Goal: Task Accomplishment & Management: Manage account settings

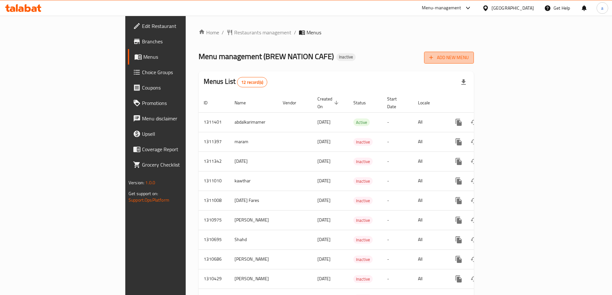
click at [435, 57] on icon "button" at bounding box center [431, 57] width 6 height 6
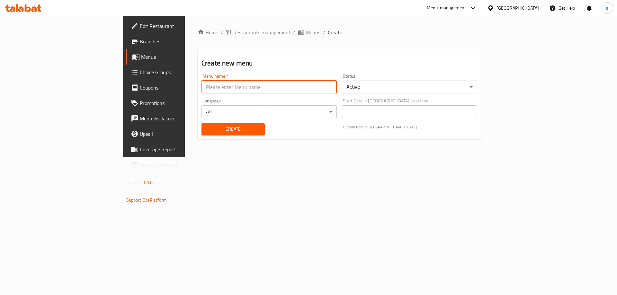
click at [279, 87] on input "text" at bounding box center [269, 87] width 135 height 13
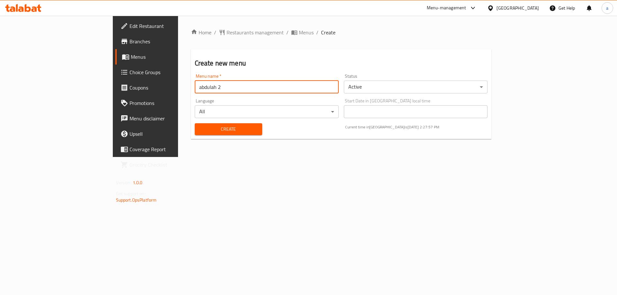
type input "abdulah 2"
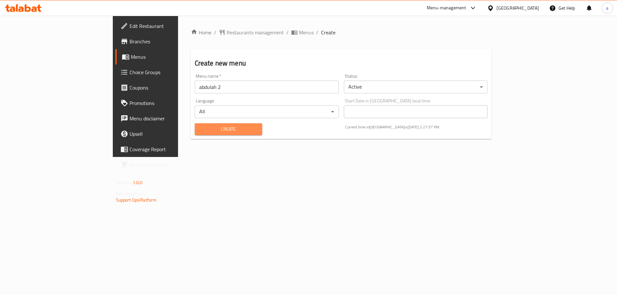
click at [200, 130] on span "Create" at bounding box center [228, 129] width 57 height 8
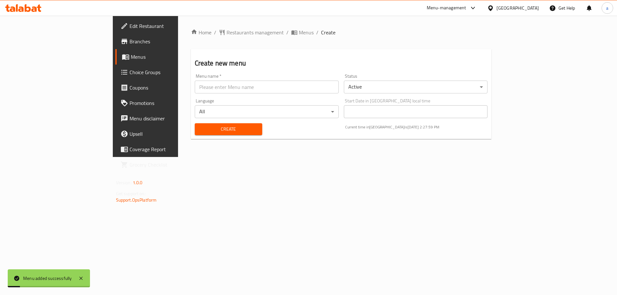
click at [131, 59] on span "Menus" at bounding box center [171, 57] width 80 height 8
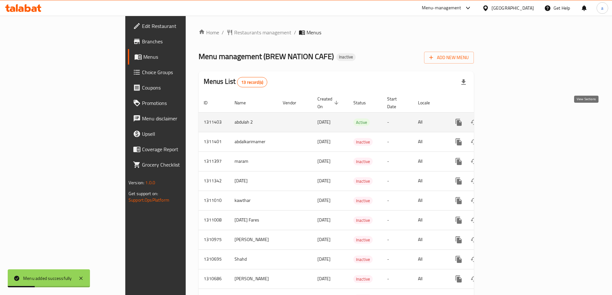
click at [513, 115] on link "enhanced table" at bounding box center [505, 122] width 15 height 15
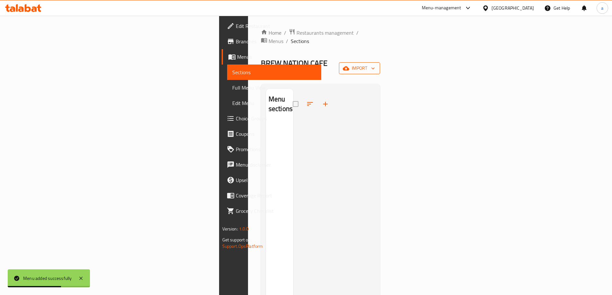
click at [376, 65] on icon "button" at bounding box center [373, 68] width 6 height 6
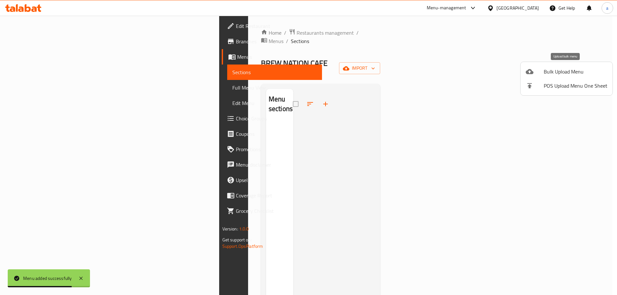
click at [572, 72] on span "Bulk Upload Menu" at bounding box center [576, 72] width 64 height 8
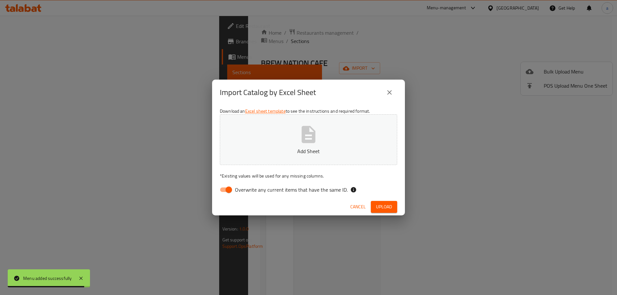
click at [230, 194] on input "Overwrite any current items that have the same ID." at bounding box center [229, 190] width 37 height 12
checkbox input "false"
click at [301, 131] on icon "button" at bounding box center [308, 134] width 21 height 21
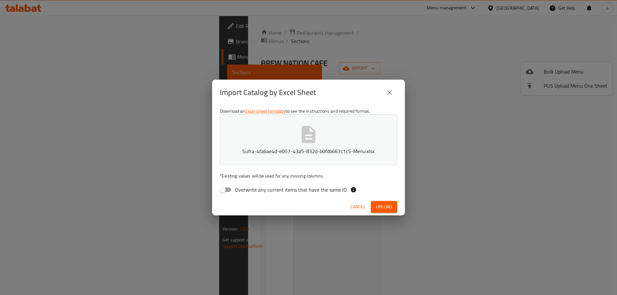
click at [391, 207] on span "Upload" at bounding box center [384, 207] width 16 height 8
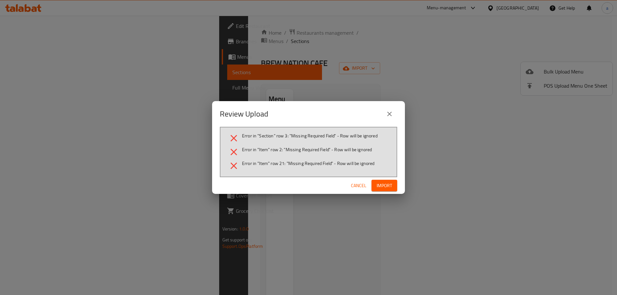
click at [378, 189] on span "Import" at bounding box center [384, 186] width 15 height 8
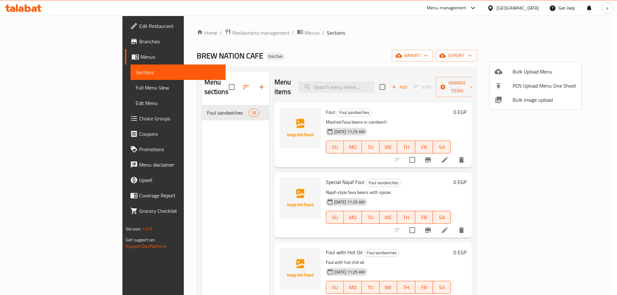
drag, startPoint x: 593, startPoint y: 110, endPoint x: 594, endPoint y: 124, distance: 13.8
click at [594, 124] on div at bounding box center [308, 147] width 617 height 295
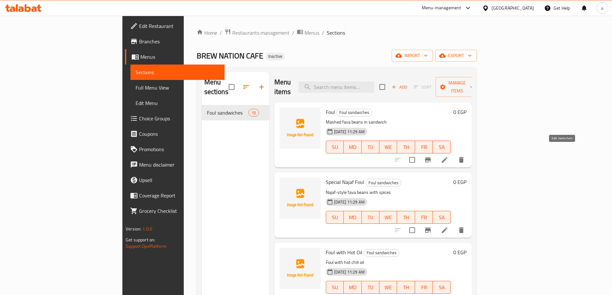
click at [449, 156] on icon at bounding box center [445, 160] width 8 height 8
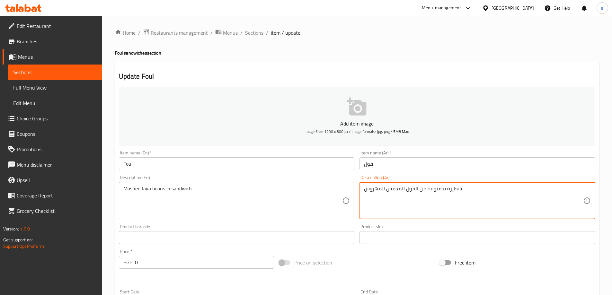
click at [437, 188] on textarea "شطيرة مصنوعة من الفول المدمس المهروس" at bounding box center [473, 201] width 219 height 31
drag, startPoint x: 416, startPoint y: 190, endPoint x: 454, endPoint y: 194, distance: 38.1
click at [454, 194] on textarea "شطيرة مصنوعة من الفول المدمس المهروس" at bounding box center [473, 201] width 219 height 31
drag, startPoint x: 410, startPoint y: 208, endPoint x: 408, endPoint y: 197, distance: 10.8
click at [409, 207] on textarea "شطيرة مصنوعة من الفول المدمس المهروس" at bounding box center [473, 201] width 219 height 31
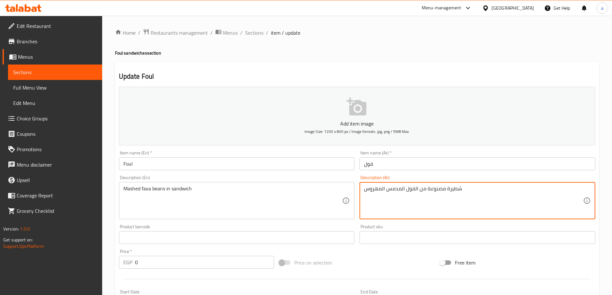
click at [406, 190] on textarea "شطيرة مصنوعة من الفول المدمس المهروس" at bounding box center [473, 201] width 219 height 31
drag, startPoint x: 406, startPoint y: 190, endPoint x: 464, endPoint y: 190, distance: 57.2
click at [464, 190] on textarea "شطيرة مصنوعة من الفول المدمس المهروس" at bounding box center [473, 201] width 219 height 31
click at [472, 214] on textarea "شطيرة مصنوعة من الفول المدمس المهروس" at bounding box center [473, 201] width 219 height 31
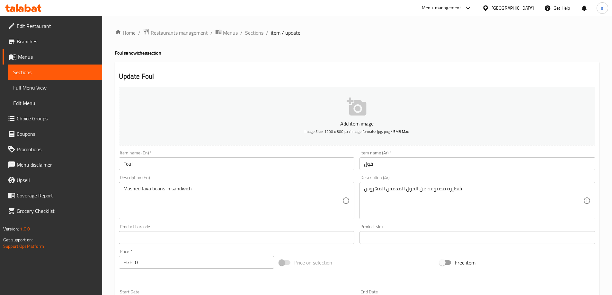
click at [435, 191] on textarea "شطيرة مصنوعة من الفول المدمس المهروس" at bounding box center [473, 201] width 219 height 31
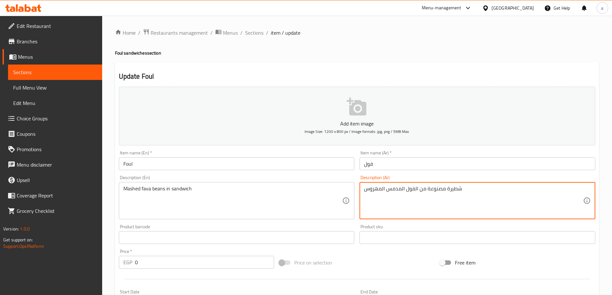
click at [435, 191] on textarea "شطيرة مصنوعة من الفول المدمس المهروس" at bounding box center [473, 201] width 219 height 31
click at [454, 187] on textarea "شطيرة مصنوعة من الفول المدمس المهروس" at bounding box center [473, 201] width 219 height 31
paste textarea "اندوتش"
click at [435, 194] on textarea "ساندوتش مصنوعة من الفول المدمس المهروس" at bounding box center [473, 201] width 219 height 31
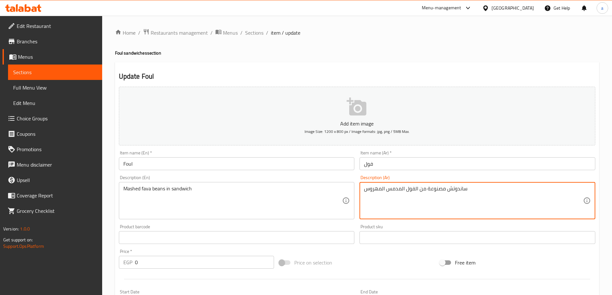
click at [435, 194] on textarea "ساندوتش مصنوعة من الفول المدمس المهروس" at bounding box center [473, 201] width 219 height 31
click at [424, 187] on textarea "ساندوتش من الفول المدمس المهروس" at bounding box center [473, 201] width 219 height 31
click at [427, 210] on textarea "ساندوتش الفول المدمس المهروس" at bounding box center [473, 201] width 219 height 31
click at [433, 191] on textarea "ساندوتش الفول المدمس المهروس" at bounding box center [473, 201] width 219 height 31
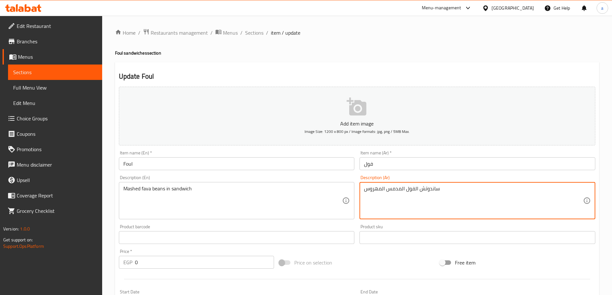
click at [433, 191] on textarea "ساندوتش الفول المدمس المهروس" at bounding box center [473, 201] width 219 height 31
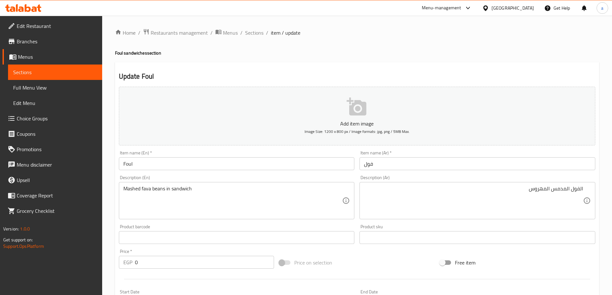
drag, startPoint x: 585, startPoint y: 191, endPoint x: 581, endPoint y: 188, distance: 4.1
click at [583, 189] on div "الفول المدمس المهروس Description (Ar)" at bounding box center [478, 200] width 236 height 37
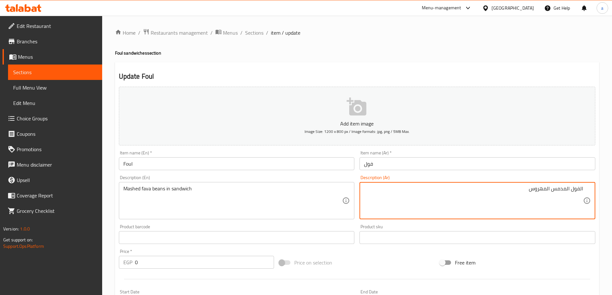
click at [522, 186] on textarea "الفول المدمس المهروس" at bounding box center [473, 201] width 219 height 31
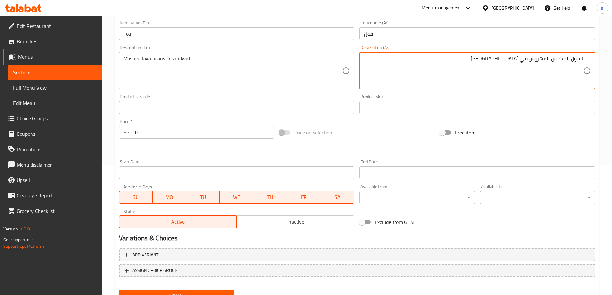
scroll to position [159, 0]
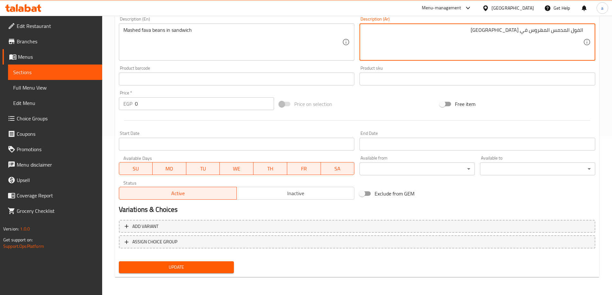
type textarea "الفول المدمس المهروس في [GEOGRAPHIC_DATA]"
click at [197, 267] on span "Update" at bounding box center [176, 268] width 105 height 8
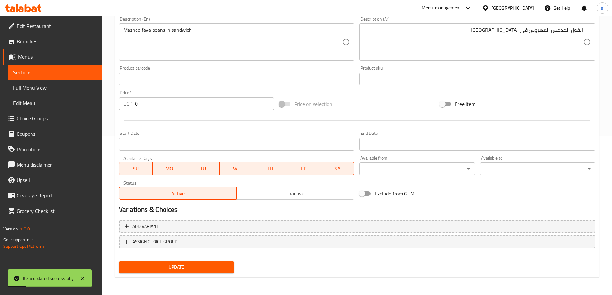
click at [65, 71] on span "Sections" at bounding box center [55, 72] width 84 height 8
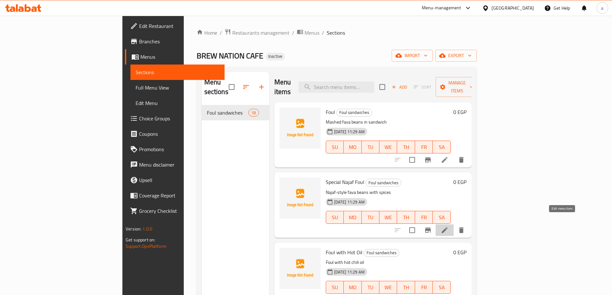
click at [449, 227] on icon at bounding box center [445, 231] width 8 height 8
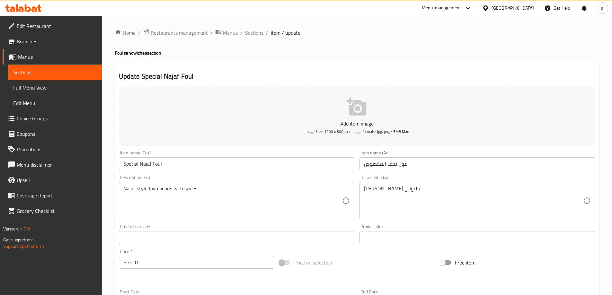
click at [148, 164] on input "Special Najaf Foul" at bounding box center [237, 164] width 236 height 13
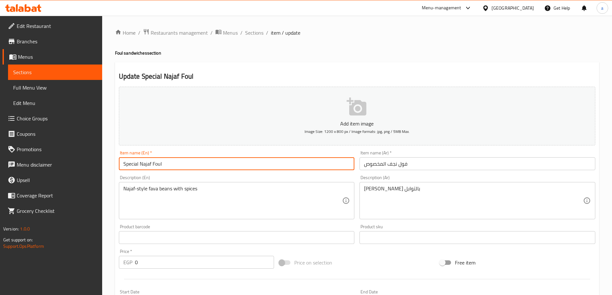
click at [148, 164] on input "Special Najaf Foul" at bounding box center [237, 164] width 236 height 13
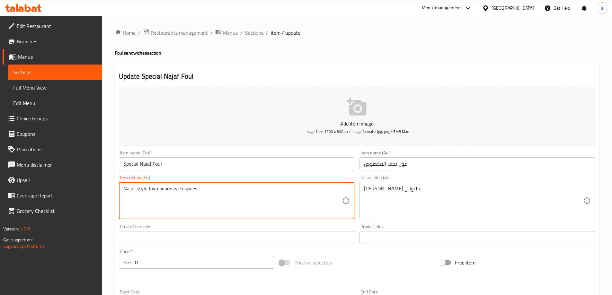
click at [155, 187] on textarea "Najaf-style fava beans with spices" at bounding box center [232, 201] width 219 height 31
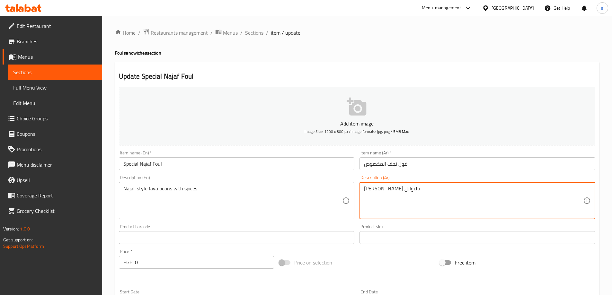
click at [385, 196] on textarea "[PERSON_NAME] بالتوابل" at bounding box center [473, 201] width 219 height 31
click at [369, 193] on textarea "[PERSON_NAME] بالتوابل" at bounding box center [473, 201] width 219 height 31
type textarea "ن"
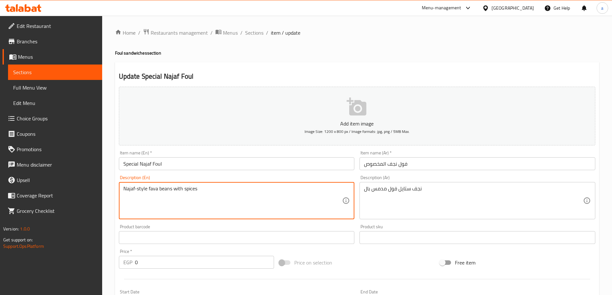
click at [190, 191] on textarea "Najaf-style fava beans with spices" at bounding box center [232, 201] width 219 height 31
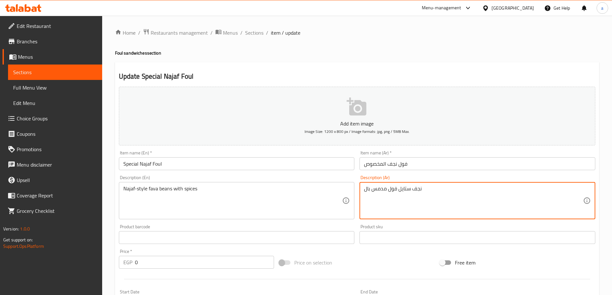
click at [365, 190] on textarea "نجف ستايل فول مدمس بال" at bounding box center [473, 201] width 219 height 31
click at [368, 186] on textarea "نجف ستايل فول مدمس بال" at bounding box center [473, 201] width 219 height 31
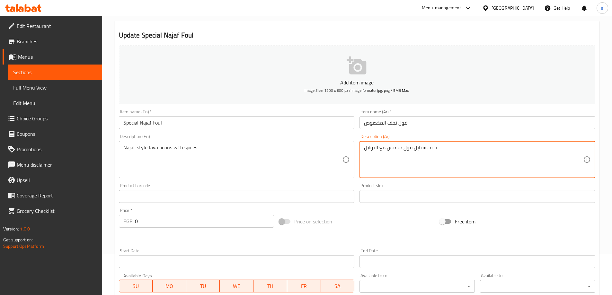
scroll to position [159, 0]
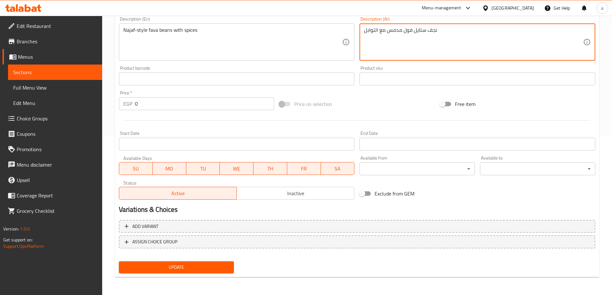
type textarea "نجف ستايل فول مدمس مع التوابل"
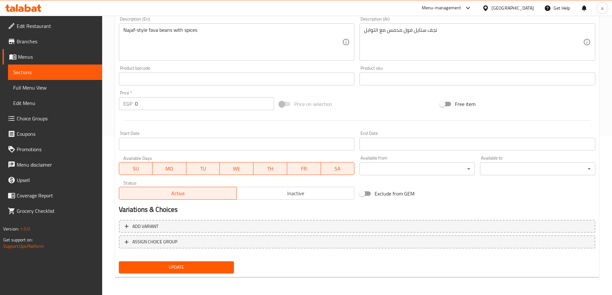
click at [152, 275] on div "Update" at bounding box center [176, 267] width 121 height 17
click at [158, 271] on span "Update" at bounding box center [176, 268] width 105 height 8
click at [85, 75] on span "Sections" at bounding box center [55, 72] width 84 height 8
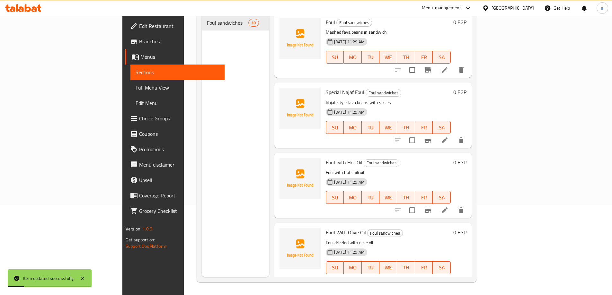
scroll to position [90, 0]
click at [454, 205] on li at bounding box center [445, 211] width 18 height 12
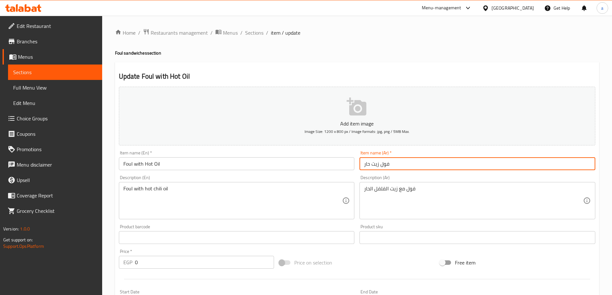
click at [378, 165] on input "فول زيت حار" at bounding box center [478, 164] width 236 height 13
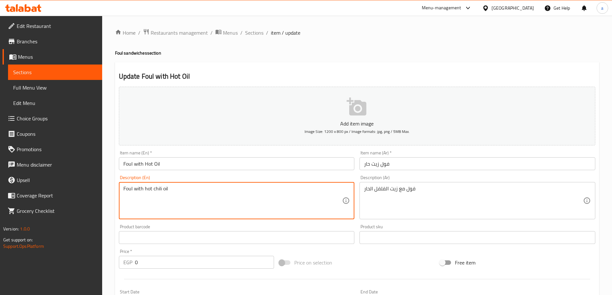
click at [156, 189] on textarea "Foul with hot chili oil" at bounding box center [232, 201] width 219 height 31
click at [381, 162] on input "فول زيت حار" at bounding box center [478, 164] width 236 height 13
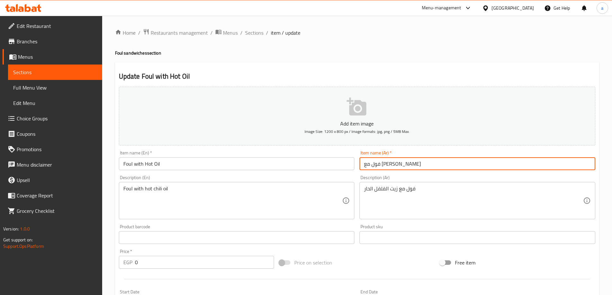
scroll to position [159, 0]
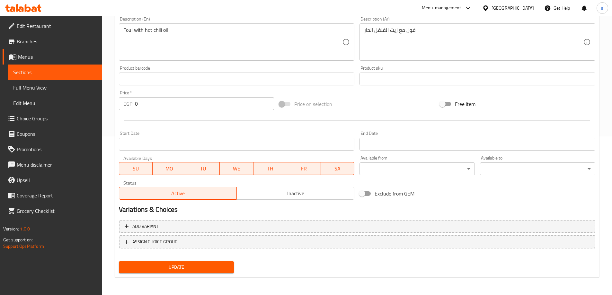
type input "فول مع [PERSON_NAME]"
click at [162, 266] on span "Update" at bounding box center [176, 268] width 105 height 8
click at [77, 70] on span "Sections" at bounding box center [55, 72] width 84 height 8
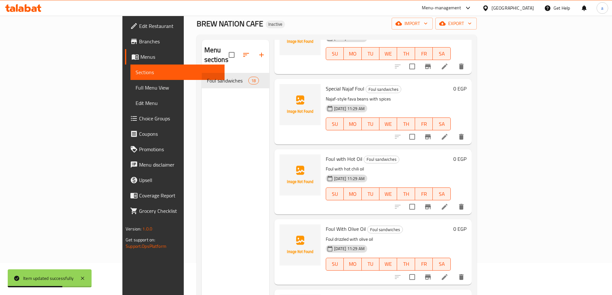
scroll to position [64, 0]
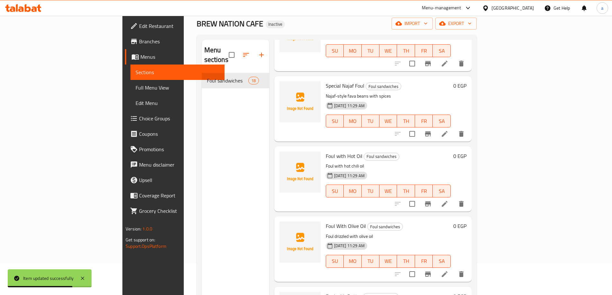
click at [449, 271] on icon at bounding box center [445, 275] width 8 height 8
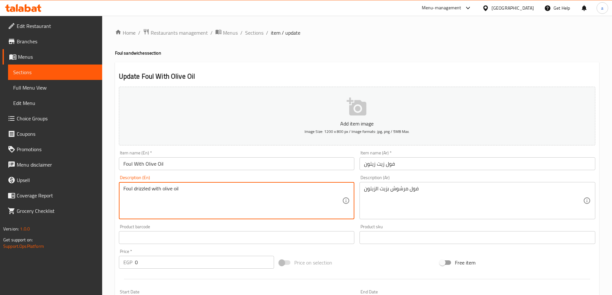
click at [137, 190] on textarea "Foul drizzled with olive oil" at bounding box center [232, 201] width 219 height 31
click at [398, 191] on textarea "فول مرشوش بزيت الزيتون" at bounding box center [473, 201] width 219 height 31
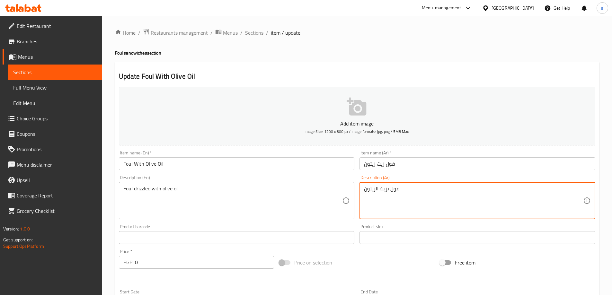
click at [388, 189] on textarea "فول بزيت الزيتون" at bounding box center [473, 201] width 219 height 31
click at [390, 189] on textarea "فول بزيت الزيتون" at bounding box center [473, 201] width 219 height 31
click at [388, 189] on textarea "فول بزيت الزيتون" at bounding box center [473, 201] width 219 height 31
click at [389, 189] on textarea "فول بزيت الزيتون" at bounding box center [473, 201] width 219 height 31
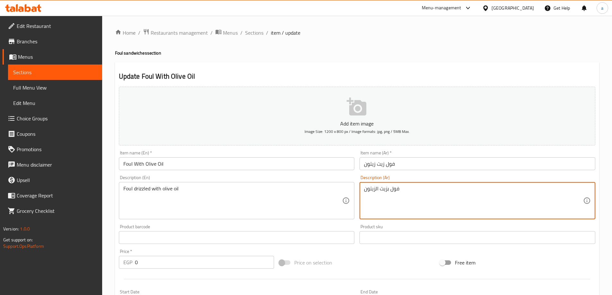
click at [391, 187] on textarea "فول بزيت الزيتون" at bounding box center [473, 201] width 219 height 31
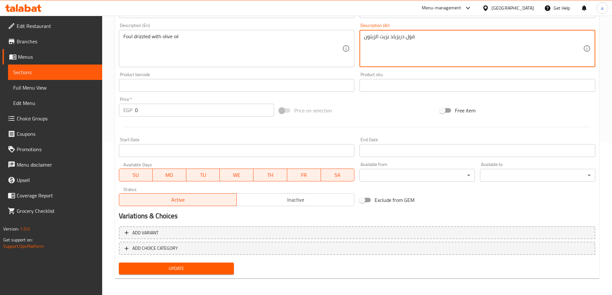
scroll to position [154, 0]
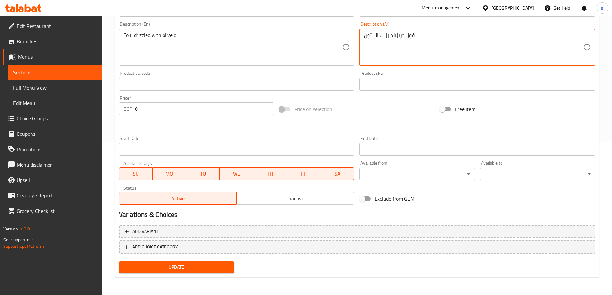
type textarea "فول دريزيلد بزيت الزيتون"
click at [203, 264] on span "Update" at bounding box center [176, 268] width 105 height 8
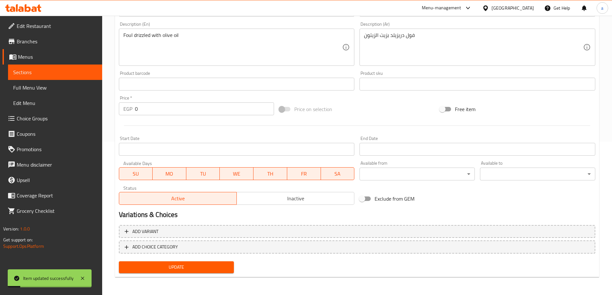
click at [66, 71] on span "Sections" at bounding box center [55, 72] width 84 height 8
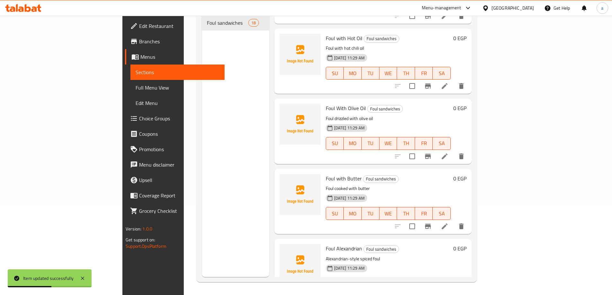
scroll to position [129, 0]
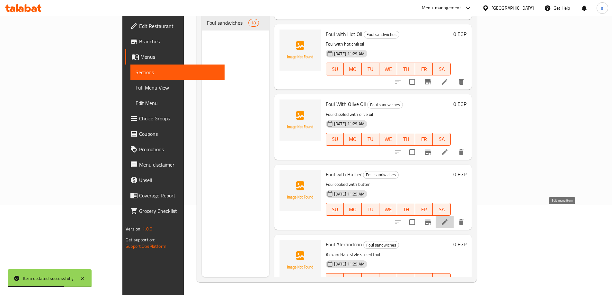
click at [449, 219] on icon at bounding box center [445, 223] width 8 height 8
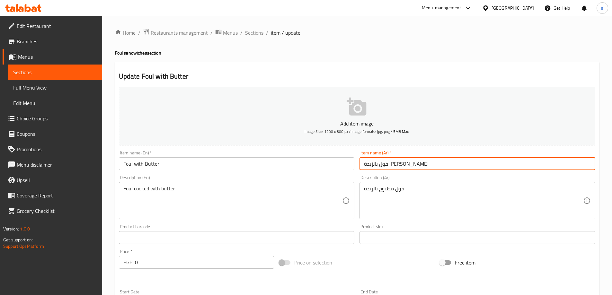
click at [375, 165] on input "فول بالزبدة [PERSON_NAME]" at bounding box center [478, 164] width 236 height 13
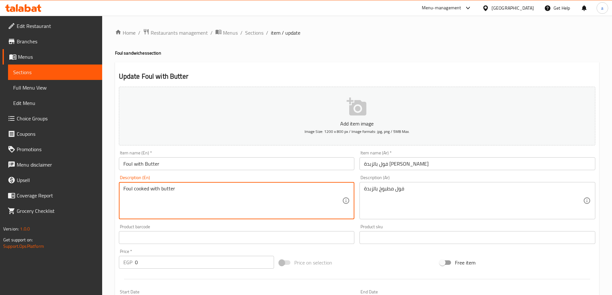
click at [300, 191] on textarea "Foul cooked with butter" at bounding box center [232, 201] width 219 height 31
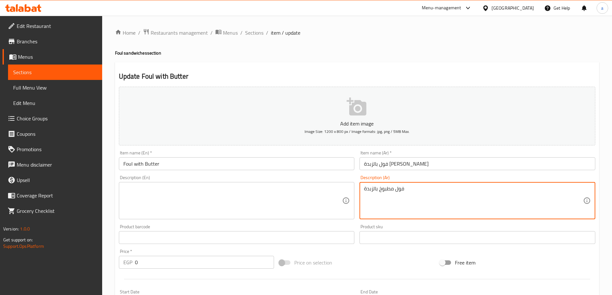
click at [372, 192] on textarea "فول مطبوخ بالزبدة" at bounding box center [473, 201] width 219 height 31
click at [380, 190] on textarea "فول مطبوخ بالزبدة" at bounding box center [473, 201] width 219 height 31
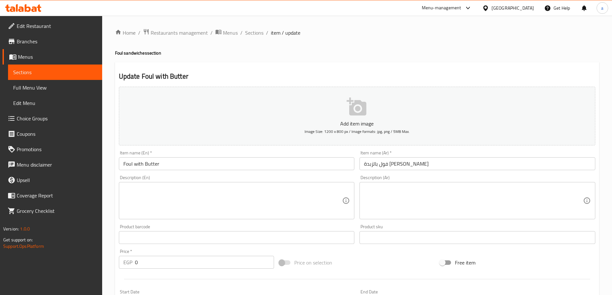
click at [219, 181] on div "Description (En) Description (En)" at bounding box center [237, 198] width 236 height 44
click at [222, 184] on div "Description (En)" at bounding box center [237, 200] width 236 height 37
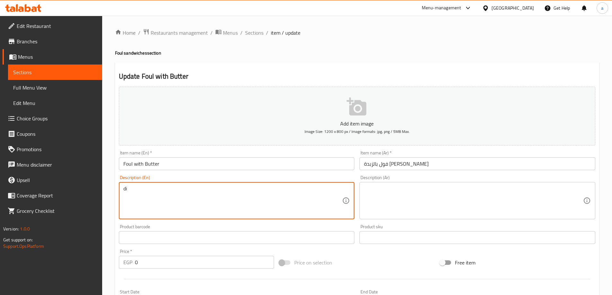
type textarea "d"
click at [216, 187] on textarea "Dried fava beans, water, lemon juice , garlic,cumin," at bounding box center [232, 201] width 219 height 31
click at [236, 192] on textarea "Dried fava beans, water, lemon juice , garlic, cumin," at bounding box center [232, 201] width 219 height 31
type textarea "Dried fava beans, water, lemon juice , garlic, cumin, olive oil , salt"
click at [375, 202] on textarea at bounding box center [473, 201] width 219 height 31
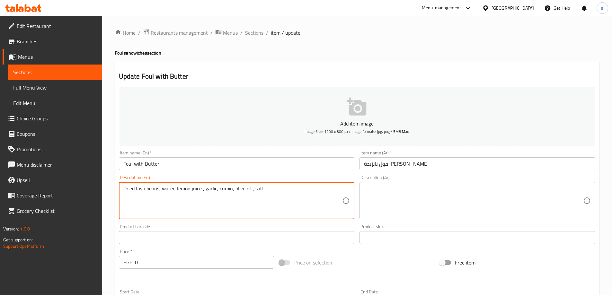
click at [243, 190] on textarea "Dried fava beans, water, lemon juice , garlic, cumin, olive oil , salt" at bounding box center [232, 201] width 219 height 31
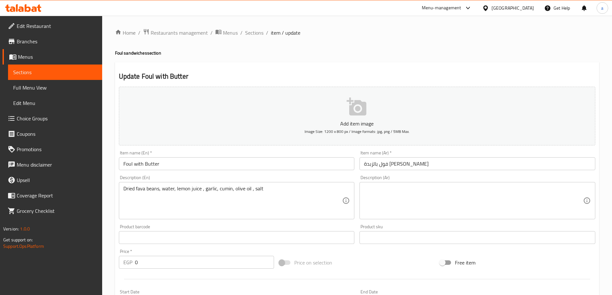
click at [379, 182] on div "Description (Ar)" at bounding box center [478, 200] width 236 height 37
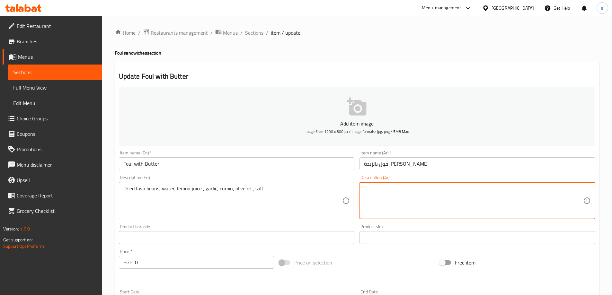
paste textarea "فول مجفف، ماء، عصير ليمون، ثوم، كمون، زيت زيتون، ملح"
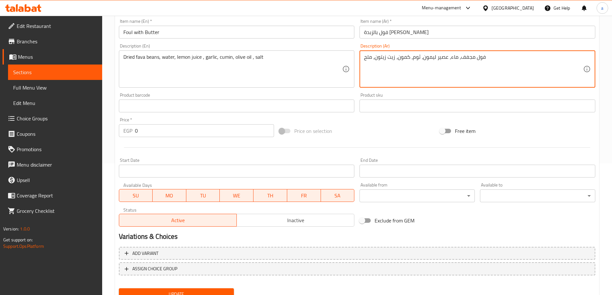
scroll to position [159, 0]
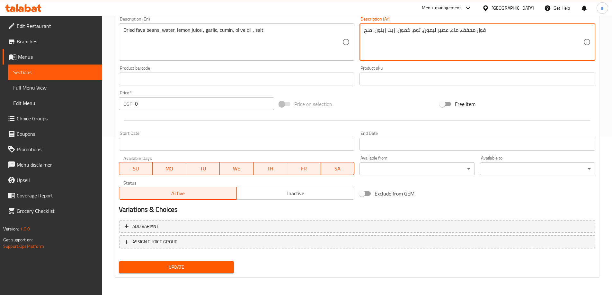
type textarea "فول مجفف، ماء، عصير ليمون، ثوم، كمون، زيت زيتون، ملح"
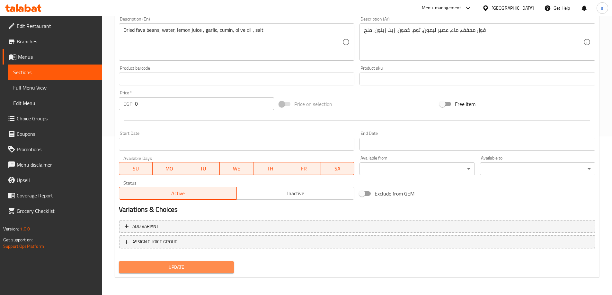
click at [212, 269] on span "Update" at bounding box center [176, 268] width 105 height 8
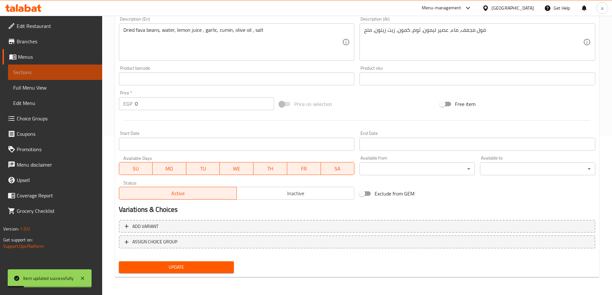
click at [86, 67] on link "Sections" at bounding box center [55, 72] width 94 height 15
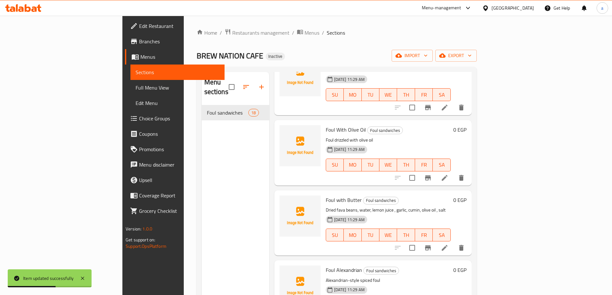
scroll to position [225, 0]
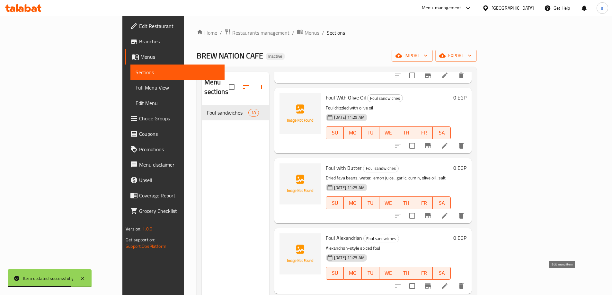
click at [449, 283] on icon at bounding box center [445, 287] width 8 height 8
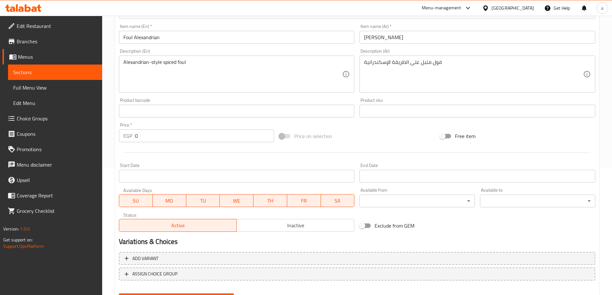
scroll to position [159, 0]
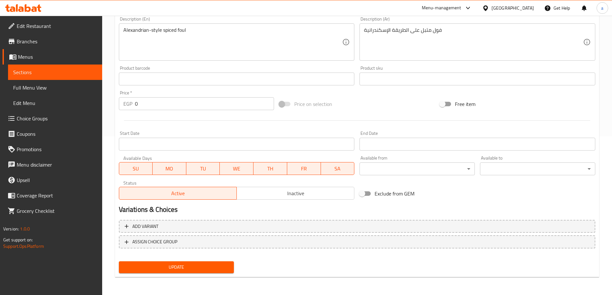
click at [183, 266] on span "Update" at bounding box center [176, 268] width 105 height 8
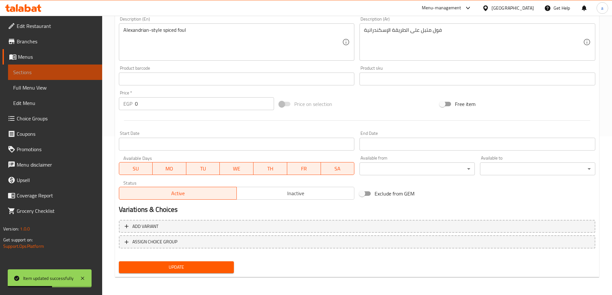
click at [75, 68] on link "Sections" at bounding box center [55, 72] width 94 height 15
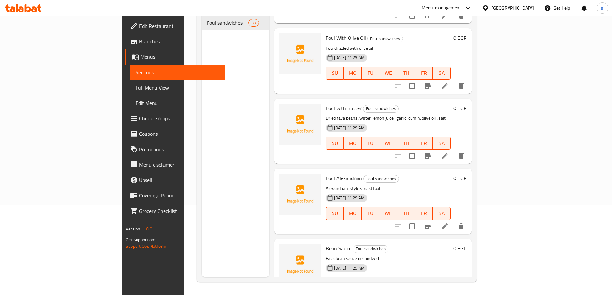
scroll to position [225, 0]
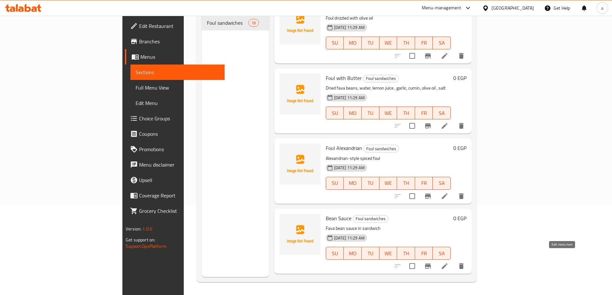
click at [449, 263] on icon at bounding box center [445, 267] width 8 height 8
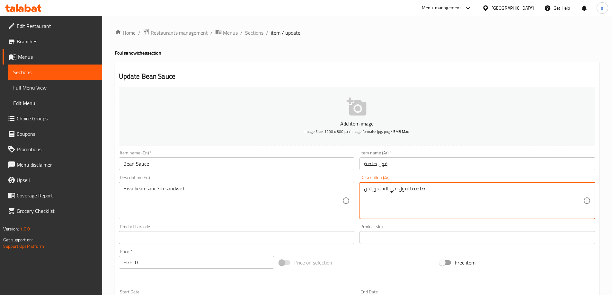
click at [421, 188] on textarea "صلصة الفول في السندويتش" at bounding box center [473, 201] width 219 height 31
click at [406, 187] on textarea "الفول في السندويتش" at bounding box center [473, 201] width 219 height 31
click at [399, 192] on textarea "فول في السندويتش" at bounding box center [473, 201] width 219 height 31
click at [410, 213] on textarea "فول مدمس بالصلصه في السندويتش" at bounding box center [473, 201] width 219 height 31
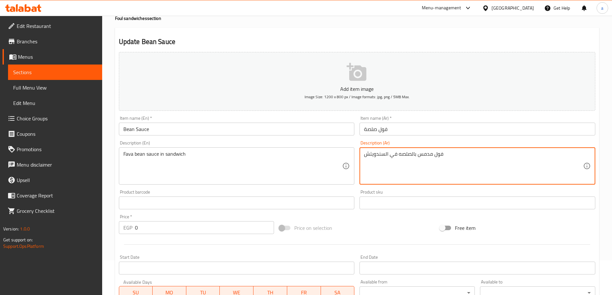
scroll to position [159, 0]
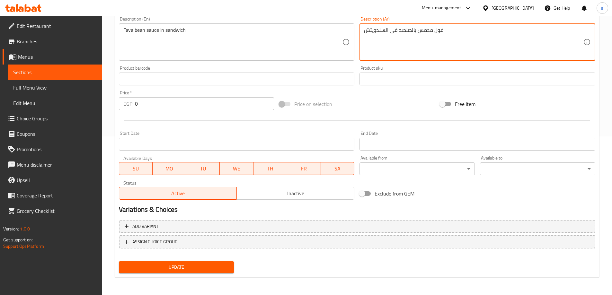
type textarea "فول مدمس بالصلصه في السندويتش"
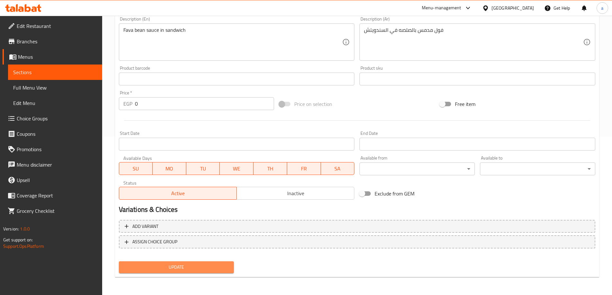
click at [207, 265] on span "Update" at bounding box center [176, 268] width 105 height 8
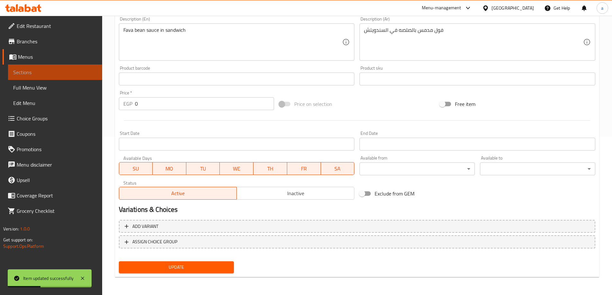
click at [45, 74] on span "Sections" at bounding box center [55, 72] width 84 height 8
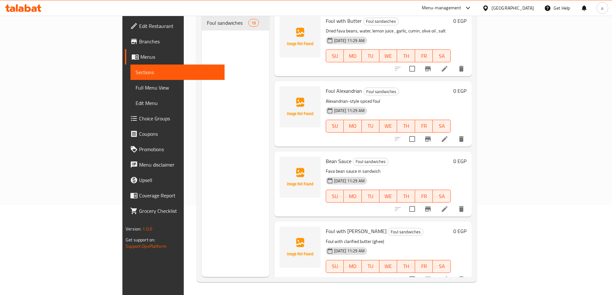
scroll to position [321, 0]
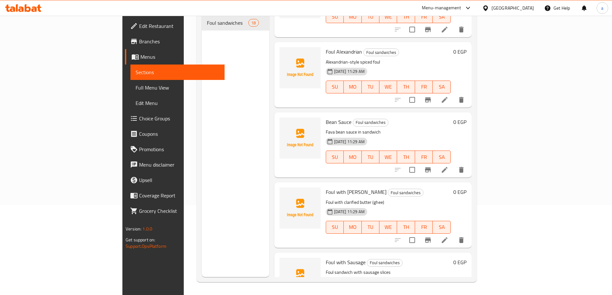
click at [448, 238] on icon at bounding box center [445, 241] width 6 height 6
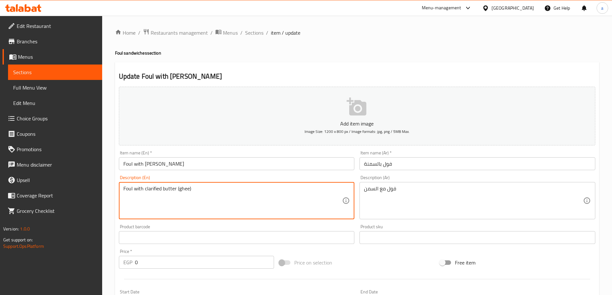
click at [155, 187] on textarea "Foul with clarified butter (ghee)" at bounding box center [232, 201] width 219 height 31
click at [207, 198] on textarea "Foul with clarified butter (ghee)" at bounding box center [232, 201] width 219 height 31
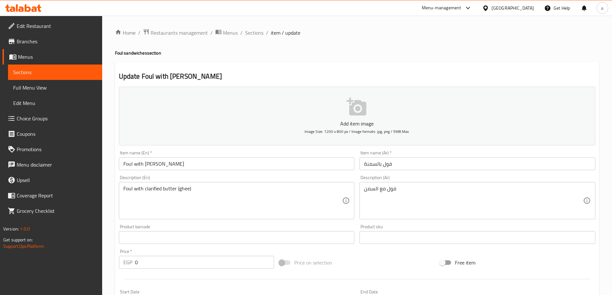
click at [173, 197] on textarea "Foul with clarified butter (ghee)" at bounding box center [232, 201] width 219 height 31
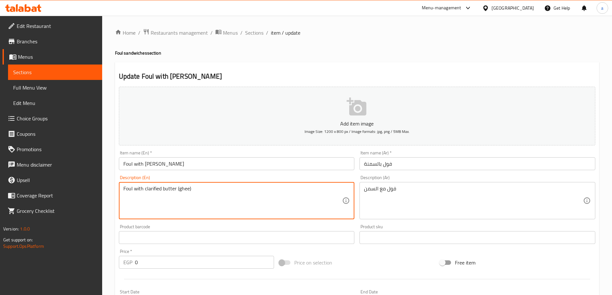
click at [158, 191] on textarea "Foul with clarified butter (ghee)" at bounding box center [232, 201] width 219 height 31
click at [143, 186] on textarea "Foul with clarified butter (ghee)" at bounding box center [232, 201] width 219 height 31
drag, startPoint x: 177, startPoint y: 186, endPoint x: 144, endPoint y: 191, distance: 33.1
click at [144, 191] on textarea "Foul with clarified butter (ghee)" at bounding box center [232, 201] width 219 height 31
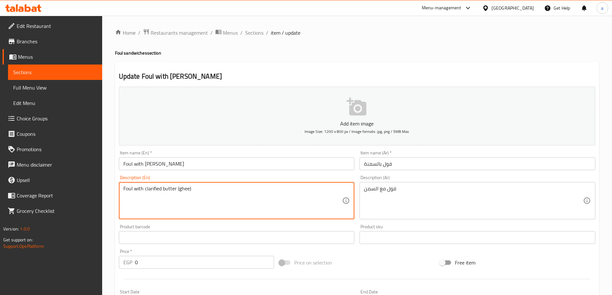
click at [211, 195] on textarea "Foul with clarified butter (ghee)" at bounding box center [232, 201] width 219 height 31
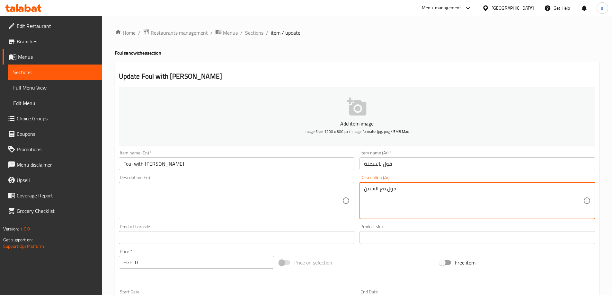
click at [369, 189] on textarea "فول مع السمن" at bounding box center [473, 201] width 219 height 31
click at [369, 189] on textarea "فول مع" at bounding box center [473, 201] width 219 height 31
type textarea "فولمع"
click at [369, 189] on textarea "فولمع" at bounding box center [473, 201] width 219 height 31
click at [135, 164] on input "Foul with [PERSON_NAME]" at bounding box center [237, 164] width 236 height 13
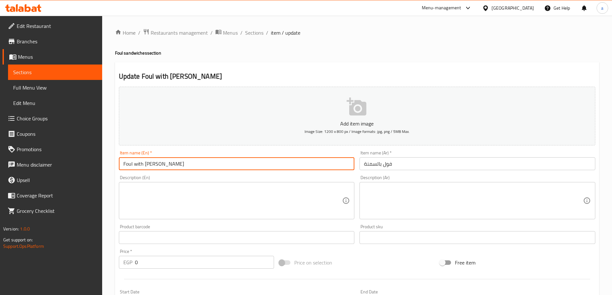
click at [135, 164] on input "Foul with [PERSON_NAME]" at bounding box center [237, 164] width 236 height 13
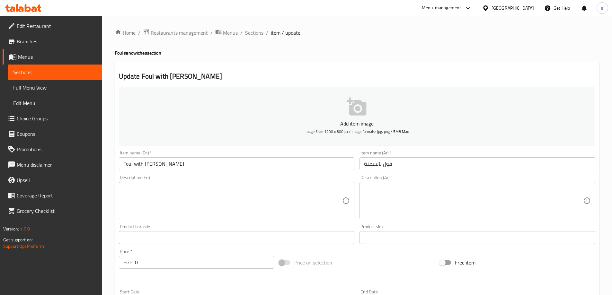
click at [212, 193] on textarea at bounding box center [232, 201] width 219 height 31
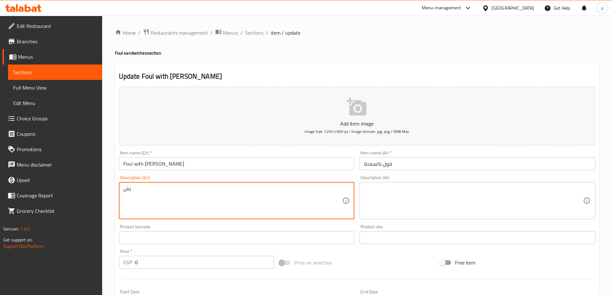
type textarea "ب"
click at [167, 190] on textarea "fava beans , ghee , and spices" at bounding box center [232, 201] width 219 height 31
type textarea "fava beans , ghee , and spices"
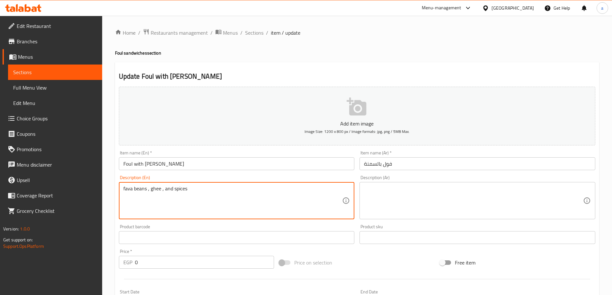
click at [386, 182] on div "Description (Ar)" at bounding box center [478, 200] width 236 height 37
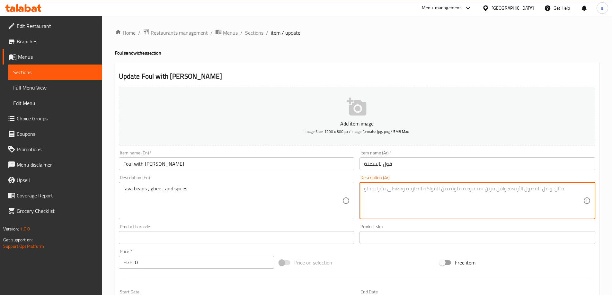
type textarea "r"
type textarea "ق"
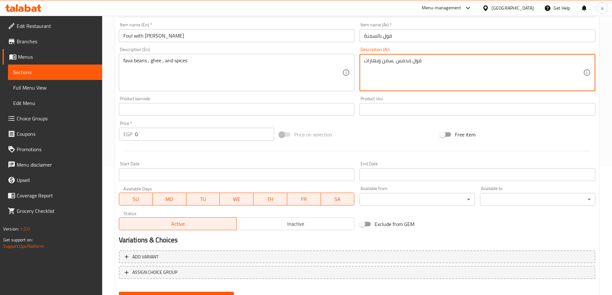
scroll to position [159, 0]
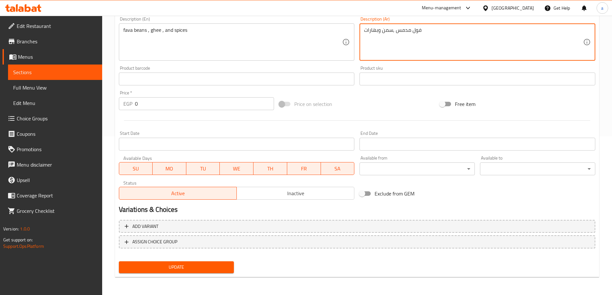
type textarea "فول مدمس ,سمن وبهارات"
click at [205, 267] on span "Update" at bounding box center [176, 268] width 105 height 8
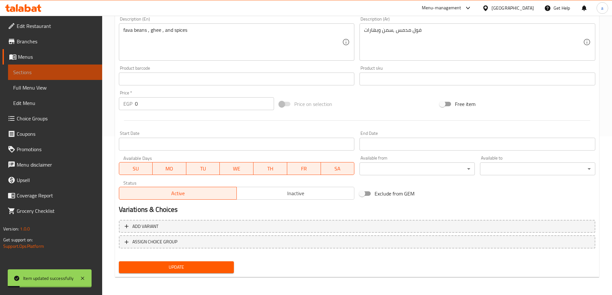
click at [40, 74] on span "Sections" at bounding box center [55, 72] width 84 height 8
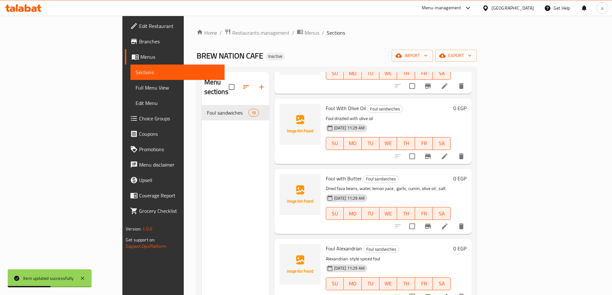
scroll to position [225, 0]
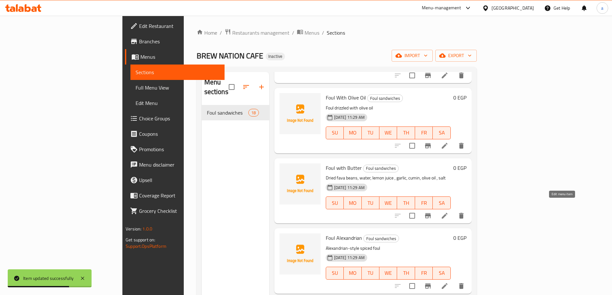
click at [449, 212] on icon at bounding box center [445, 216] width 8 height 8
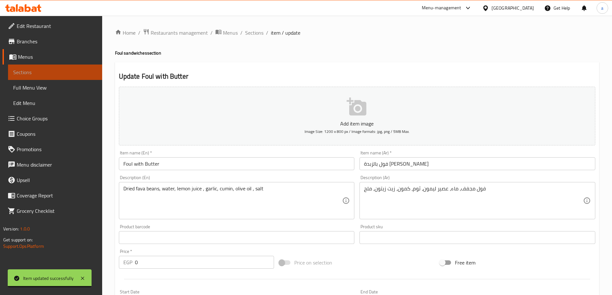
click at [53, 74] on span "Sections" at bounding box center [55, 72] width 84 height 8
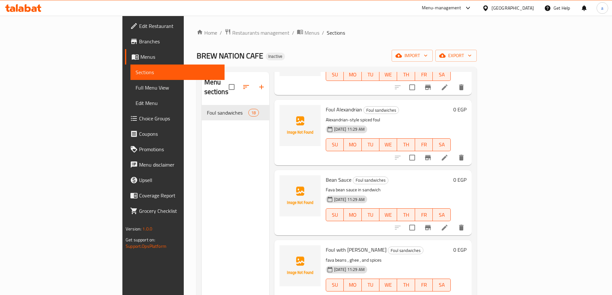
scroll to position [450, 0]
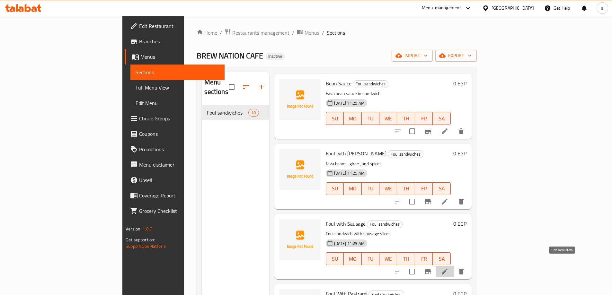
click at [449, 268] on icon at bounding box center [445, 272] width 8 height 8
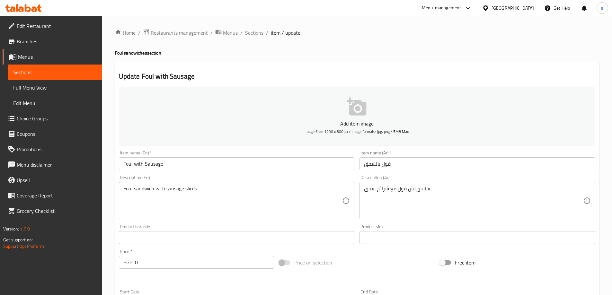
click at [393, 66] on div "Update Foul with Sausage Add item image Image Size: 1200 x 800 px / Image forma…" at bounding box center [357, 249] width 484 height 374
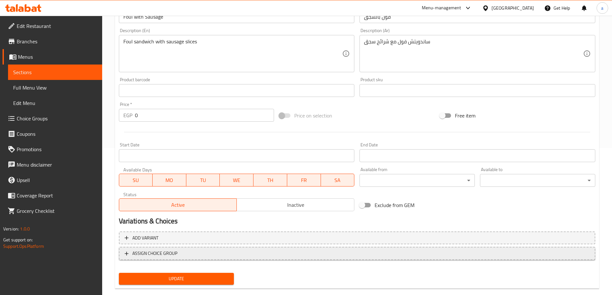
scroll to position [159, 0]
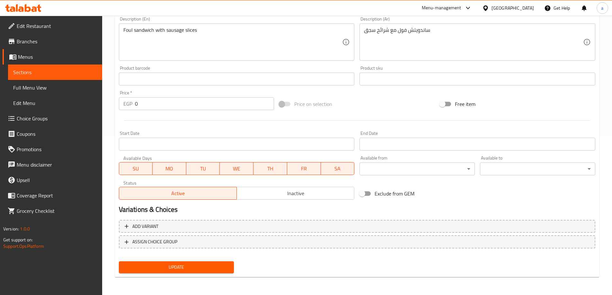
click at [200, 263] on button "Update" at bounding box center [176, 268] width 115 height 12
click at [196, 262] on button "Update" at bounding box center [176, 268] width 115 height 12
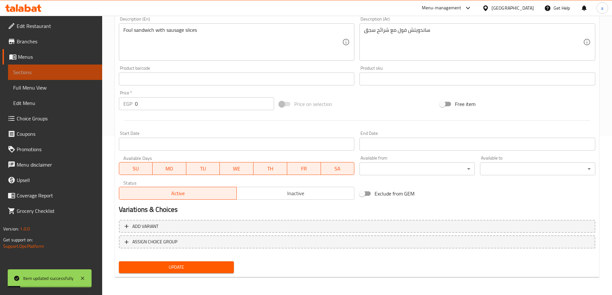
click at [36, 72] on span "Sections" at bounding box center [55, 72] width 84 height 8
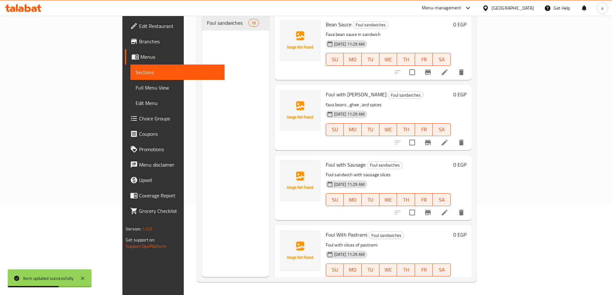
scroll to position [450, 0]
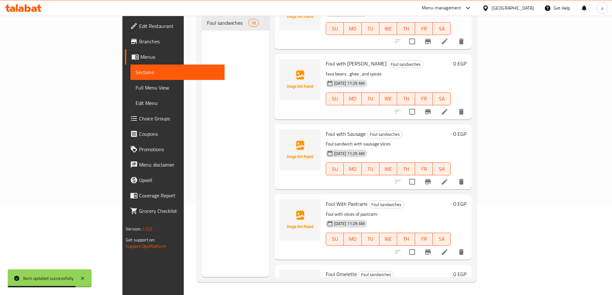
click at [448, 249] on icon at bounding box center [445, 252] width 6 height 6
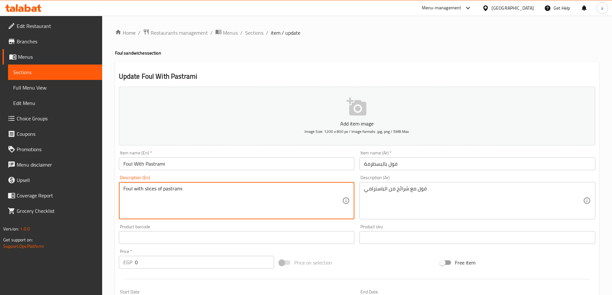
click at [175, 188] on textarea "Foul with slices of pastrami" at bounding box center [232, 201] width 219 height 31
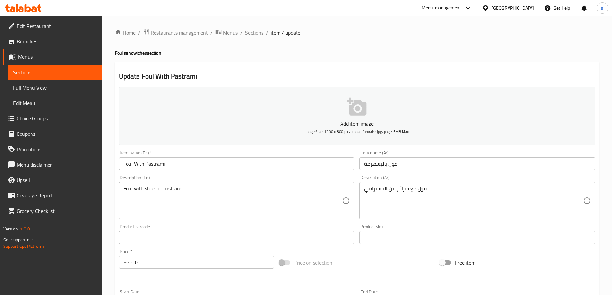
click at [381, 191] on textarea "فول مع شرائح من الباسترامي" at bounding box center [473, 201] width 219 height 31
click at [369, 189] on textarea "فول مع شرائح من" at bounding box center [473, 201] width 219 height 31
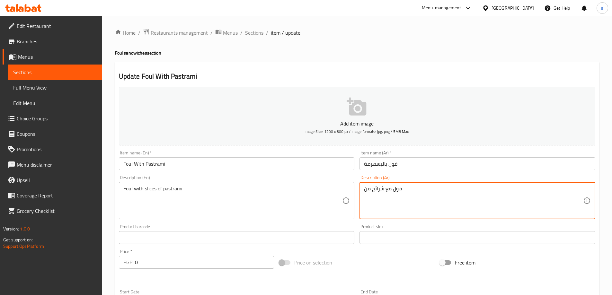
click at [364, 192] on textarea "فول مع شرائح من" at bounding box center [473, 201] width 219 height 31
paste textarea "بسطرمة"
click at [408, 194] on textarea "فول مع شرائح من" at bounding box center [473, 201] width 219 height 31
paste textarea "بسطرمة"
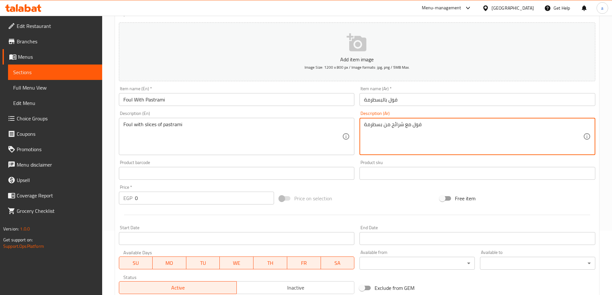
scroll to position [159, 0]
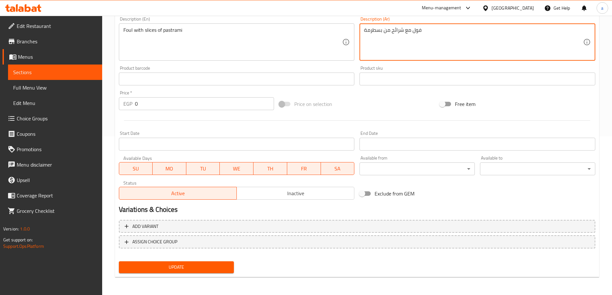
type textarea "فول مع شرائح من بسطرمة"
click at [197, 264] on span "Update" at bounding box center [176, 268] width 105 height 8
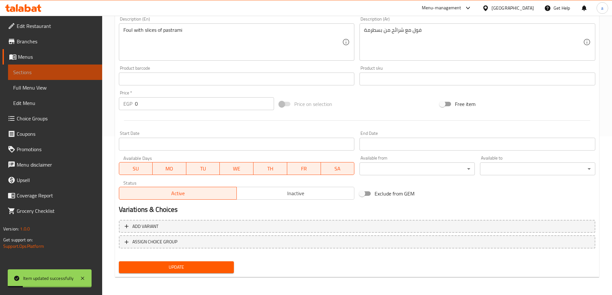
click at [59, 69] on span "Sections" at bounding box center [55, 72] width 84 height 8
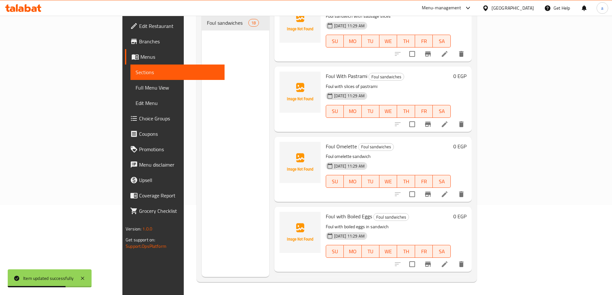
scroll to position [579, 0]
click at [449, 190] on icon at bounding box center [445, 194] width 8 height 8
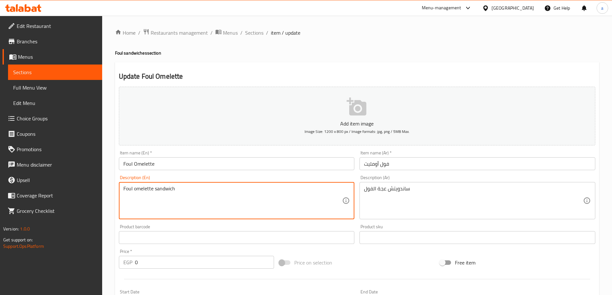
click at [183, 194] on textarea "Foul omelette sandwich" at bounding box center [232, 201] width 219 height 31
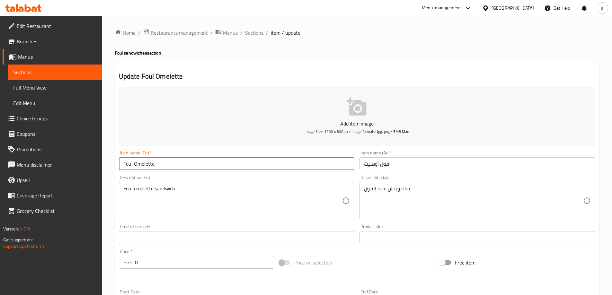
click at [148, 165] on input "Foul Omelette" at bounding box center [237, 164] width 236 height 13
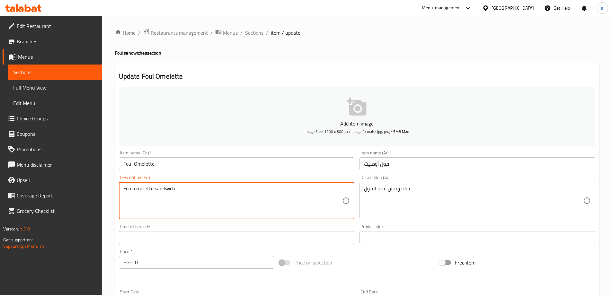
click at [187, 196] on textarea "Foul omelette sandwich" at bounding box center [232, 201] width 219 height 31
type textarea "ف"
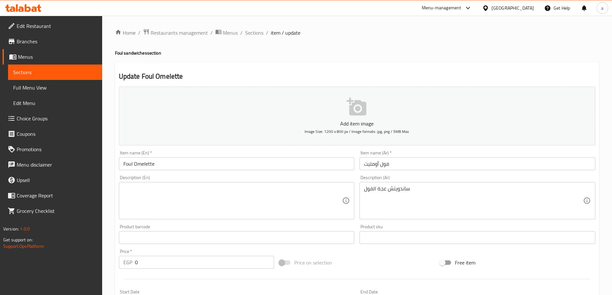
click at [130, 197] on textarea at bounding box center [232, 201] width 219 height 31
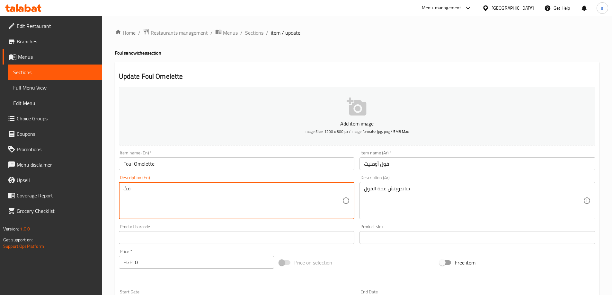
type textarea "ف"
click at [171, 187] on textarea "tender fava beans and fluffy eggs" at bounding box center [232, 201] width 219 height 31
type textarea "tender fava beans and fluffy eggs"
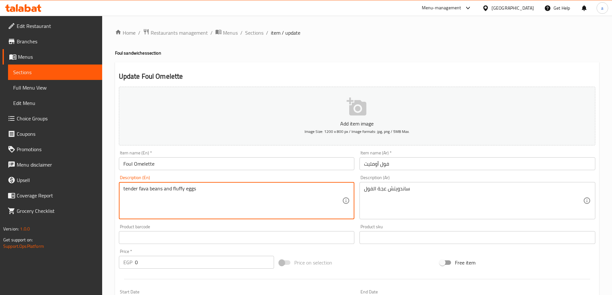
click at [378, 185] on div "ساندويتش عجة الفول Description (Ar)" at bounding box center [478, 200] width 236 height 37
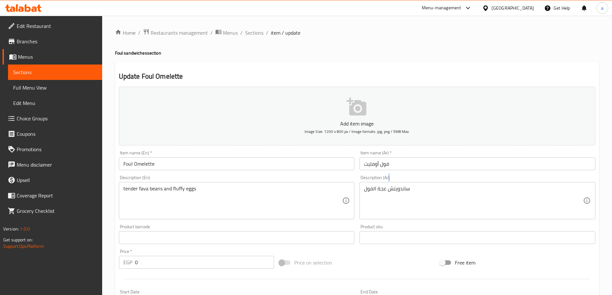
click at [378, 185] on div "ساندويتش عجة الفول Description (Ar)" at bounding box center [478, 200] width 236 height 37
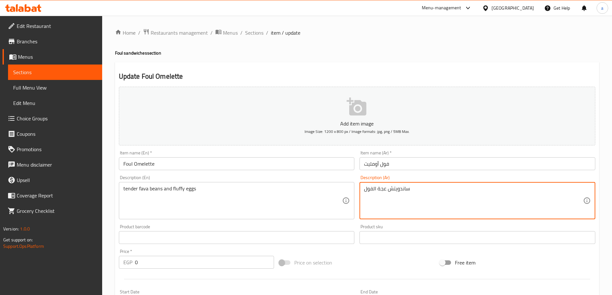
click at [385, 188] on textarea "ساندويتش عجة الفول" at bounding box center [473, 201] width 219 height 31
paste textarea "فول طري وبيض رقيق"
click at [414, 191] on textarea "فول طري وبيض رقيق" at bounding box center [473, 201] width 219 height 31
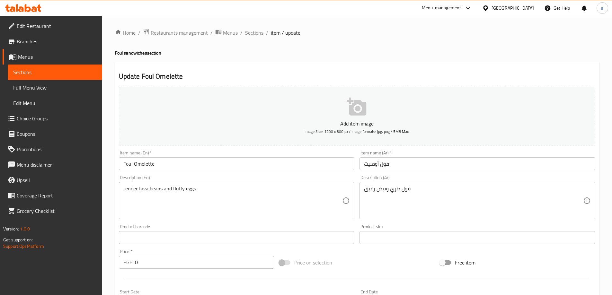
click at [363, 188] on div "فول طري وبيض رقيق Description (Ar)" at bounding box center [478, 200] width 236 height 37
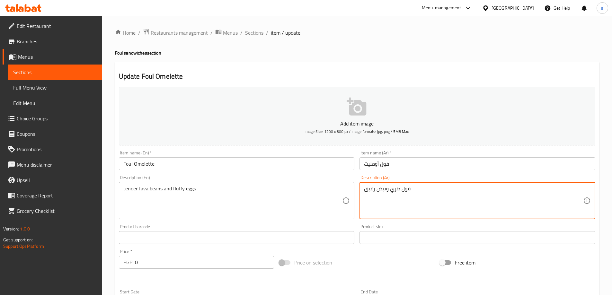
click at [364, 193] on div "فول طري وبيض رقيق Description (Ar)" at bounding box center [478, 200] width 236 height 37
click at [365, 190] on textarea "فول طري وبيض رقيق" at bounding box center [473, 201] width 219 height 31
click at [398, 188] on textarea "الفول طري وبيض رقيق" at bounding box center [473, 201] width 219 height 31
click at [401, 189] on textarea "الفول طري وبيض رقيق" at bounding box center [473, 201] width 219 height 31
click at [388, 187] on textarea "الفول الطري وبيض رقيق" at bounding box center [473, 201] width 219 height 31
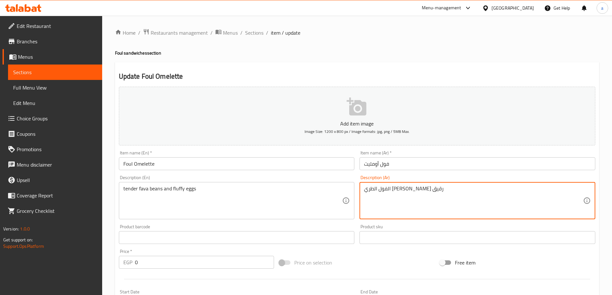
click at [373, 187] on textarea "الفول الطري [PERSON_NAME] رقيق" at bounding box center [473, 201] width 219 height 31
click at [448, 192] on textarea "الفول الطري [PERSON_NAME] رالقيق" at bounding box center [473, 201] width 219 height 31
click at [391, 189] on textarea "الفول الطري [PERSON_NAME] رالقيق" at bounding box center [473, 201] width 219 height 31
click at [392, 188] on textarea "الفول الطري البيض رالقيق" at bounding box center [473, 201] width 219 height 31
click at [384, 214] on textarea "الفول الطري و البيض رالقيق" at bounding box center [473, 201] width 219 height 31
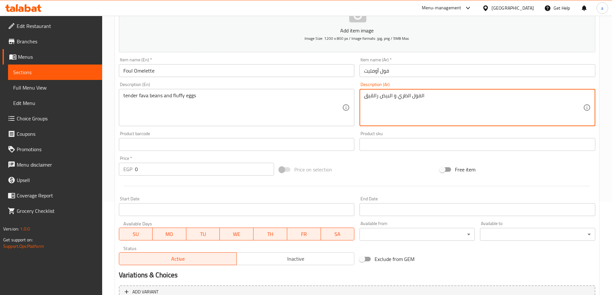
scroll to position [96, 0]
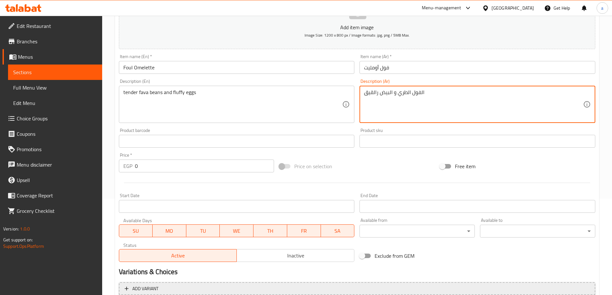
type textarea "الفول الطري و البيض رالقيق"
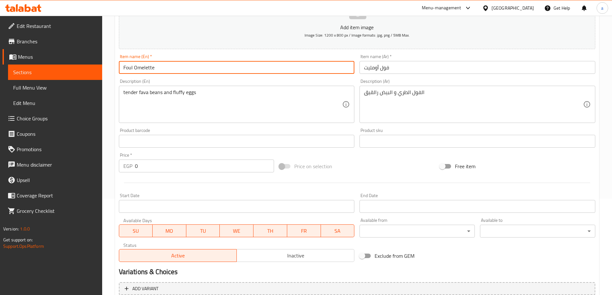
click at [147, 68] on input "Foul Omelette" at bounding box center [237, 67] width 236 height 13
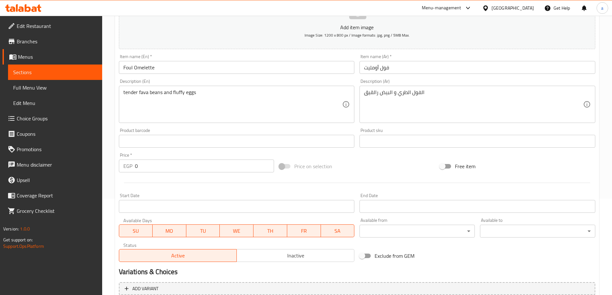
click at [383, 67] on input "فول أومليت" at bounding box center [478, 67] width 236 height 13
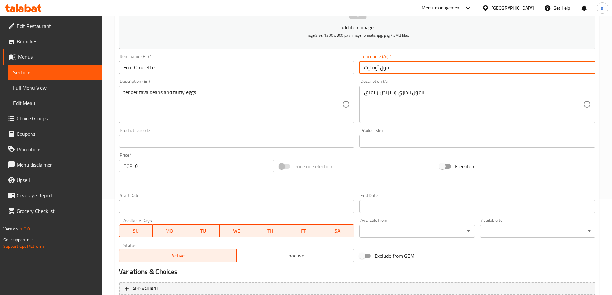
click at [383, 67] on input "فول أومليت" at bounding box center [478, 67] width 236 height 13
click at [229, 295] on button "Add variant" at bounding box center [357, 289] width 477 height 13
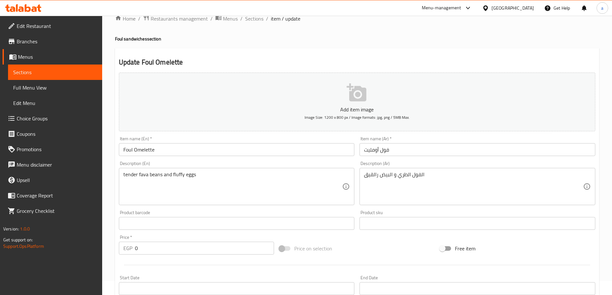
scroll to position [0, 0]
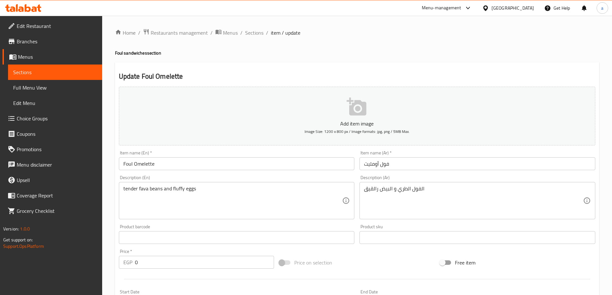
click at [386, 161] on input "فول أومليت" at bounding box center [478, 164] width 236 height 13
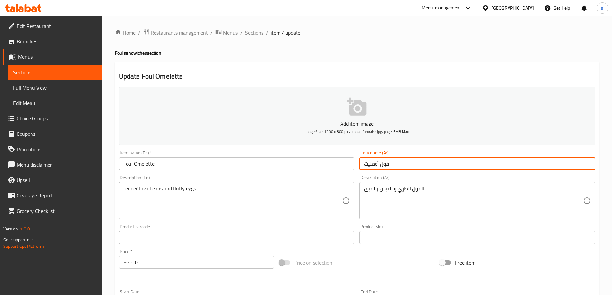
click at [386, 161] on input "فول أومليت" at bounding box center [478, 164] width 236 height 13
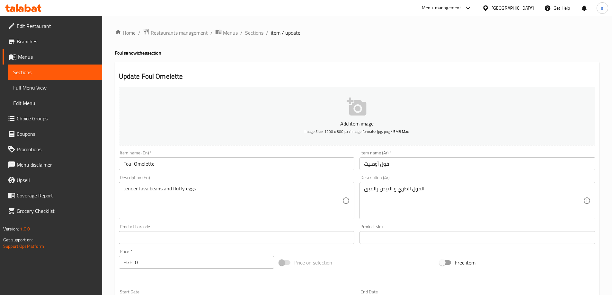
click at [447, 34] on ol "Home / Restaurants management / Menus / Sections / item / update" at bounding box center [357, 33] width 484 height 8
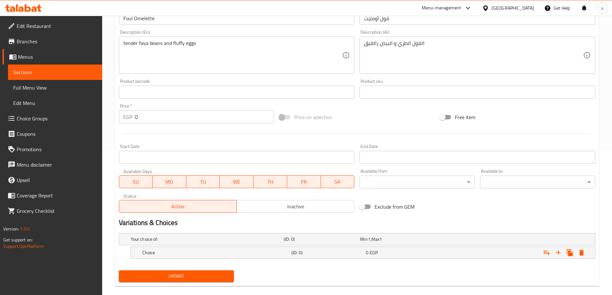
scroll to position [155, 0]
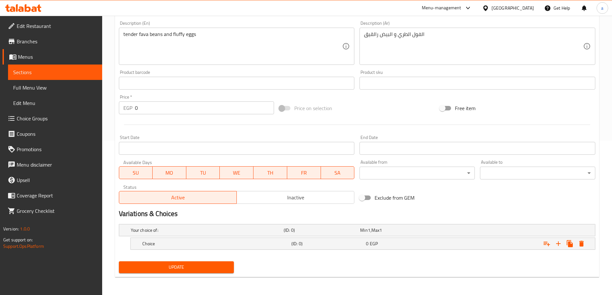
click at [175, 267] on span "Update" at bounding box center [176, 268] width 105 height 8
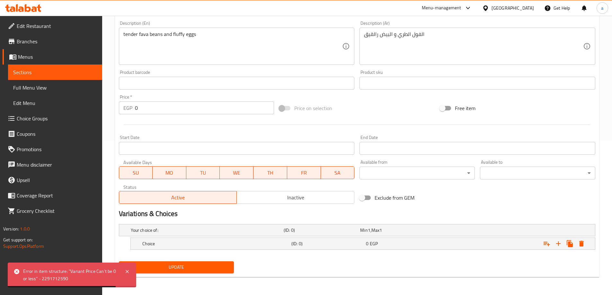
click at [248, 214] on h2 "Variations & Choices" at bounding box center [357, 214] width 477 height 10
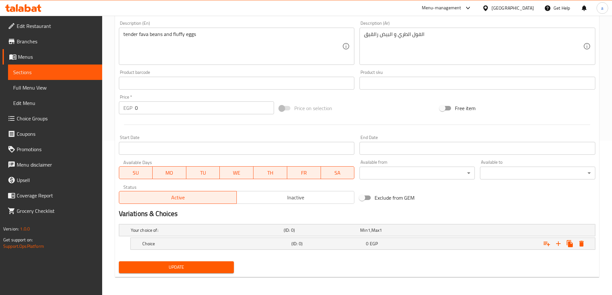
click at [296, 266] on div "Update" at bounding box center [357, 267] width 482 height 17
click at [167, 268] on span "Update" at bounding box center [176, 268] width 105 height 8
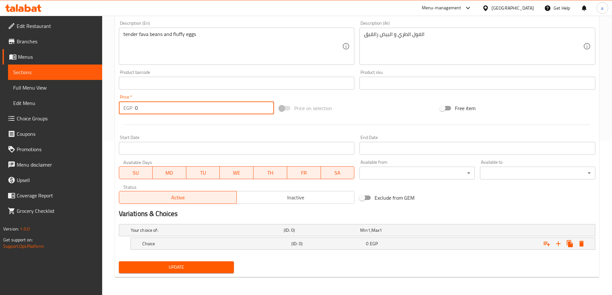
click at [149, 112] on input "0" at bounding box center [205, 108] width 140 height 13
type input "0"
type input "2"
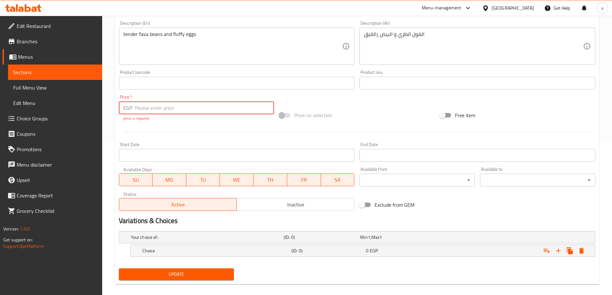
type input "0"
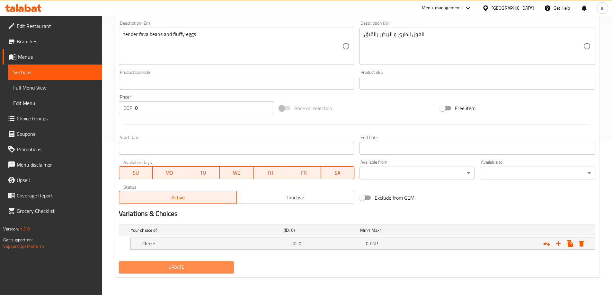
click at [168, 267] on span "Update" at bounding box center [176, 268] width 105 height 8
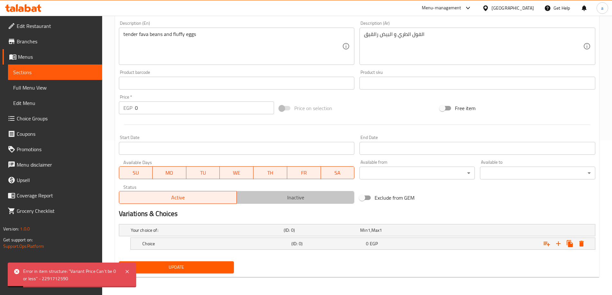
click at [308, 200] on span "Inactive" at bounding box center [295, 197] width 113 height 9
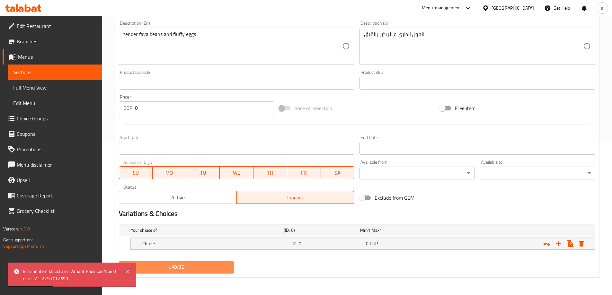
click at [214, 264] on span "Update" at bounding box center [176, 268] width 105 height 8
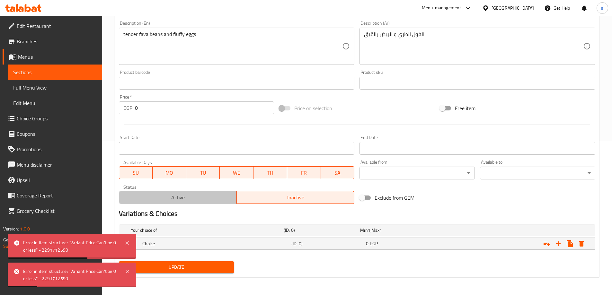
click at [218, 199] on span "Active" at bounding box center [178, 197] width 113 height 9
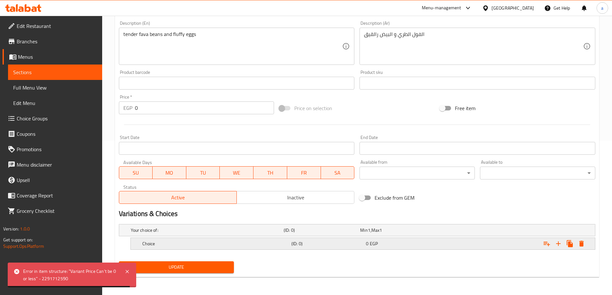
click at [586, 246] on button "Expand" at bounding box center [582, 244] width 12 height 12
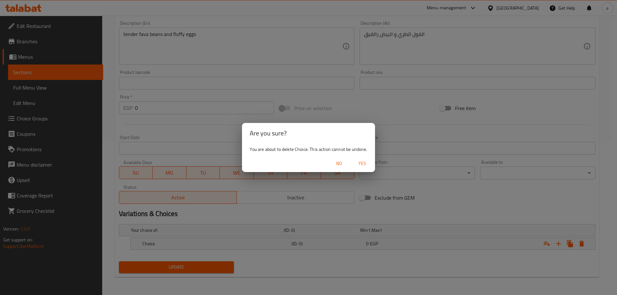
click at [365, 162] on span "Yes" at bounding box center [362, 164] width 15 height 8
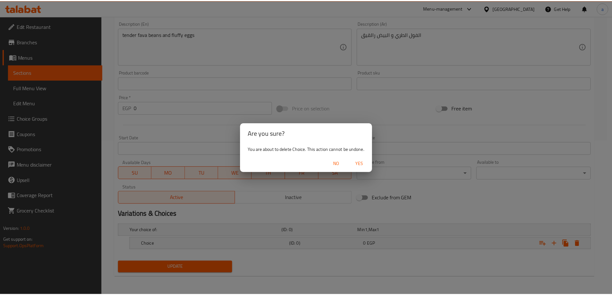
scroll to position [152, 0]
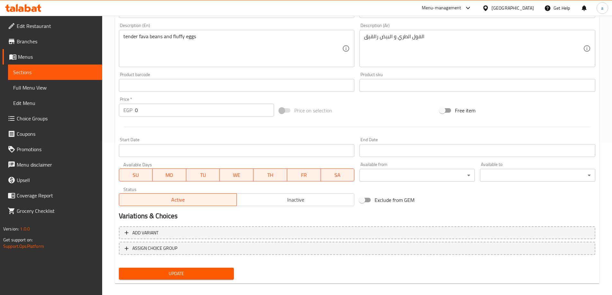
click at [180, 270] on span "Update" at bounding box center [176, 274] width 105 height 8
click at [48, 68] on span "Sections" at bounding box center [55, 72] width 84 height 8
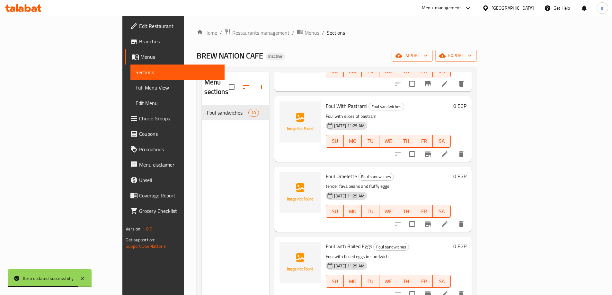
scroll to position [675, 0]
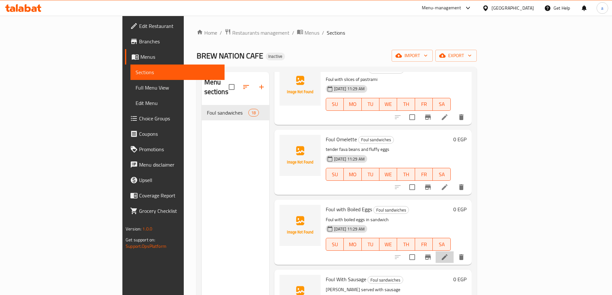
click at [454, 252] on li at bounding box center [445, 258] width 18 height 12
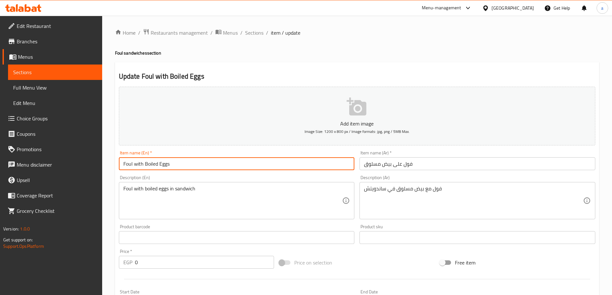
click at [142, 162] on input "Foul with Boiled Eggs" at bounding box center [237, 164] width 236 height 13
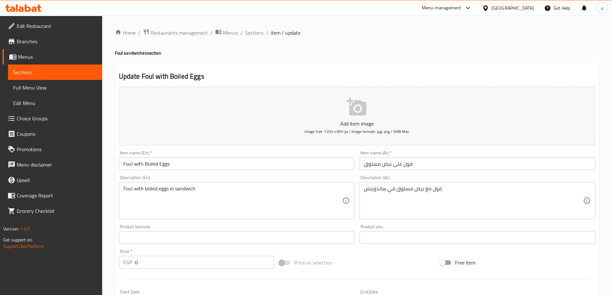
click at [140, 163] on input "Foul with Boiled Eggs" at bounding box center [237, 164] width 236 height 13
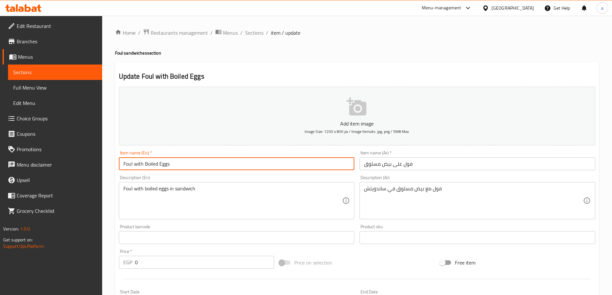
click at [140, 163] on input "Foul with Boiled Eggs" at bounding box center [237, 164] width 236 height 13
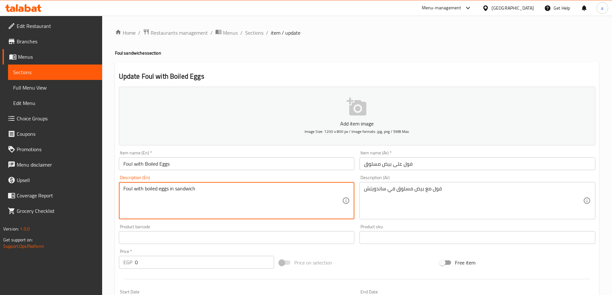
click at [284, 199] on textarea "Foul with boiled eggs in sandwich" at bounding box center [232, 201] width 219 height 31
click at [176, 187] on textarea "Foul with boiled eggs in sandwich" at bounding box center [232, 201] width 219 height 31
click at [159, 193] on textarea "sandwich" at bounding box center [232, 201] width 219 height 31
type textarea "sandwich with foul medames and boiled eggs"
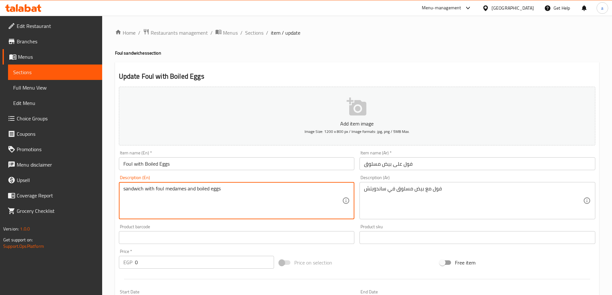
click at [142, 185] on div "sandwich with foul medames and boiled eggs Description (En)" at bounding box center [237, 200] width 236 height 37
click at [142, 184] on div "sandwich with foul medames and boiled eggs Description (En)" at bounding box center [237, 200] width 236 height 37
click at [151, 194] on textarea "sandwich with foul medames and boiled eggs" at bounding box center [232, 201] width 219 height 31
click at [151, 193] on textarea "sandwich with foul medames and boiled eggs" at bounding box center [232, 201] width 219 height 31
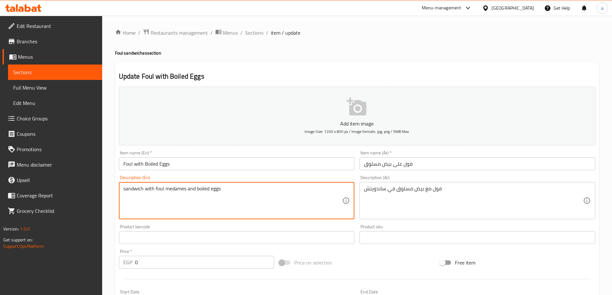
click at [151, 193] on textarea "sandwich with foul medames and boiled eggs" at bounding box center [232, 201] width 219 height 31
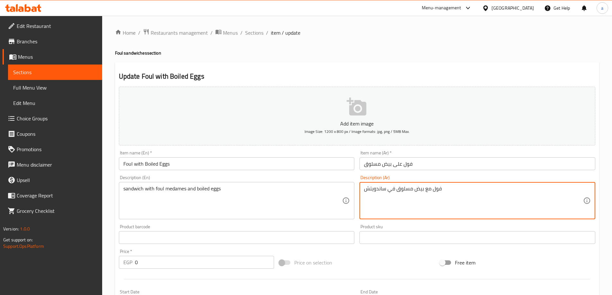
click at [405, 194] on textarea "فول مع بيض مسلوق في ساندويتش" at bounding box center [473, 201] width 219 height 31
paste textarea "شطيرة مع فول مدمس وبيض مسلوق"
click at [406, 199] on textarea "شطيرة مع فول مدمس وبيض مسلوق" at bounding box center [473, 201] width 219 height 31
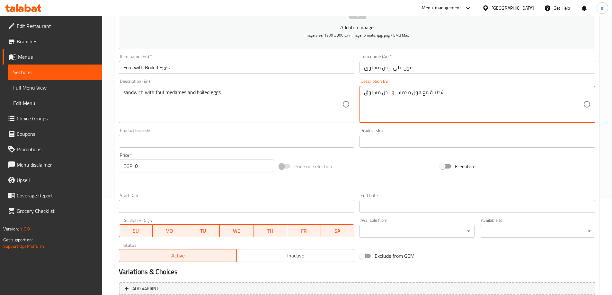
scroll to position [159, 0]
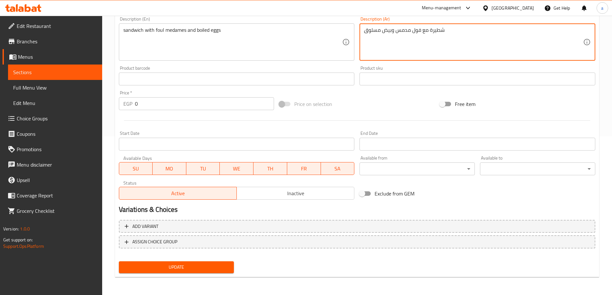
type textarea "شطيرة مع فول مدمس وبيض مسلوق"
click at [168, 270] on span "Update" at bounding box center [176, 268] width 105 height 8
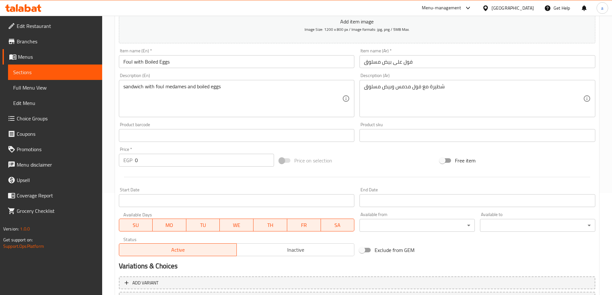
scroll to position [95, 0]
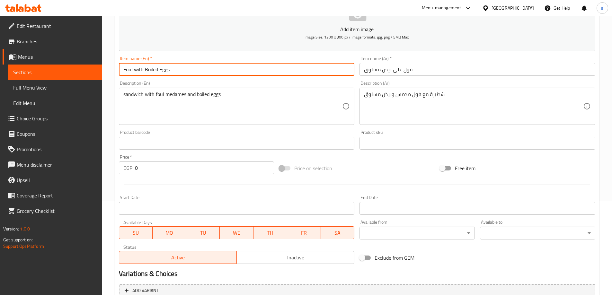
drag, startPoint x: 143, startPoint y: 67, endPoint x: 172, endPoint y: 71, distance: 29.8
click at [172, 71] on input "Foul with Boiled Eggs" at bounding box center [237, 69] width 236 height 13
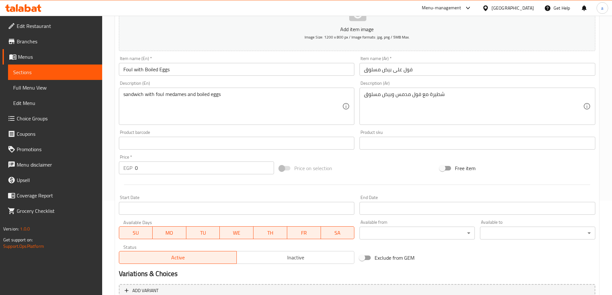
click at [386, 71] on input "فول على بيض مسلوق" at bounding box center [478, 69] width 236 height 13
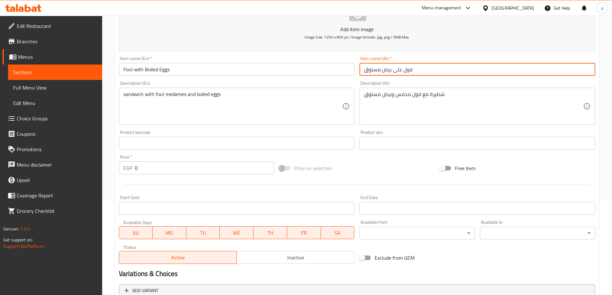
click at [386, 71] on input "فول على بيض مسلوق" at bounding box center [478, 69] width 236 height 13
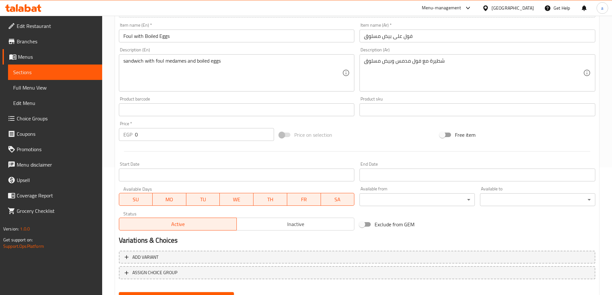
scroll to position [159, 0]
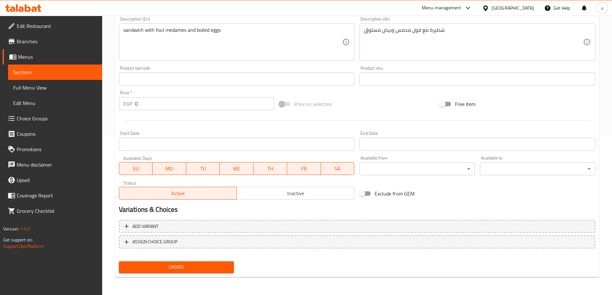
click at [195, 264] on span "Update" at bounding box center [176, 268] width 105 height 8
click at [45, 65] on link "Sections" at bounding box center [55, 72] width 94 height 15
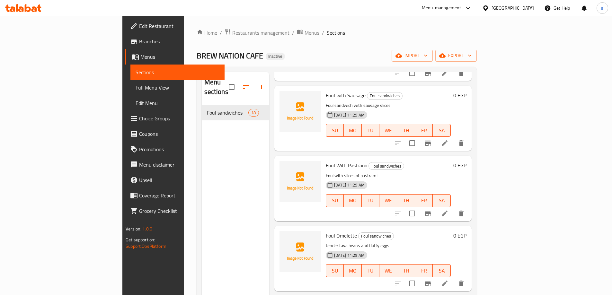
scroll to position [546, 0]
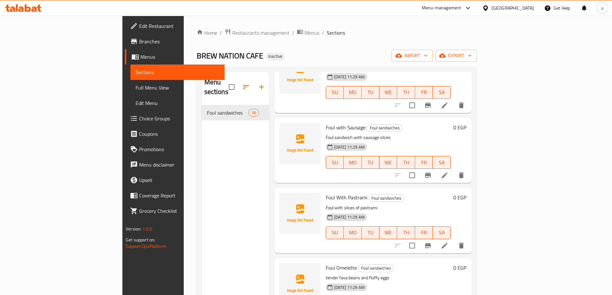
click at [454, 170] on li at bounding box center [445, 176] width 18 height 12
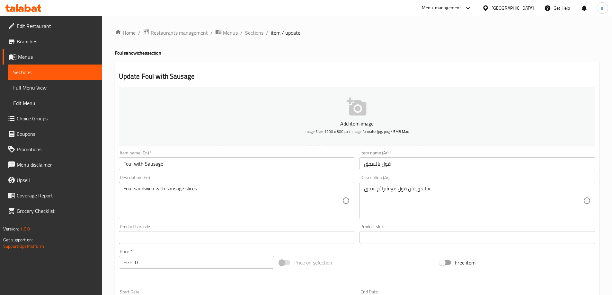
click at [139, 164] on input "Foul with Sausage" at bounding box center [237, 164] width 236 height 13
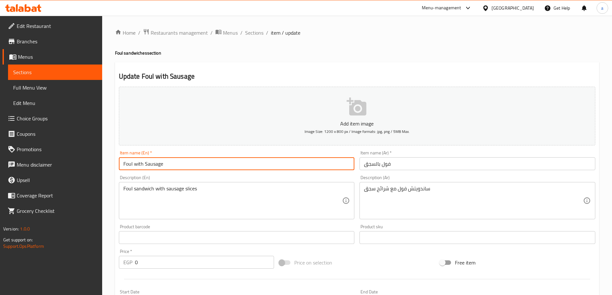
click at [139, 164] on input "Foul with Sausage" at bounding box center [237, 164] width 236 height 13
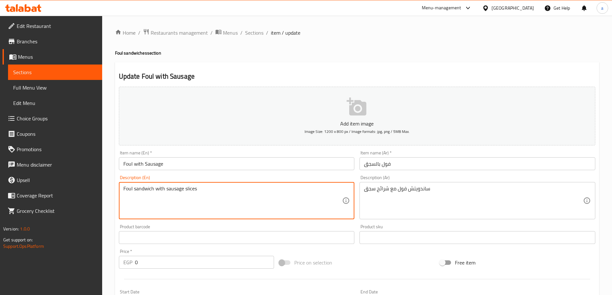
click at [42, 69] on span "Sections" at bounding box center [55, 72] width 84 height 8
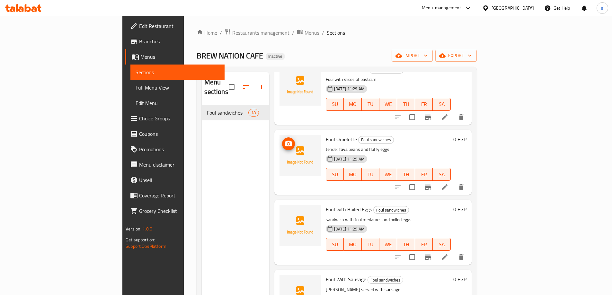
scroll to position [771, 0]
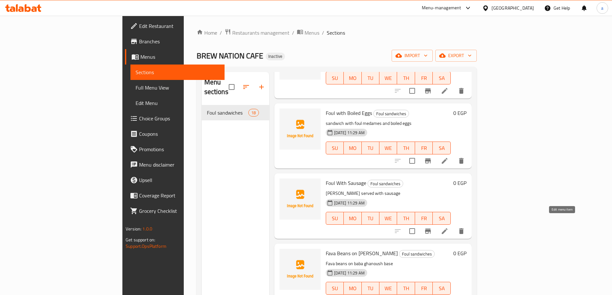
click at [448, 229] on icon at bounding box center [445, 232] width 6 height 6
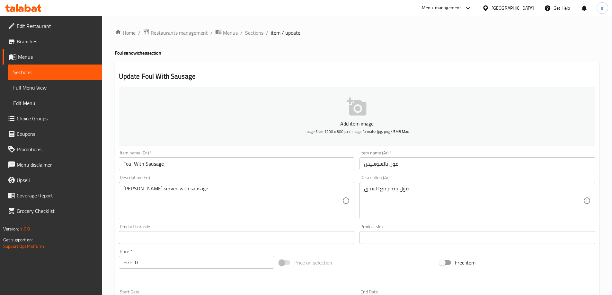
click at [136, 164] on input "Foul With Sausage" at bounding box center [237, 164] width 236 height 13
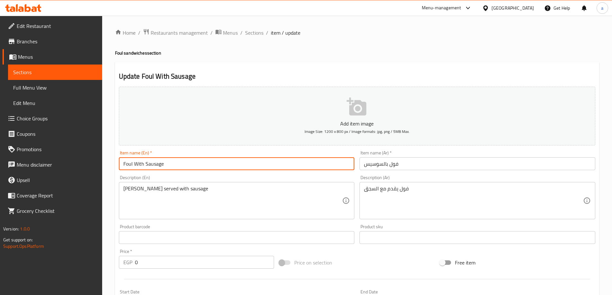
click at [136, 164] on input "Foul With Sausage" at bounding box center [237, 164] width 236 height 13
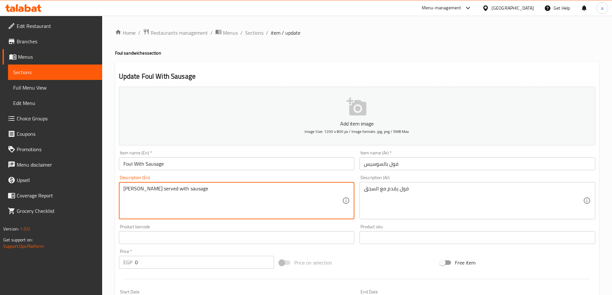
click at [266, 210] on textarea "[PERSON_NAME] served with sausage" at bounding box center [232, 201] width 219 height 31
paste textarea "A savory dish made with fava beans, sausage, garlic, spices, and tahini."
type textarea "A savory dish made with fava beans, sausage, garlic, spices, and tahini."
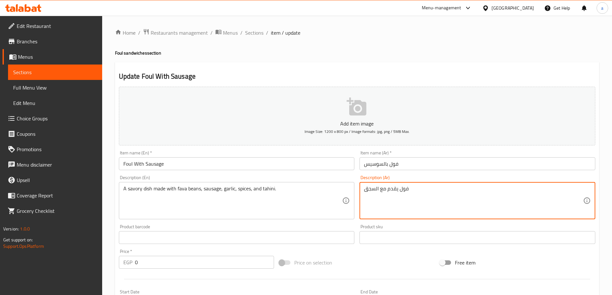
click at [382, 191] on textarea "فول يقدم مع السجق" at bounding box center [473, 201] width 219 height 31
click at [414, 194] on textarea "فول يقدم مع السجق" at bounding box center [473, 201] width 219 height 31
type textarea "فول"
click at [439, 204] on textarea "فول" at bounding box center [473, 201] width 219 height 31
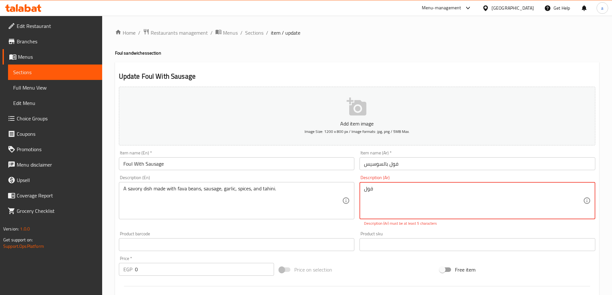
click at [439, 204] on textarea "فول" at bounding box center [473, 201] width 219 height 31
paste textarea "طبق طعام شهي مصنوع من حبوب الفول، السجق، الثوم، التوابل، وطحينة"
type textarea "طبق طعام شهي مصنوع من حبوب الفول، السجق، الثوم، التوابل، وطحينة"
click at [428, 231] on div "Product sku Product sku" at bounding box center [477, 241] width 241 height 25
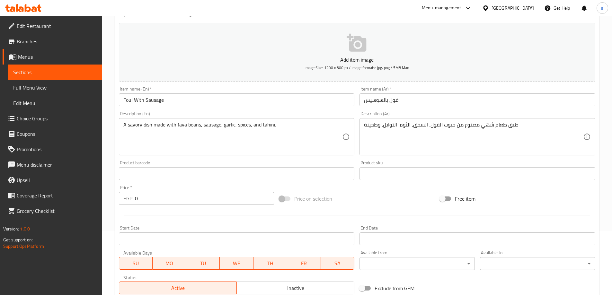
scroll to position [64, 0]
click at [160, 98] on input "Foul With Sausage" at bounding box center [237, 99] width 236 height 13
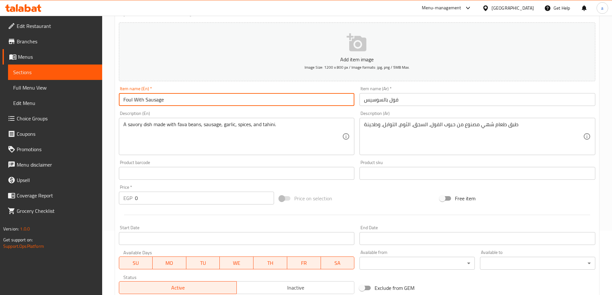
click at [160, 98] on input "Foul With Sausage" at bounding box center [237, 99] width 236 height 13
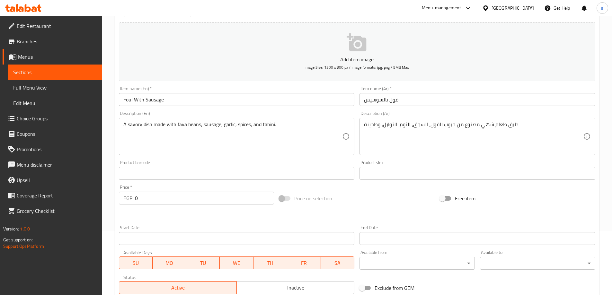
click at [395, 101] on input "فول بالسوسيس" at bounding box center [478, 99] width 236 height 13
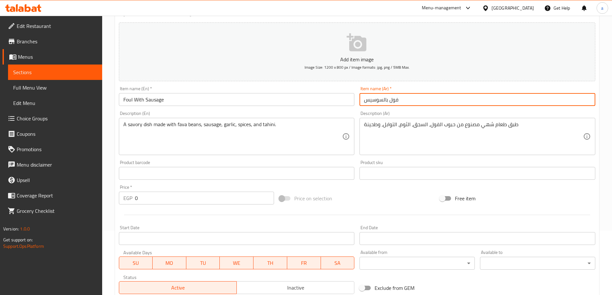
click at [395, 101] on input "فول بالسوسيس" at bounding box center [478, 99] width 236 height 13
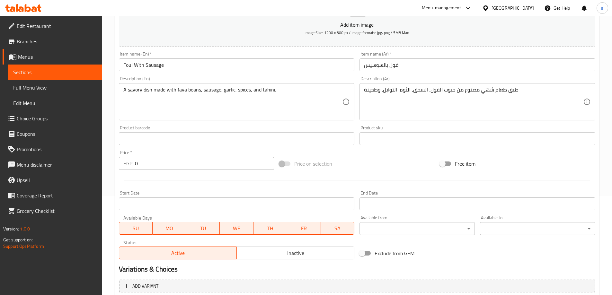
scroll to position [159, 0]
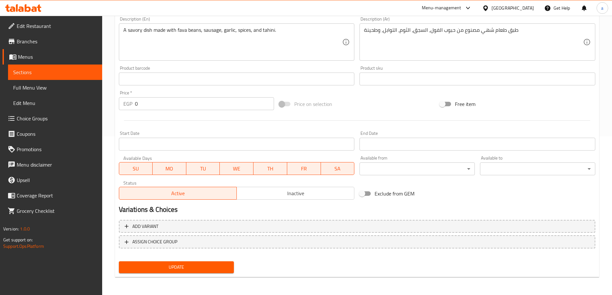
click at [196, 272] on button "Update" at bounding box center [176, 268] width 115 height 12
click at [216, 265] on span "Update" at bounding box center [176, 268] width 105 height 8
click at [43, 71] on span "Sections" at bounding box center [55, 72] width 84 height 8
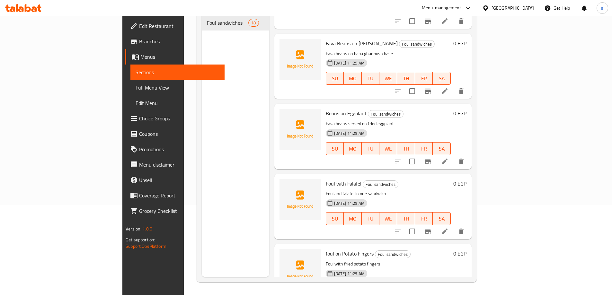
scroll to position [888, 0]
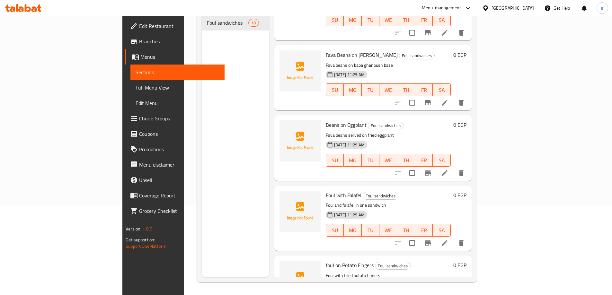
click at [454, 97] on li at bounding box center [445, 103] width 18 height 12
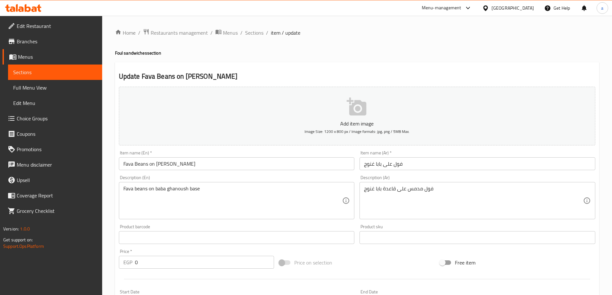
click at [393, 164] on input "فول على بابا غنوج" at bounding box center [478, 164] width 236 height 13
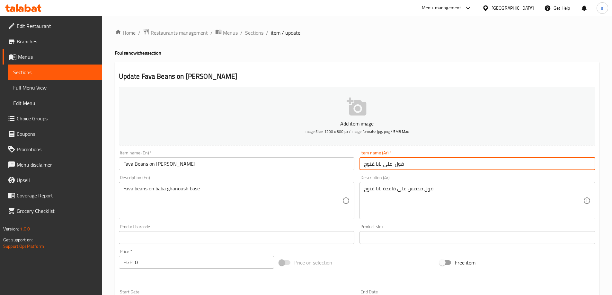
type input "فول على بابا غنوج"
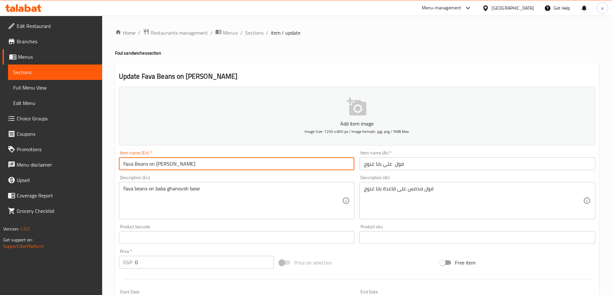
click at [201, 161] on input "Fava Beans on [PERSON_NAME]" at bounding box center [237, 164] width 236 height 13
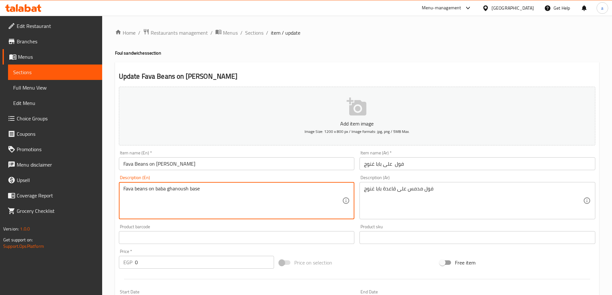
click at [239, 194] on textarea "Fava beans on baba ghanoush base" at bounding box center [232, 201] width 219 height 31
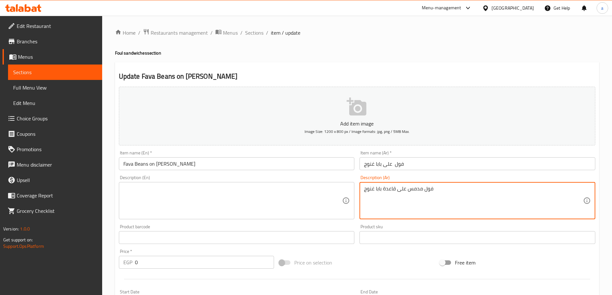
click at [398, 197] on textarea "فول مدمس على قاعدة بابا غنوج" at bounding box center [473, 201] width 219 height 31
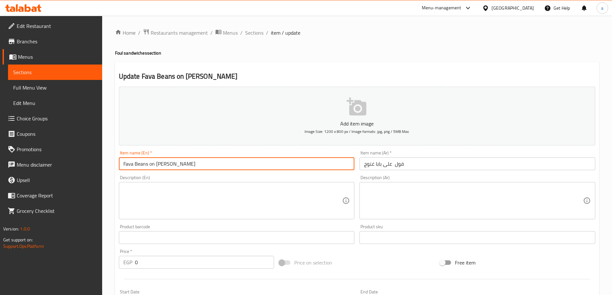
click at [138, 161] on input "Fava Beans on [PERSON_NAME]" at bounding box center [237, 164] width 236 height 13
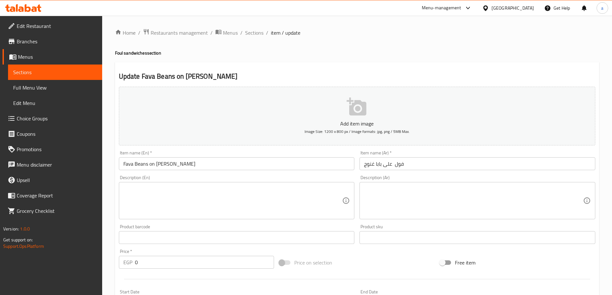
click at [179, 165] on input "Fava Beans on [PERSON_NAME]" at bounding box center [237, 164] width 236 height 13
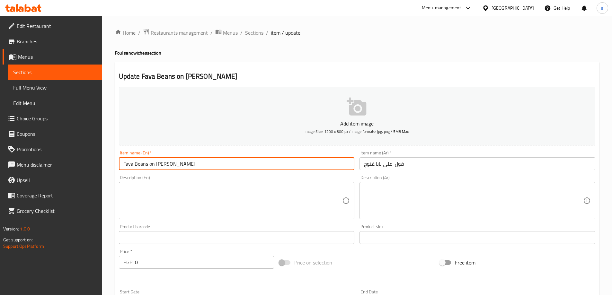
click at [179, 165] on input "Fava Beans on [PERSON_NAME]" at bounding box center [237, 164] width 236 height 13
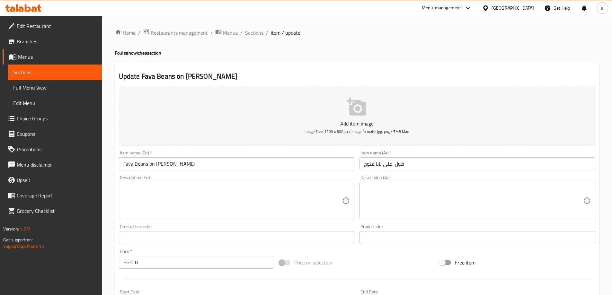
click at [393, 163] on input "فول على بابا غنوج" at bounding box center [478, 164] width 236 height 13
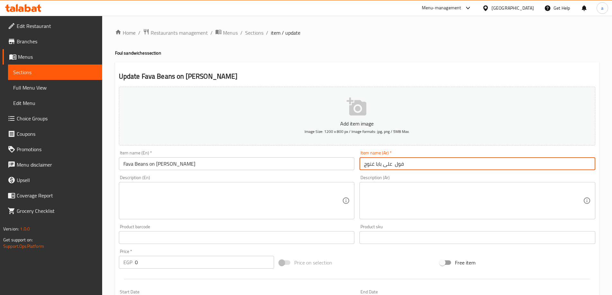
click at [393, 163] on input "فول على بابا غنوج" at bounding box center [478, 164] width 236 height 13
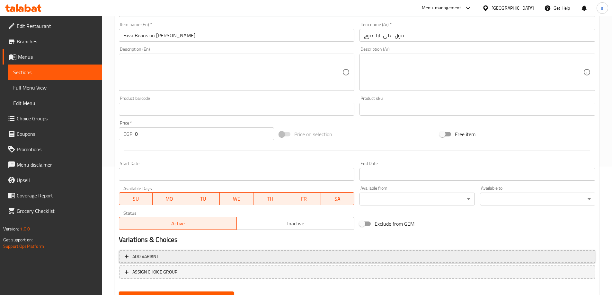
scroll to position [159, 0]
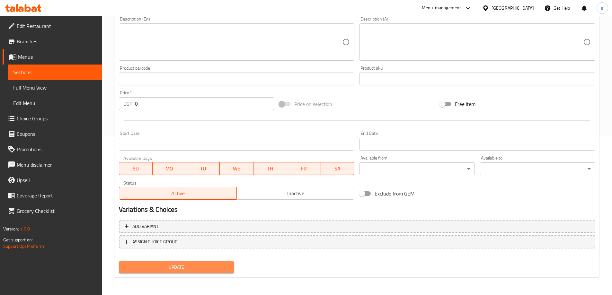
click at [182, 265] on span "Update" at bounding box center [176, 268] width 105 height 8
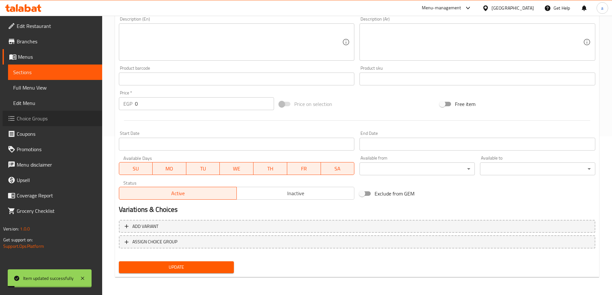
click at [62, 120] on span "Choice Groups" at bounding box center [57, 119] width 80 height 8
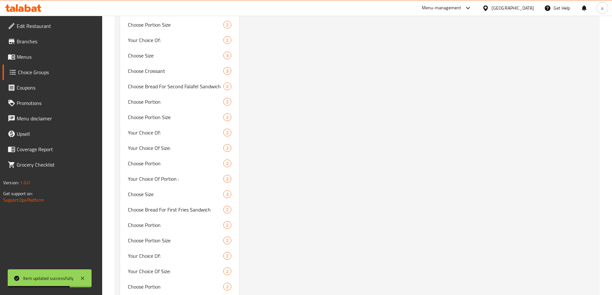
scroll to position [1248, 0]
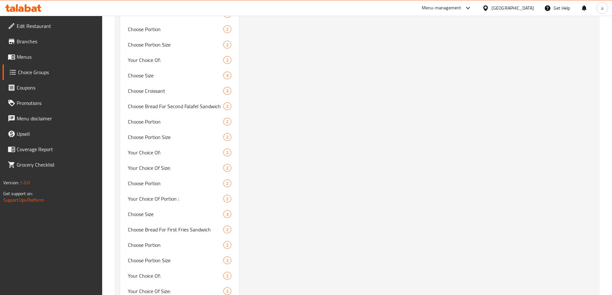
click at [42, 60] on span "Menus" at bounding box center [57, 57] width 80 height 8
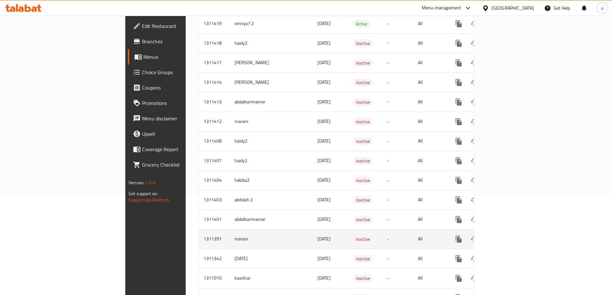
scroll to position [67, 0]
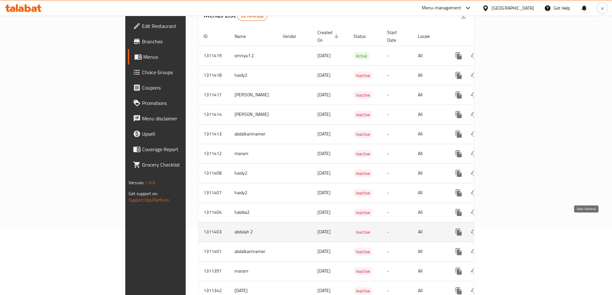
click at [509, 229] on icon "enhanced table" at bounding box center [505, 233] width 8 height 8
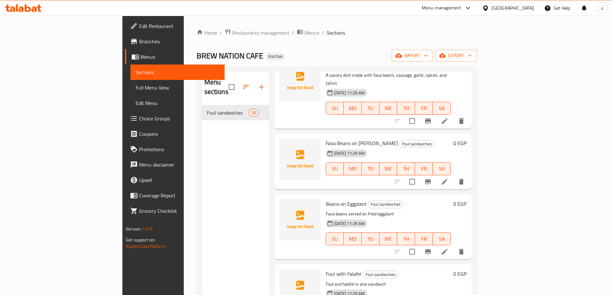
scroll to position [846, 0]
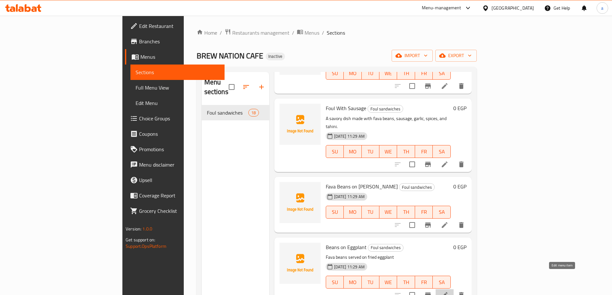
click at [448, 293] on icon at bounding box center [445, 296] width 6 height 6
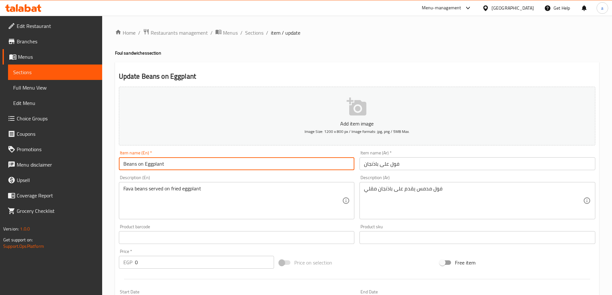
click at [149, 165] on input "Beans on Eggplant" at bounding box center [237, 164] width 236 height 13
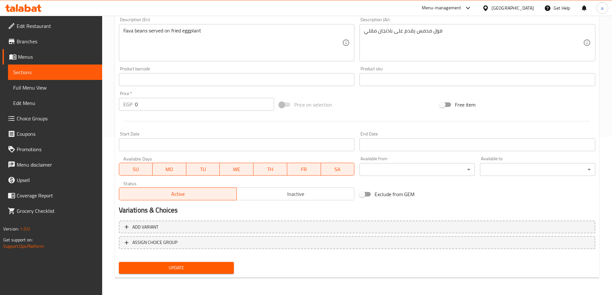
scroll to position [159, 0]
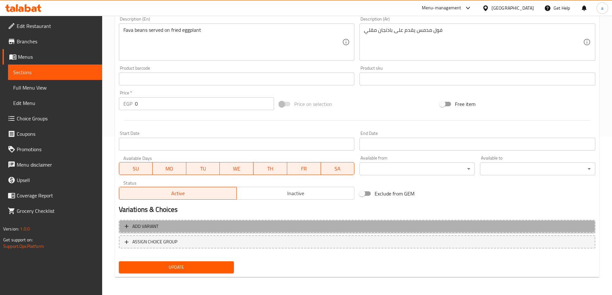
click at [154, 229] on span "Add variant" at bounding box center [145, 227] width 26 height 8
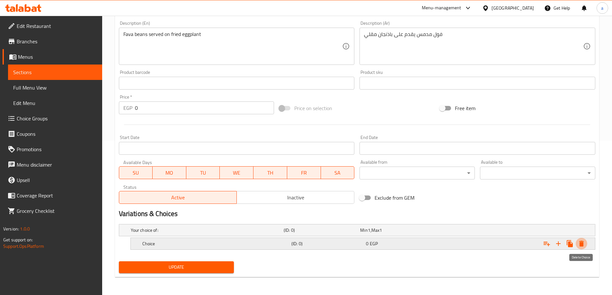
click at [581, 242] on icon "Expand" at bounding box center [582, 244] width 8 height 8
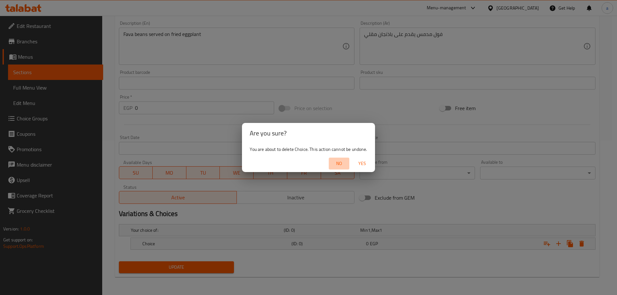
click at [341, 160] on span "No" at bounding box center [338, 164] width 15 height 8
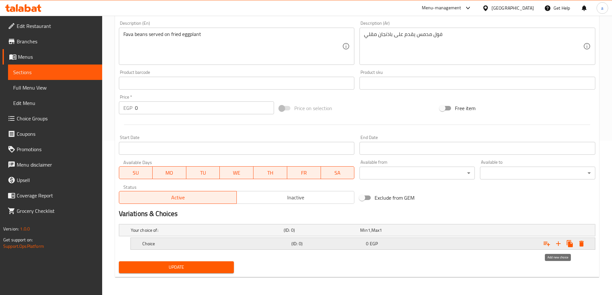
click at [557, 244] on icon "Expand" at bounding box center [558, 244] width 5 height 5
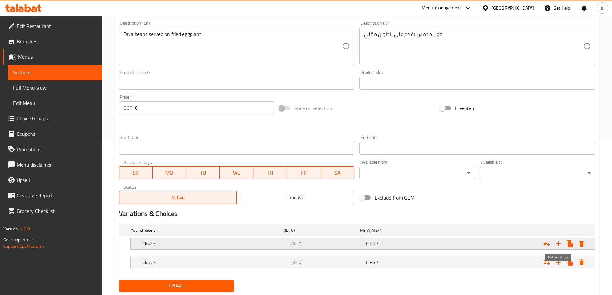
click at [557, 244] on icon "Expand" at bounding box center [558, 244] width 5 height 5
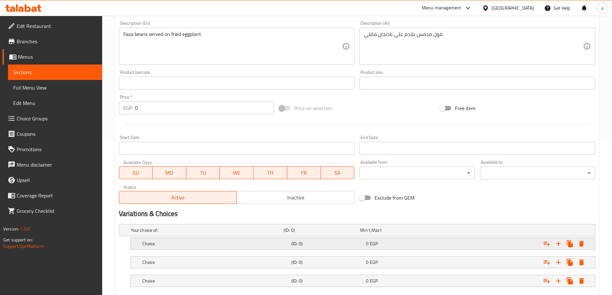
click at [349, 239] on div "Choice (ID: 0) 0 EGP" at bounding box center [365, 244] width 448 height 14
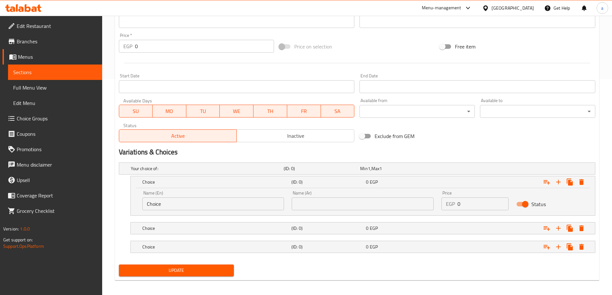
scroll to position [220, 0]
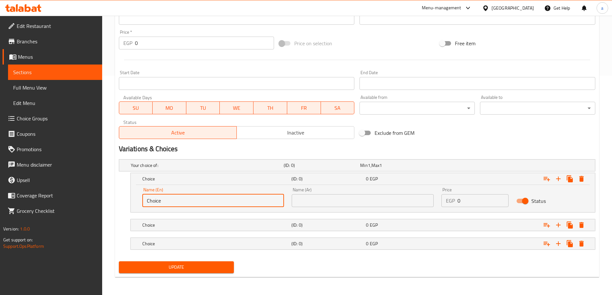
click at [218, 205] on input "Choice" at bounding box center [213, 200] width 142 height 13
type input "shami"
click at [325, 202] on input "text" at bounding box center [363, 200] width 142 height 13
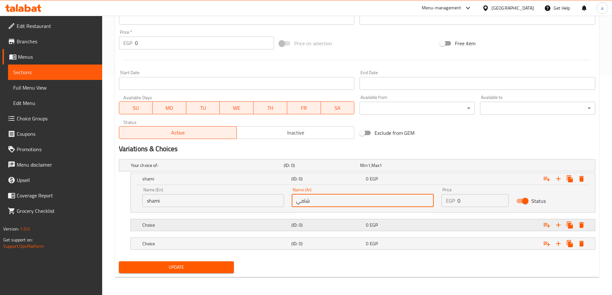
type input "شامي"
click at [201, 227] on h5 "Choice" at bounding box center [215, 225] width 147 height 6
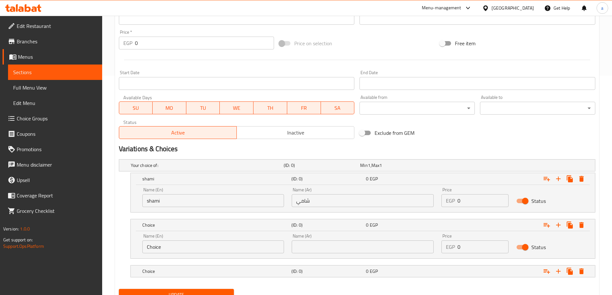
click at [203, 250] on input "Choice" at bounding box center [213, 247] width 142 height 13
click at [314, 248] on input "text" at bounding box center [363, 247] width 142 height 13
type input "بلدي"
click at [340, 275] on div "(ID: 0)" at bounding box center [327, 271] width 75 height 9
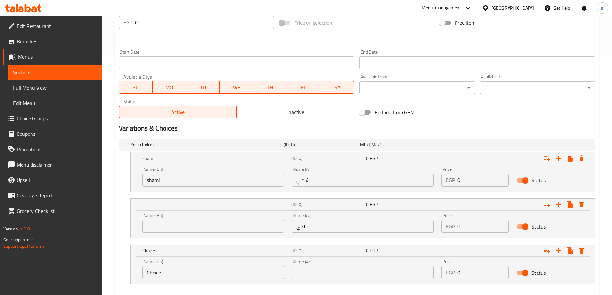
scroll to position [252, 0]
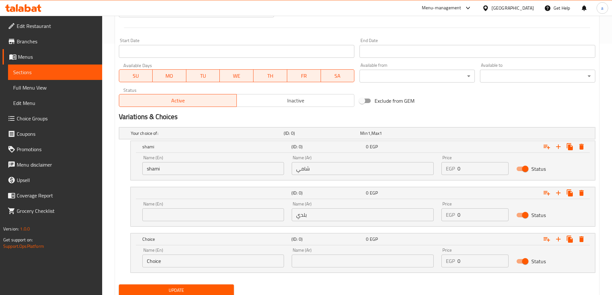
click at [341, 268] on div "Name (Ar) Name (Ar)" at bounding box center [363, 257] width 150 height 27
click at [341, 262] on input "text" at bounding box center [363, 261] width 142 height 13
click at [119, 285] on button "Update" at bounding box center [176, 291] width 115 height 12
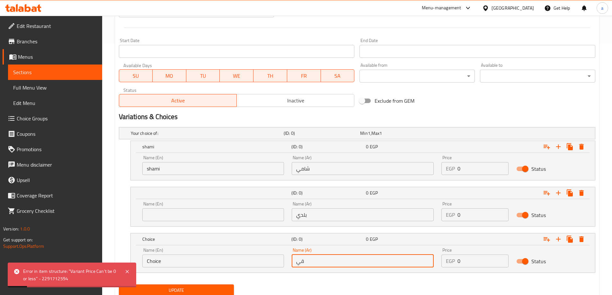
type input "ق"
click at [296, 262] on input "فينو" at bounding box center [363, 261] width 142 height 13
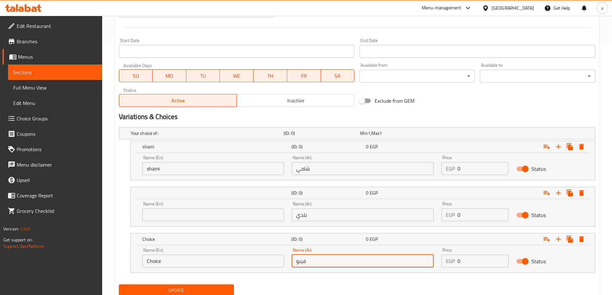
type input "فينو"
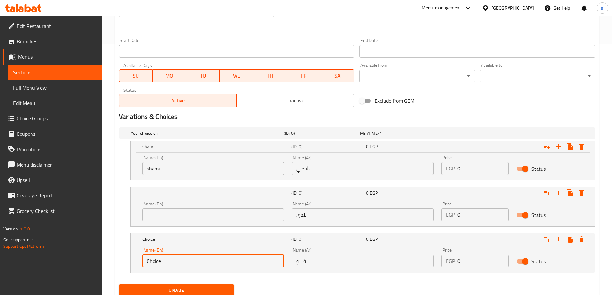
click at [234, 265] on input "Choice" at bounding box center [213, 261] width 142 height 13
type input "fino"
click at [209, 220] on input "text" at bounding box center [213, 215] width 142 height 13
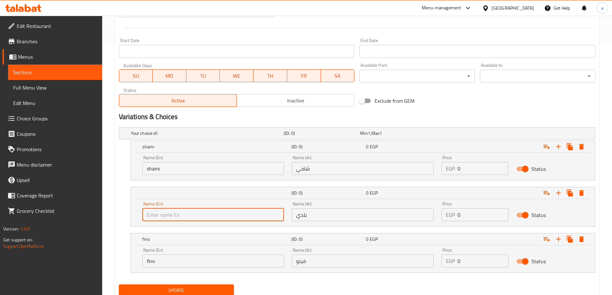
click at [304, 215] on input "بلدي" at bounding box center [363, 215] width 142 height 13
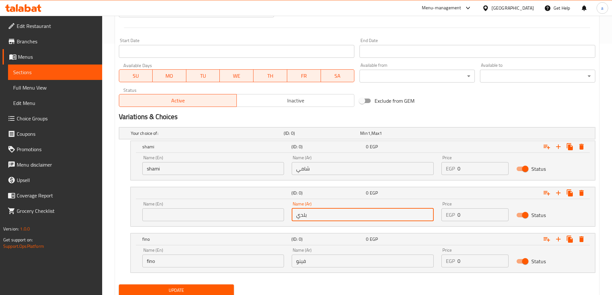
click at [304, 215] on input "بلدي" at bounding box center [363, 215] width 142 height 13
click at [255, 216] on input "text" at bounding box center [213, 215] width 142 height 13
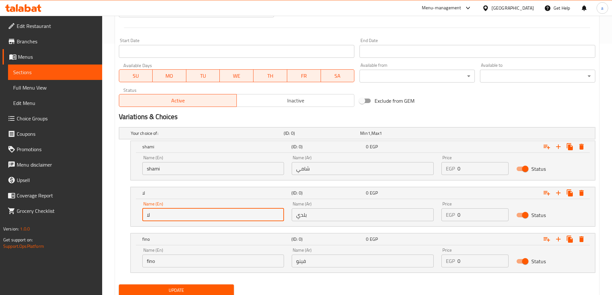
type input "ل"
type input "baladi"
click at [196, 253] on div "Name (En) fino Name (En)" at bounding box center [213, 258] width 142 height 20
click at [190, 217] on input "baladi" at bounding box center [213, 215] width 142 height 13
click at [474, 168] on input "0" at bounding box center [483, 168] width 51 height 13
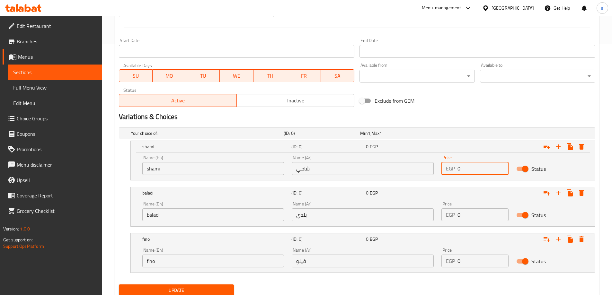
click at [474, 168] on input "0" at bounding box center [483, 168] width 51 height 13
type input "0"
type input "15"
click at [487, 217] on input "0" at bounding box center [483, 215] width 51 height 13
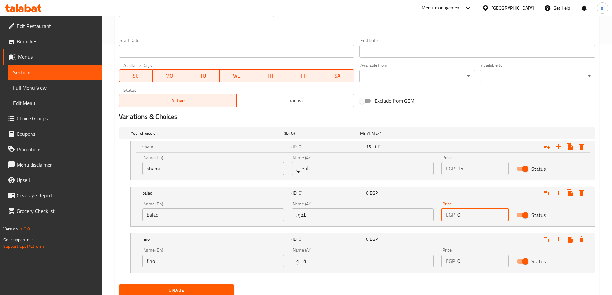
click at [487, 217] on input "0" at bounding box center [483, 215] width 51 height 13
click at [119, 285] on button "Update" at bounding box center [176, 291] width 115 height 12
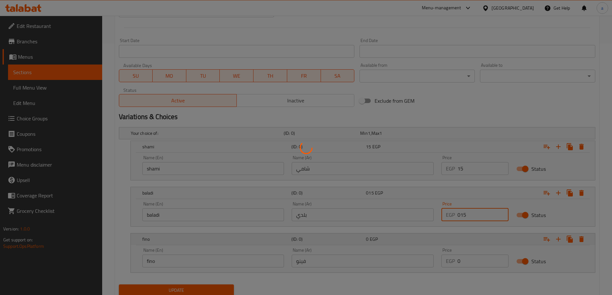
click at [119, 285] on button "Update" at bounding box center [176, 291] width 115 height 12
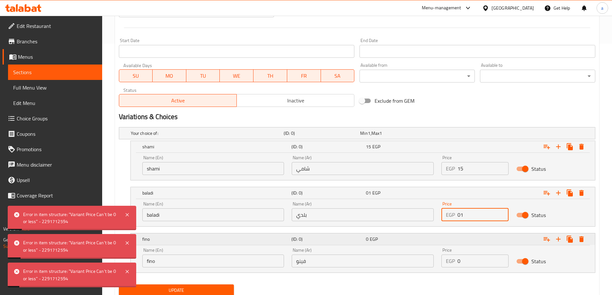
type input "0"
type input "15"
click at [482, 260] on input "0" at bounding box center [483, 261] width 51 height 13
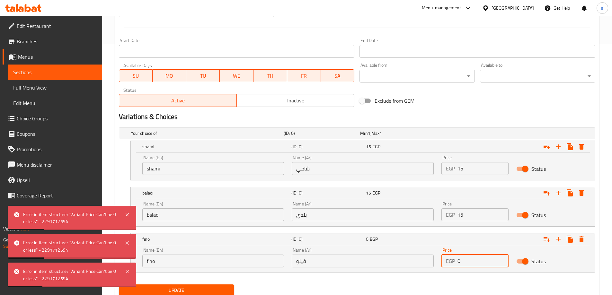
click at [482, 260] on input "0" at bounding box center [483, 261] width 51 height 13
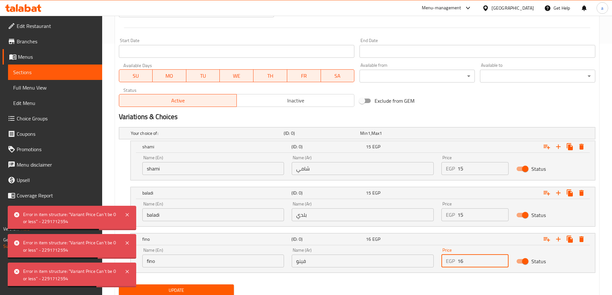
type input "16"
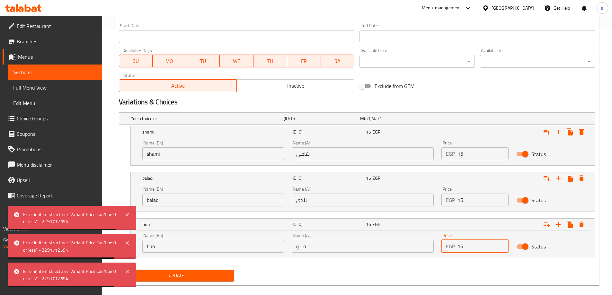
scroll to position [275, 0]
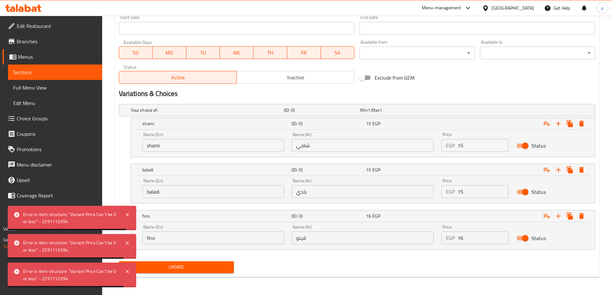
click at [322, 261] on div "Update" at bounding box center [357, 267] width 482 height 17
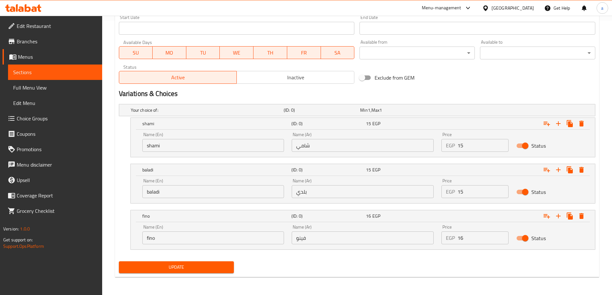
click at [189, 266] on span "Update" at bounding box center [176, 268] width 105 height 8
click at [75, 73] on span "Sections" at bounding box center [55, 72] width 84 height 8
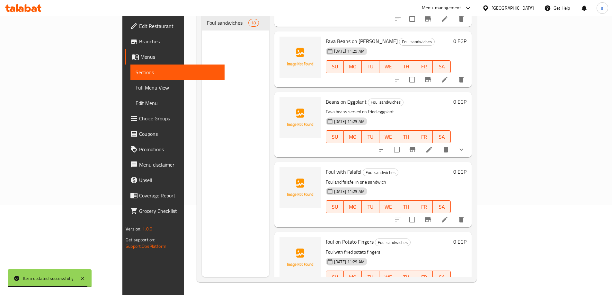
scroll to position [911, 0]
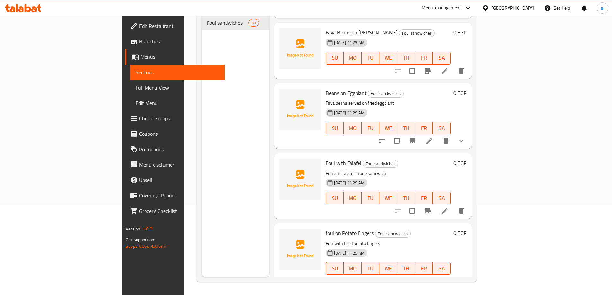
click at [449, 207] on icon at bounding box center [445, 211] width 8 height 8
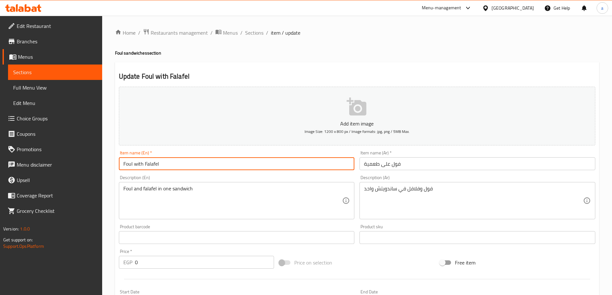
click at [199, 167] on input "Foul with Falafel" at bounding box center [237, 164] width 236 height 13
click at [290, 194] on textarea "Foul and falafel in one sandwich" at bounding box center [232, 201] width 219 height 31
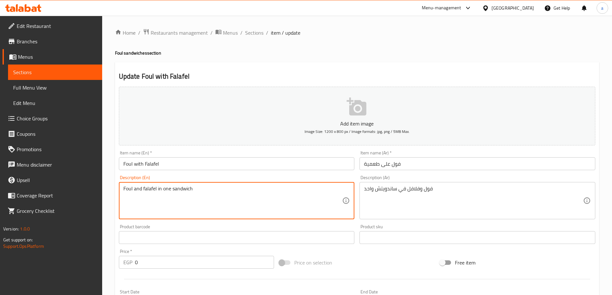
click at [290, 194] on textarea "Foul and falafel in one sandwich" at bounding box center [232, 201] width 219 height 31
paste textarea "Foul with falafel sandwich, a sandwich with foul and falafel fillings."
type textarea "Foul with falafel sandwich, a sandwich with foul and falafel fillings."
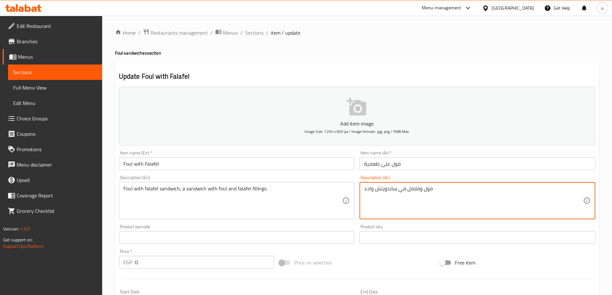
click at [404, 192] on textarea "فول وفلافل في ساندويتش واحد" at bounding box center [473, 201] width 219 height 31
click at [410, 200] on textarea at bounding box center [473, 201] width 219 height 31
paste textarea "سندويتش فول بالفلافل وساندويتش بحشوات الفول والفلافل."
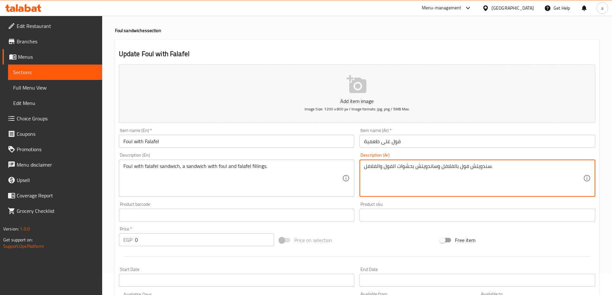
scroll to position [32, 0]
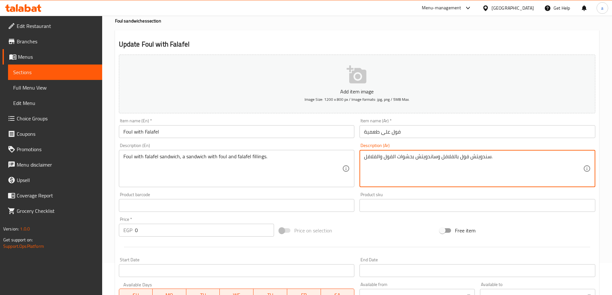
type textarea "سندويتش فول بالفلافل وساندويتش بحشوات الفول والفلافل."
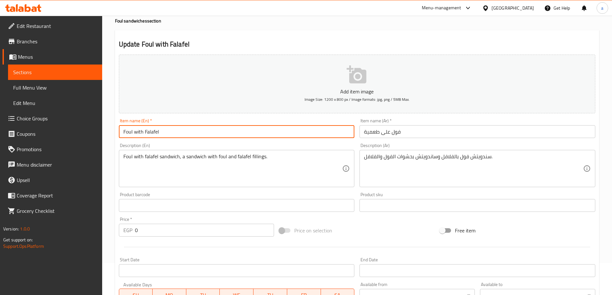
click at [174, 131] on input "Foul with Falafel" at bounding box center [237, 131] width 236 height 13
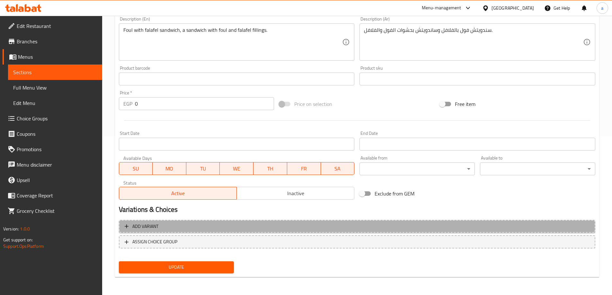
click at [173, 226] on span "Add variant" at bounding box center [357, 227] width 465 height 8
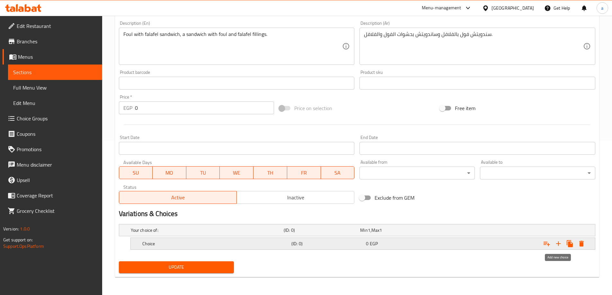
click at [561, 243] on icon "Expand" at bounding box center [559, 244] width 8 height 8
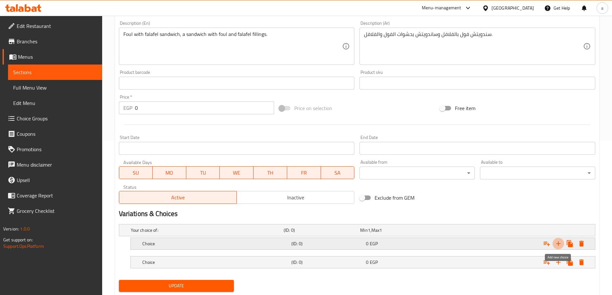
click at [561, 243] on icon "Expand" at bounding box center [559, 244] width 8 height 8
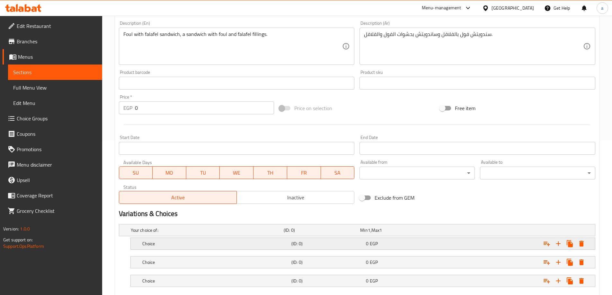
click at [210, 247] on h5 "Choice" at bounding box center [215, 244] width 147 height 6
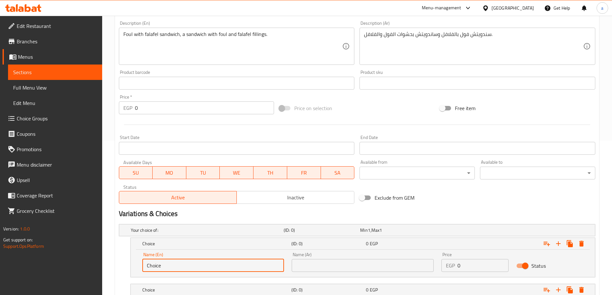
click at [187, 268] on input "Choice" at bounding box center [213, 265] width 142 height 13
type input "C"
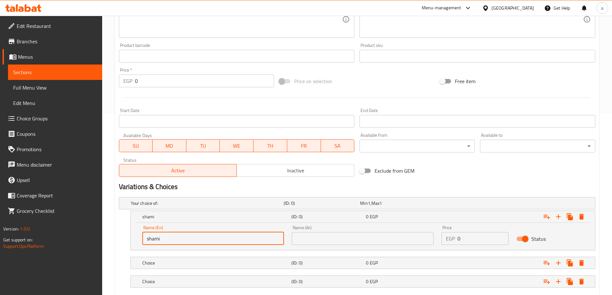
scroll to position [219, 0]
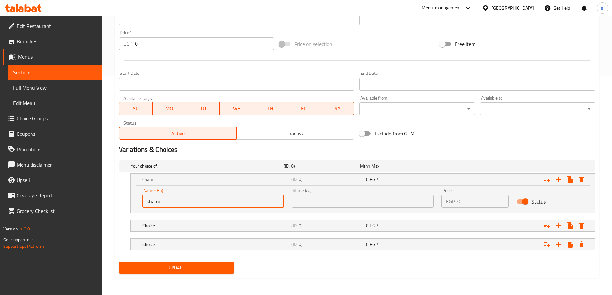
click at [194, 203] on input "shami" at bounding box center [213, 201] width 142 height 13
type input "shami"
click at [194, 223] on h5 "Choice" at bounding box center [215, 226] width 147 height 6
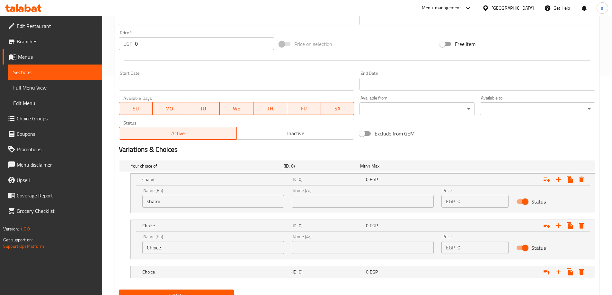
click at [187, 248] on input "Choice" at bounding box center [213, 247] width 142 height 13
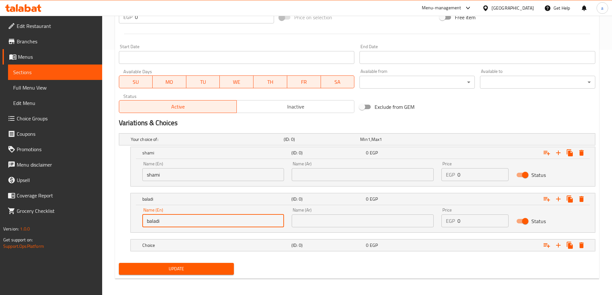
scroll to position [247, 0]
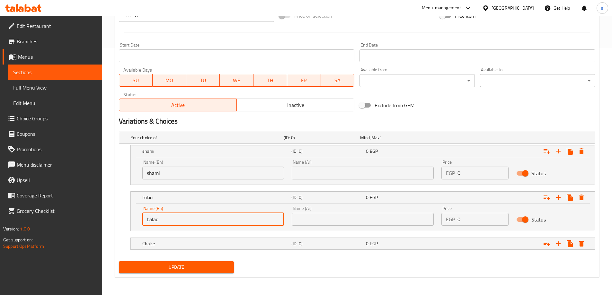
click at [189, 220] on input "baladi" at bounding box center [213, 219] width 142 height 13
type input "baladi"
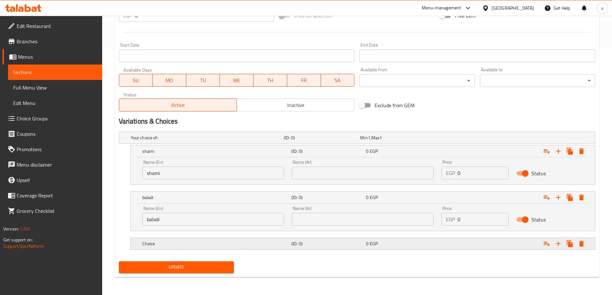
click at [190, 237] on div "Choice (ID: 0) 0 EGP" at bounding box center [365, 244] width 448 height 14
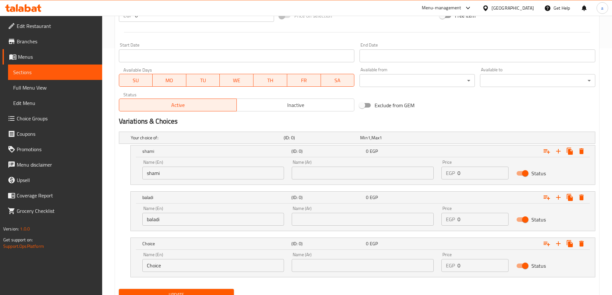
click at [188, 226] on div "Name (En) baladi Name (En)" at bounding box center [214, 216] width 150 height 27
click at [188, 222] on input "baladi" at bounding box center [213, 219] width 142 height 13
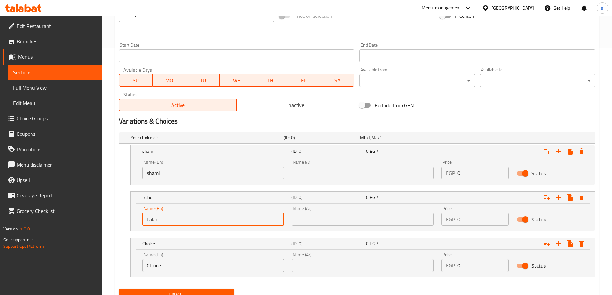
click at [175, 263] on input "Choice" at bounding box center [213, 265] width 142 height 13
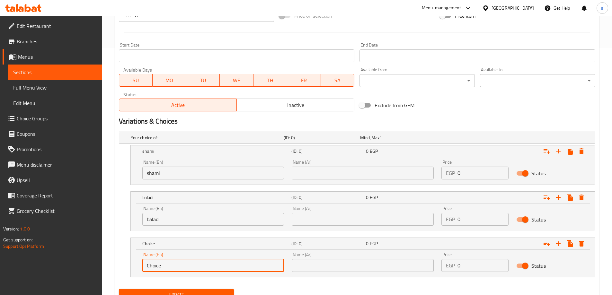
click at [175, 263] on input "Choice" at bounding box center [213, 265] width 142 height 13
click at [188, 260] on input "fino" at bounding box center [213, 265] width 142 height 13
click at [154, 268] on input "fino" at bounding box center [213, 265] width 142 height 13
click at [171, 268] on input "fino" at bounding box center [213, 265] width 142 height 13
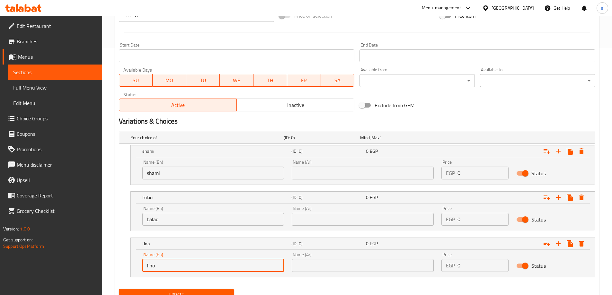
type input "fino"
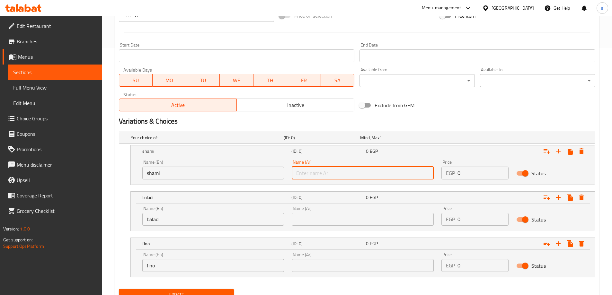
click at [319, 176] on input "text" at bounding box center [363, 173] width 142 height 13
type input "شامي"
click at [328, 224] on input "text" at bounding box center [363, 219] width 142 height 13
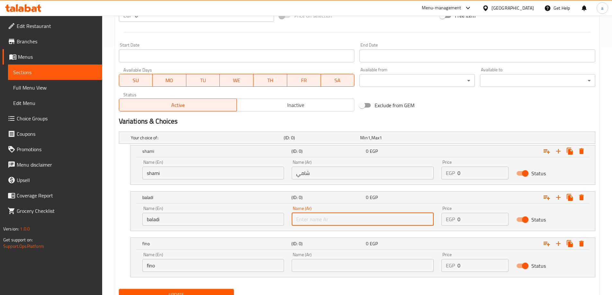
type input "بلدي"
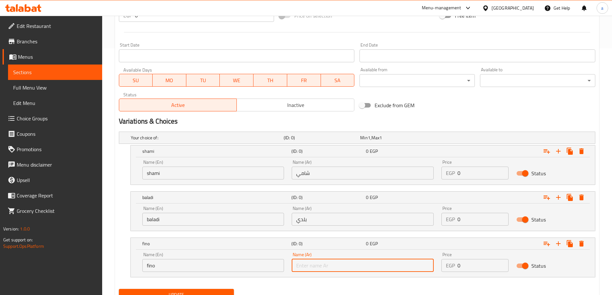
click at [329, 264] on input "text" at bounding box center [363, 265] width 142 height 13
type input "قينو"
click at [307, 266] on input "قينو" at bounding box center [363, 265] width 142 height 13
type input "r"
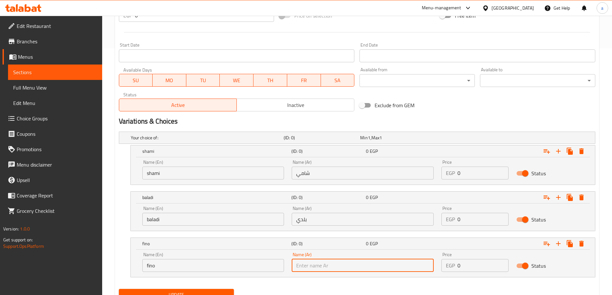
type input "t"
type input "فينو"
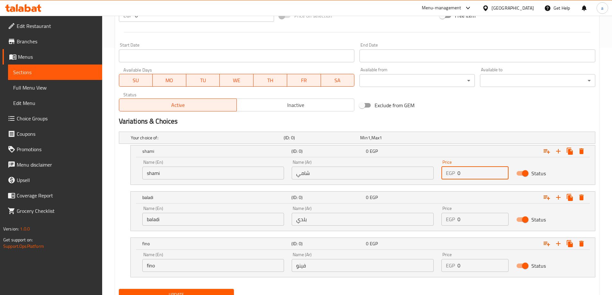
click at [459, 176] on input "0" at bounding box center [483, 173] width 51 height 13
type input "0"
type input "15"
click at [479, 223] on input "0" at bounding box center [483, 219] width 51 height 13
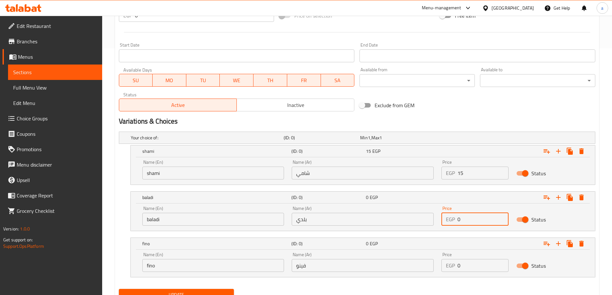
click at [479, 223] on input "0" at bounding box center [483, 219] width 51 height 13
type input "15"
click at [468, 264] on input "0" at bounding box center [483, 265] width 51 height 13
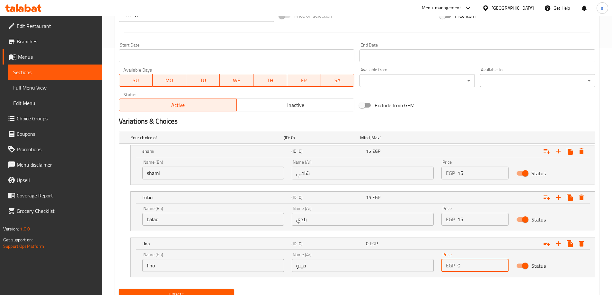
click at [468, 264] on input "0" at bounding box center [483, 265] width 51 height 13
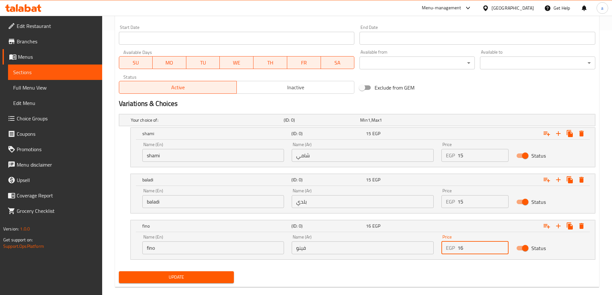
scroll to position [275, 0]
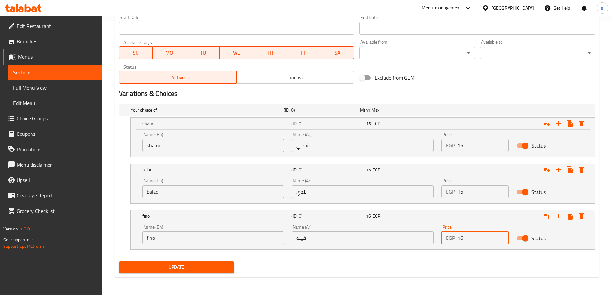
type input "16"
click at [200, 266] on span "Update" at bounding box center [176, 268] width 105 height 8
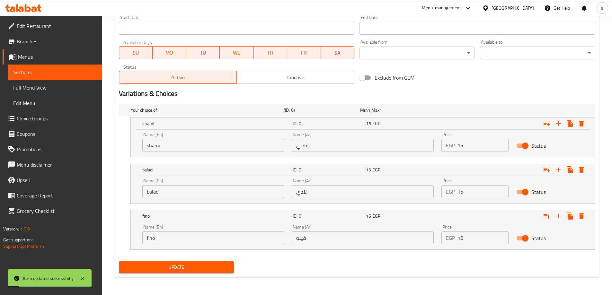
click at [44, 74] on span "Sections" at bounding box center [55, 72] width 84 height 8
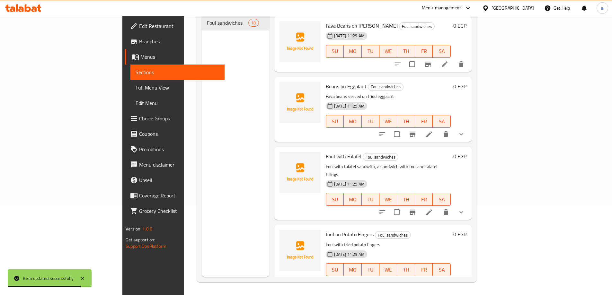
scroll to position [911, 0]
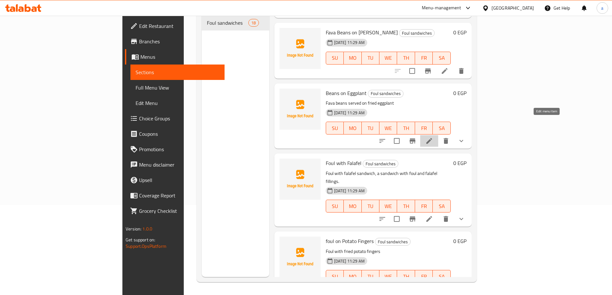
click at [433, 137] on icon at bounding box center [430, 141] width 8 height 8
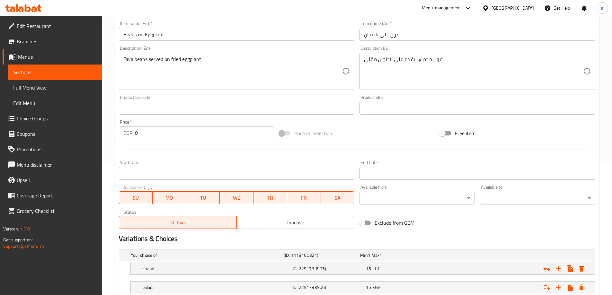
scroll to position [192, 0]
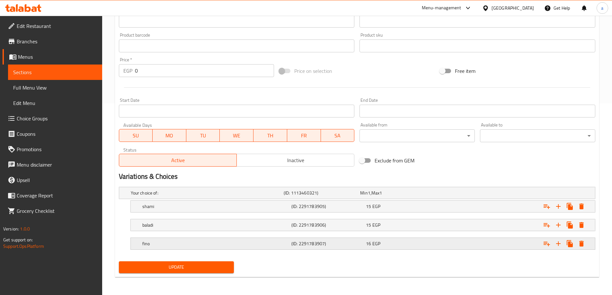
click at [402, 247] on div "16 EGP" at bounding box center [402, 244] width 72 height 6
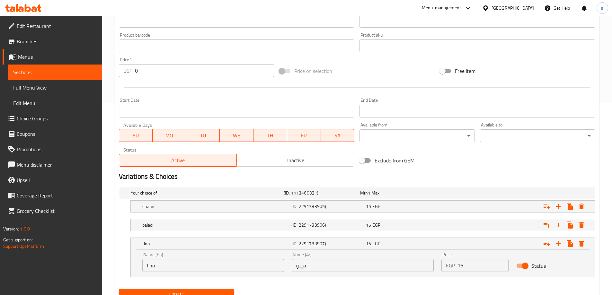
click at [46, 68] on link "Sections" at bounding box center [55, 72] width 94 height 15
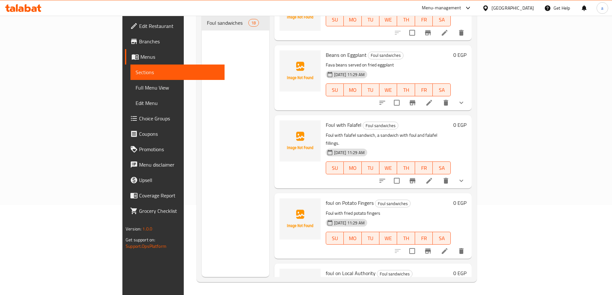
scroll to position [975, 0]
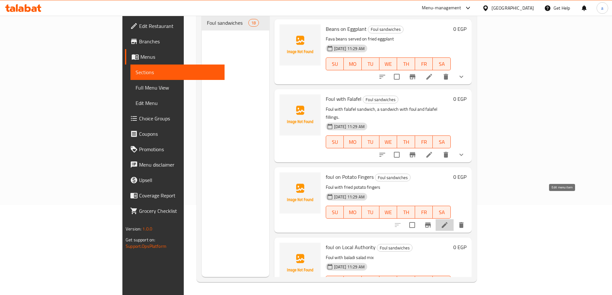
click at [449, 221] on icon at bounding box center [445, 225] width 8 height 8
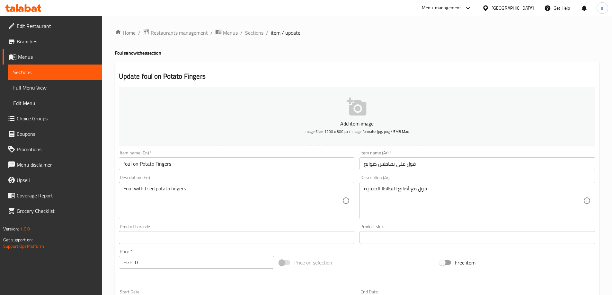
click at [144, 163] on input "foul on Potato Fingers" at bounding box center [237, 164] width 236 height 13
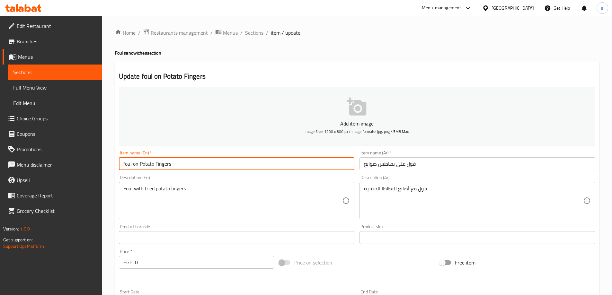
click at [144, 163] on input "foul on Potato Fingers" at bounding box center [237, 164] width 236 height 13
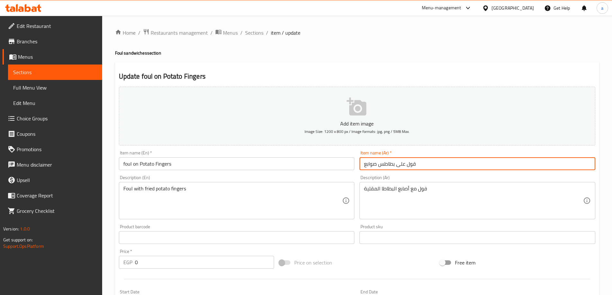
click at [415, 164] on input "قول على بطاطس صوابع" at bounding box center [478, 164] width 236 height 13
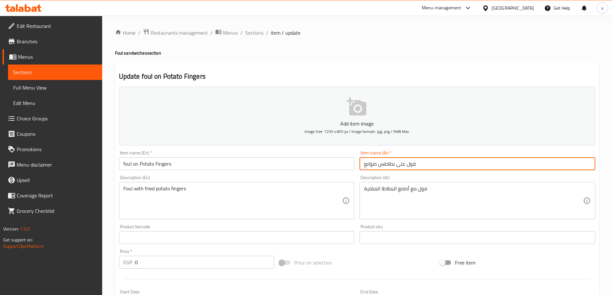
click at [415, 164] on input "قول على بطاطس صوابع" at bounding box center [478, 164] width 236 height 13
click at [425, 167] on input "قول على بطاطس صوابع" at bounding box center [478, 164] width 236 height 13
click at [414, 164] on input "قول على بطاطس صوابع" at bounding box center [478, 164] width 236 height 13
type input "فول على بطاطس صوابع"
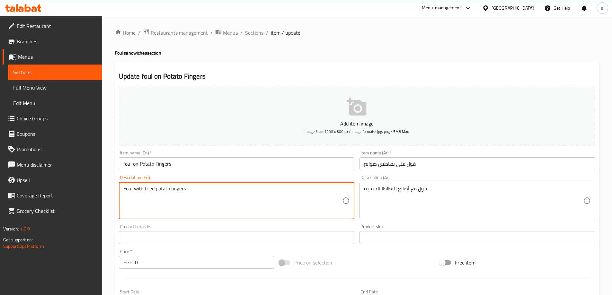
click at [160, 198] on textarea "Foul with fried potato fingers" at bounding box center [232, 201] width 219 height 31
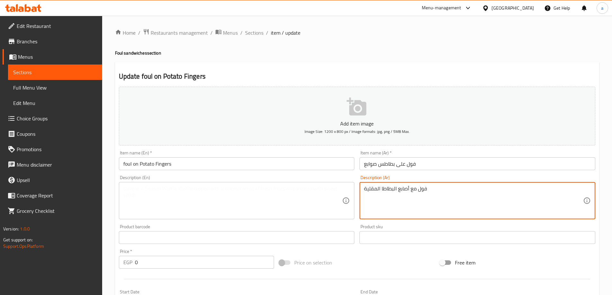
click at [440, 199] on textarea "فول مع أصابع البطاطا المقلية" at bounding box center [473, 201] width 219 height 31
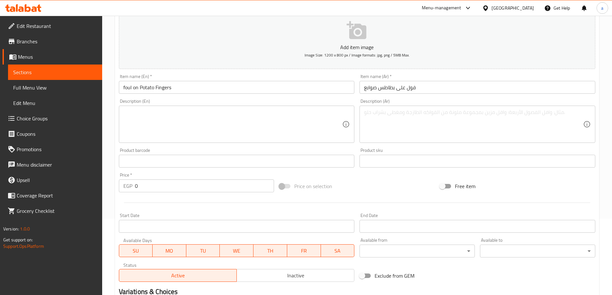
scroll to position [159, 0]
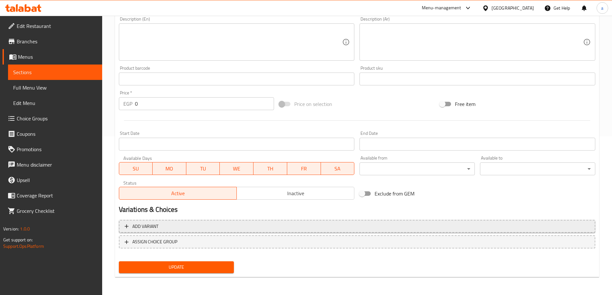
click at [179, 225] on span "Add variant" at bounding box center [357, 227] width 465 height 8
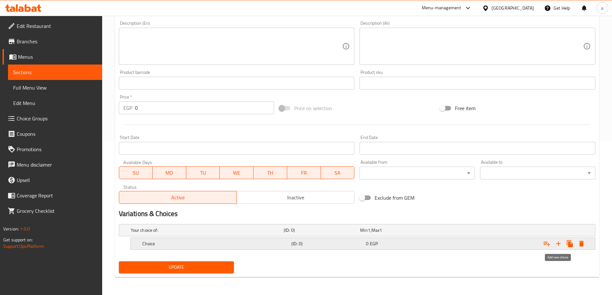
click at [556, 246] on icon "Expand" at bounding box center [559, 244] width 8 height 8
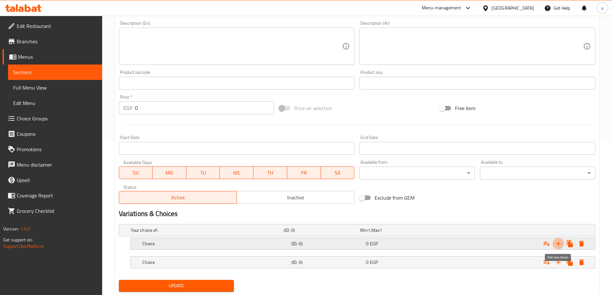
click at [556, 246] on icon "Expand" at bounding box center [559, 244] width 8 height 8
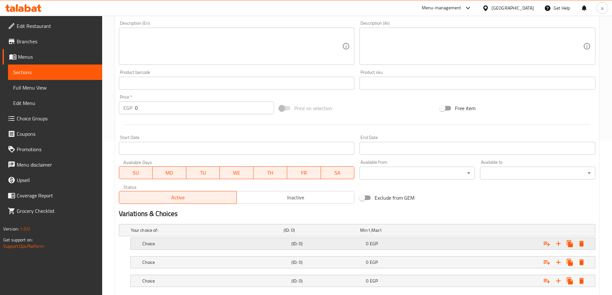
click at [388, 247] on div "0 EGP" at bounding box center [402, 244] width 72 height 6
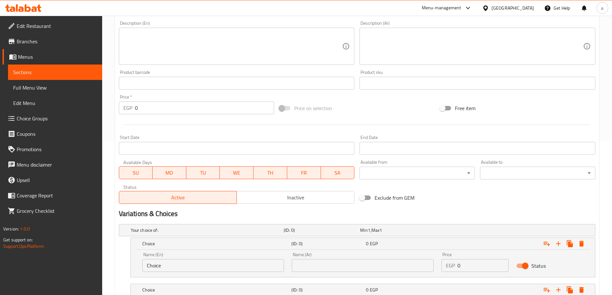
click at [353, 260] on input "text" at bounding box center [363, 265] width 142 height 13
type input "شامي"
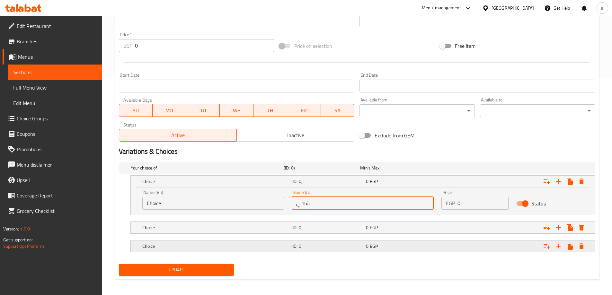
scroll to position [220, 0]
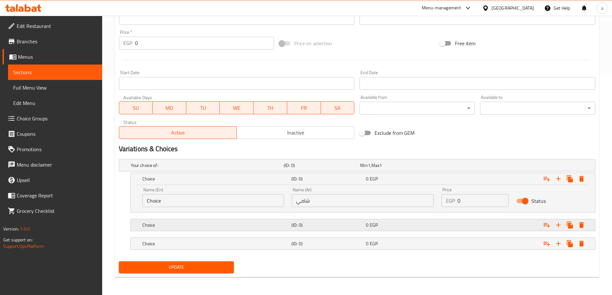
click at [336, 228] on h5 "(ID: 0)" at bounding box center [328, 225] width 72 height 6
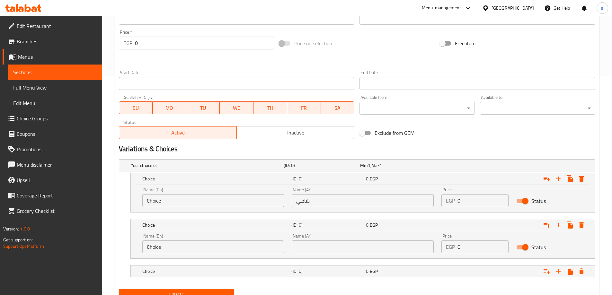
click at [335, 245] on input "text" at bounding box center [363, 247] width 142 height 13
type input "بلدي"
click at [334, 266] on div "Choice (ID: 0) 0 EGP" at bounding box center [365, 272] width 448 height 14
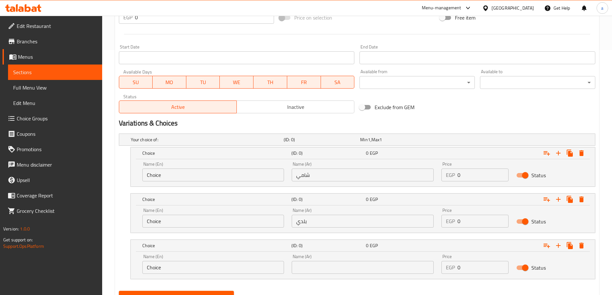
scroll to position [275, 0]
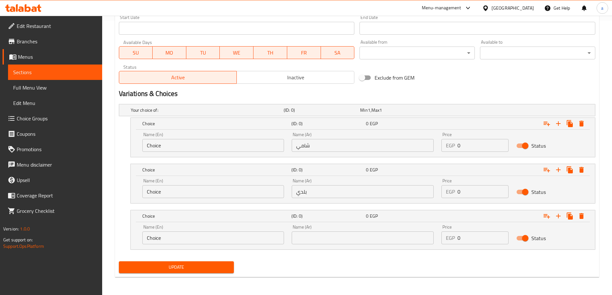
click at [340, 240] on input "text" at bounding box center [363, 238] width 142 height 13
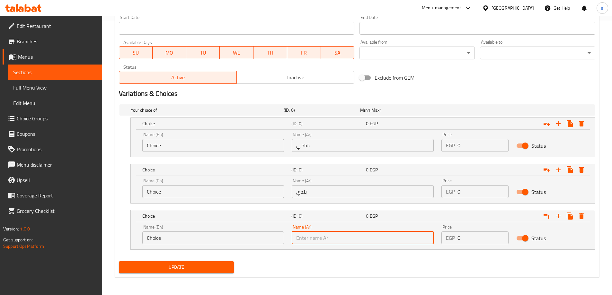
type input "فينو"
click at [230, 232] on input "Choice" at bounding box center [213, 238] width 142 height 13
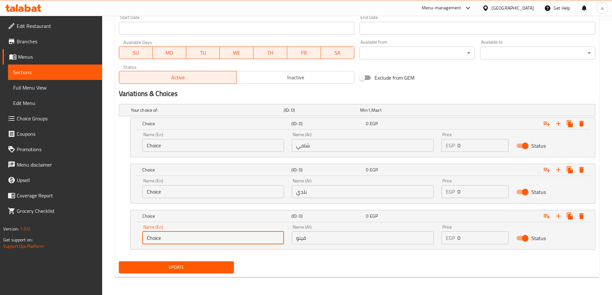
click at [230, 232] on input "Choice" at bounding box center [213, 238] width 142 height 13
click at [227, 238] on input "text" at bounding box center [213, 238] width 142 height 13
type input "fino"
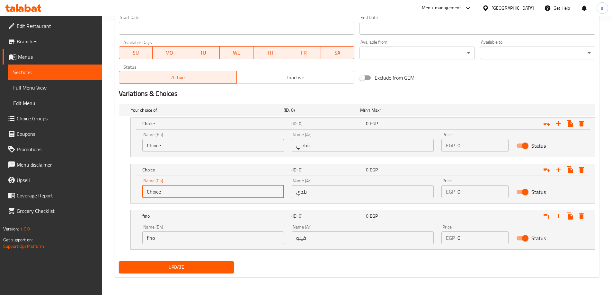
click at [197, 194] on input "Choice" at bounding box center [213, 191] width 142 height 13
click at [191, 195] on input "text" at bounding box center [213, 191] width 142 height 13
type input "baladi"
click at [189, 141] on input "Choice" at bounding box center [213, 145] width 142 height 13
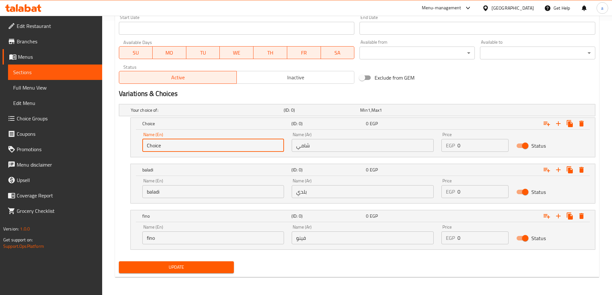
click at [186, 150] on input "Choice" at bounding box center [213, 145] width 142 height 13
click at [198, 148] on input "text" at bounding box center [213, 145] width 142 height 13
type input "shami"
click at [467, 150] on input "0" at bounding box center [483, 145] width 51 height 13
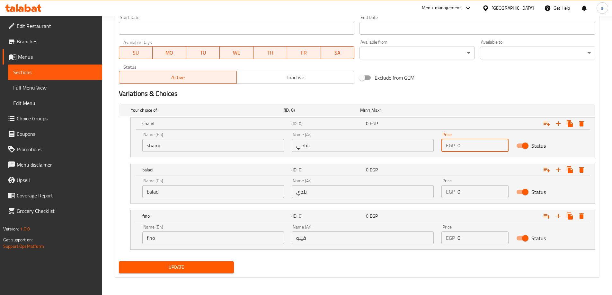
click at [467, 150] on input "0" at bounding box center [483, 145] width 51 height 13
type input "0"
type input "18"
click at [473, 193] on input "0" at bounding box center [483, 191] width 51 height 13
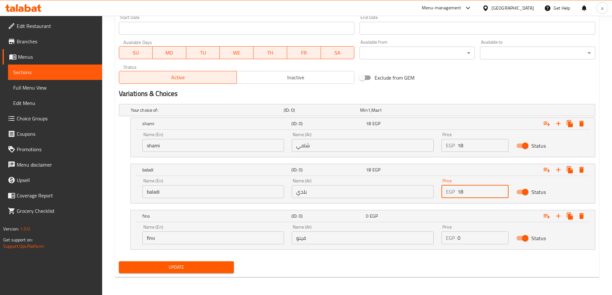
type input "18"
click at [477, 236] on input "0" at bounding box center [483, 238] width 51 height 13
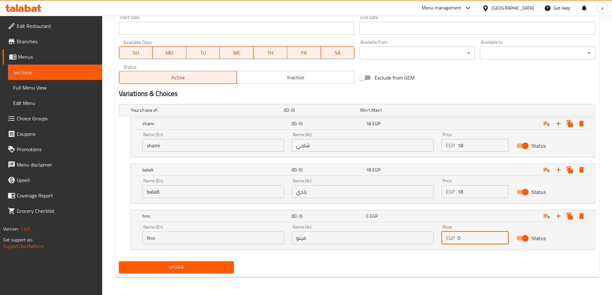
click at [477, 236] on input "0" at bounding box center [483, 238] width 51 height 13
type input "20"
click at [181, 267] on span "Update" at bounding box center [176, 268] width 105 height 8
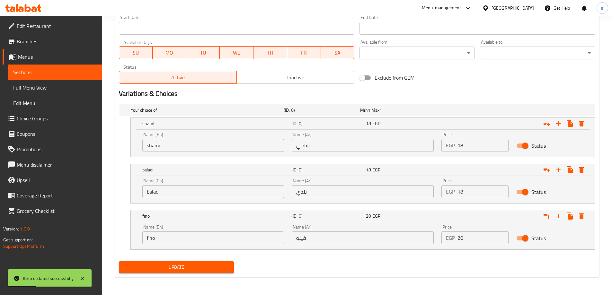
click at [45, 75] on span "Sections" at bounding box center [55, 72] width 84 height 8
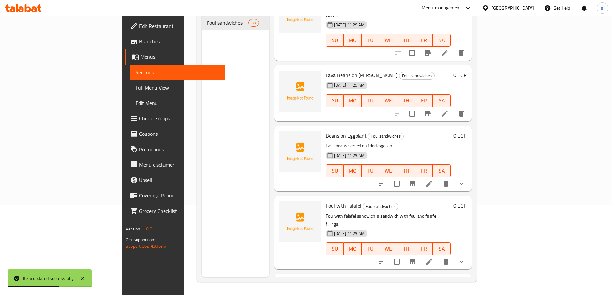
scroll to position [966, 0]
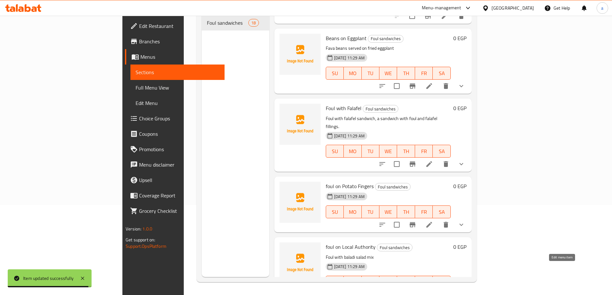
click at [449, 292] on icon at bounding box center [445, 296] width 8 height 8
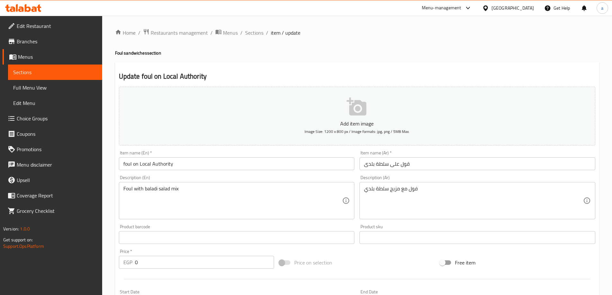
click at [164, 165] on input "foul on Local Authority" at bounding box center [237, 164] width 236 height 13
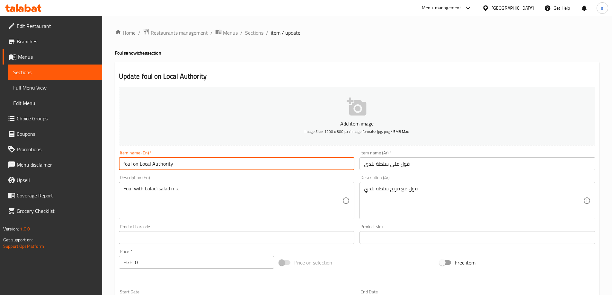
click at [164, 165] on input "foul on Local Authority" at bounding box center [237, 164] width 236 height 13
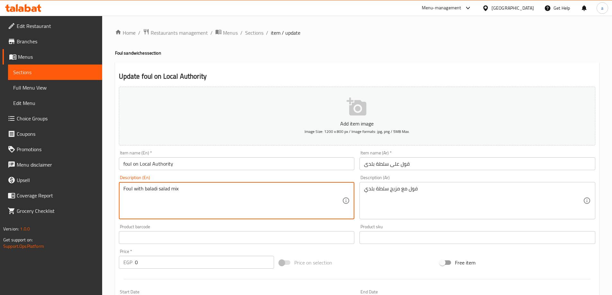
click at [144, 191] on textarea "Foul with baladi salad mix" at bounding box center [232, 201] width 219 height 31
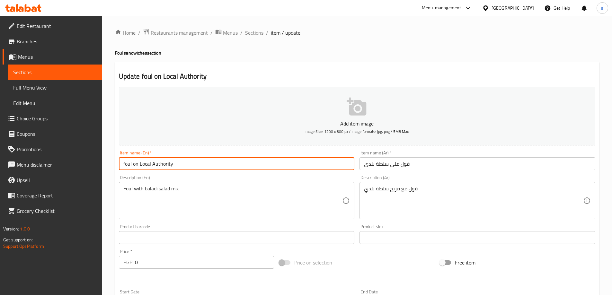
click at [143, 165] on input "foul on Local Authority" at bounding box center [237, 164] width 236 height 13
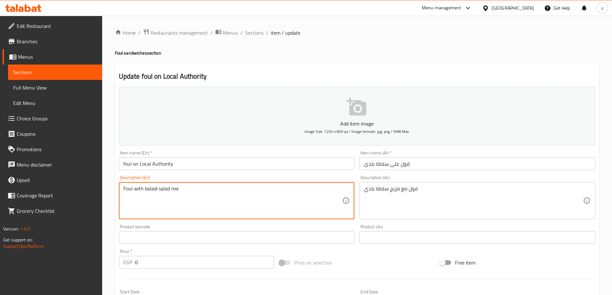
click at [155, 188] on textarea "Foul with baladi salad mix" at bounding box center [232, 201] width 219 height 31
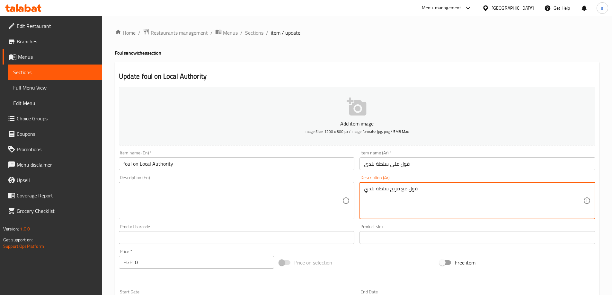
click at [384, 190] on textarea "فول مع مزيج سلطة بلدي" at bounding box center [473, 201] width 219 height 31
click at [168, 164] on input "foul on Local Authority" at bounding box center [237, 164] width 236 height 13
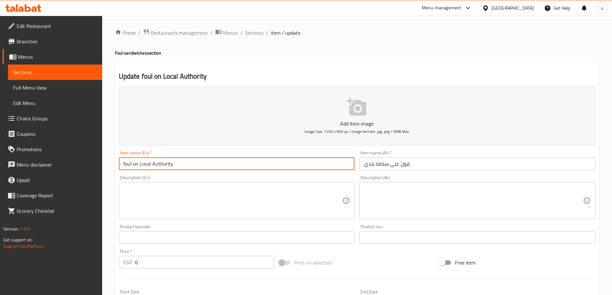
click at [168, 164] on input "foul on Local Authority" at bounding box center [237, 164] width 236 height 13
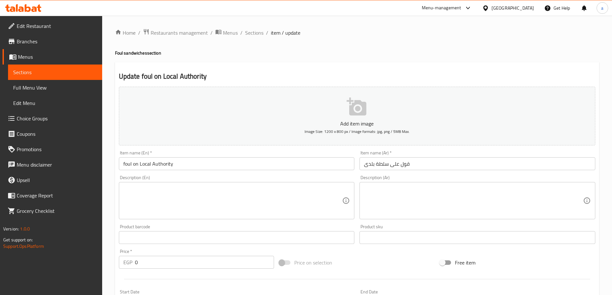
click at [448, 125] on p "Add item image" at bounding box center [357, 124] width 457 height 8
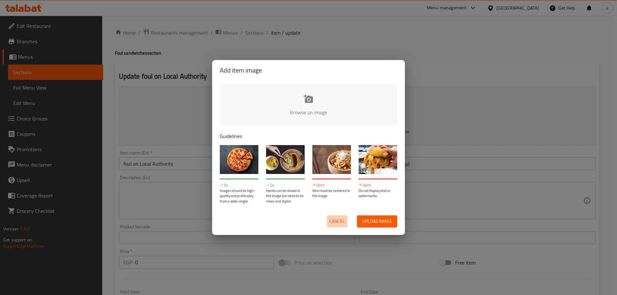
click at [334, 218] on span "Cancel" at bounding box center [336, 222] width 15 height 8
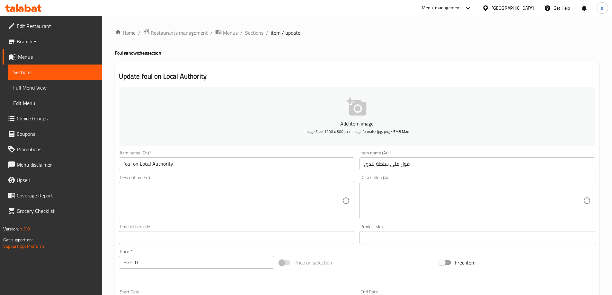
scroll to position [159, 0]
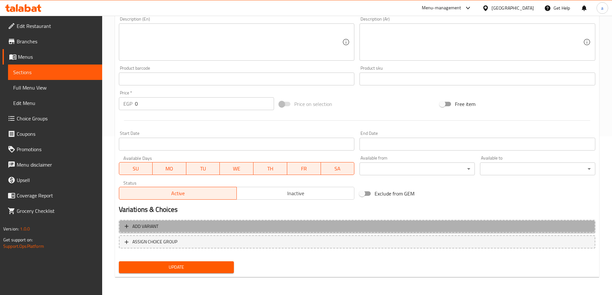
click at [163, 226] on span "Add variant" at bounding box center [357, 227] width 465 height 8
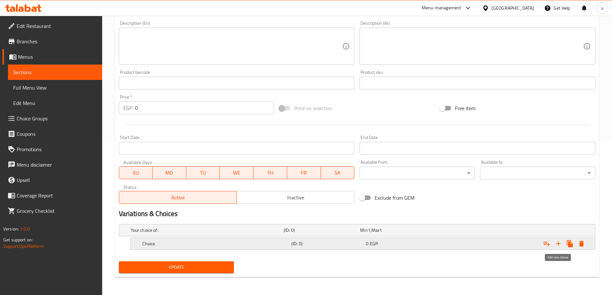
click at [560, 245] on icon "Expand" at bounding box center [559, 244] width 8 height 8
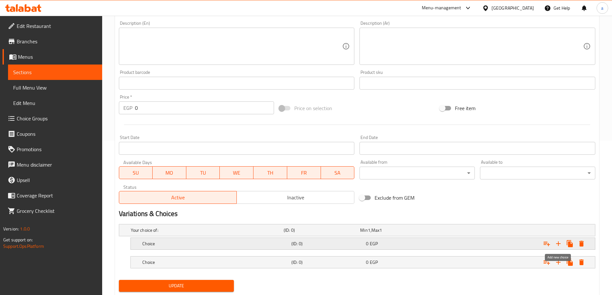
click at [560, 245] on icon "Expand" at bounding box center [559, 244] width 8 height 8
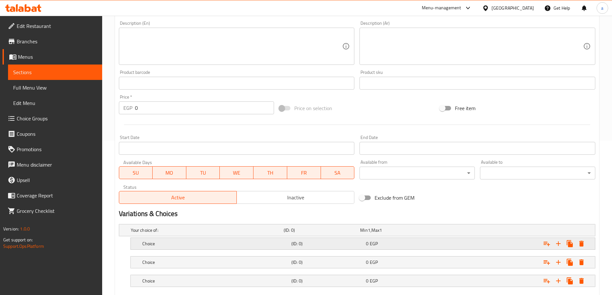
click at [275, 242] on h5 "Choice" at bounding box center [215, 244] width 147 height 6
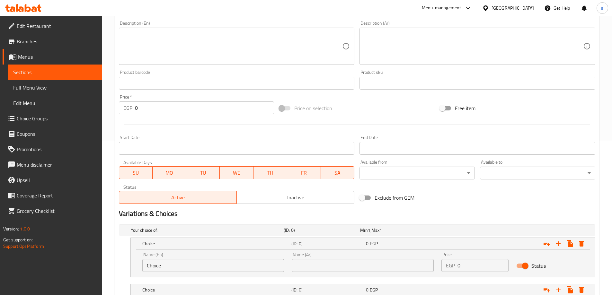
scroll to position [219, 0]
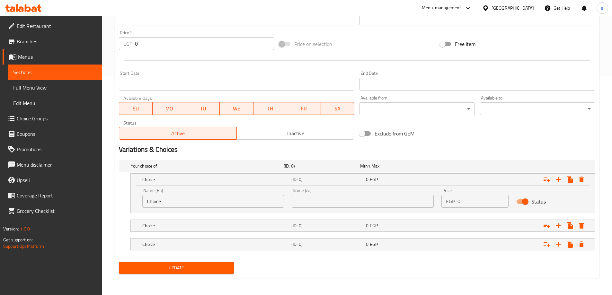
click at [310, 206] on input "text" at bounding box center [363, 201] width 142 height 13
type input "شامي"
click at [330, 226] on h5 "(ID: 0)" at bounding box center [328, 226] width 72 height 6
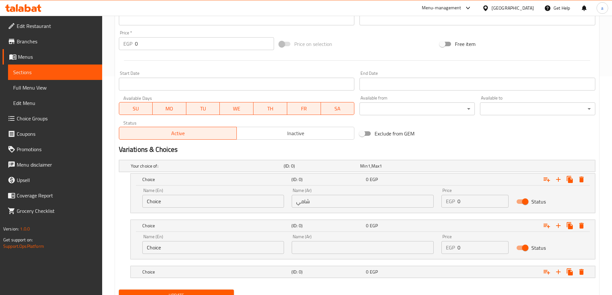
click at [316, 245] on input "text" at bounding box center [363, 247] width 142 height 13
type input "بلدي"
click at [331, 268] on div "(ID: 0)" at bounding box center [327, 272] width 75 height 9
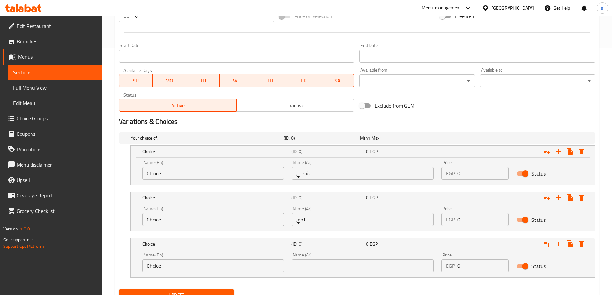
scroll to position [275, 0]
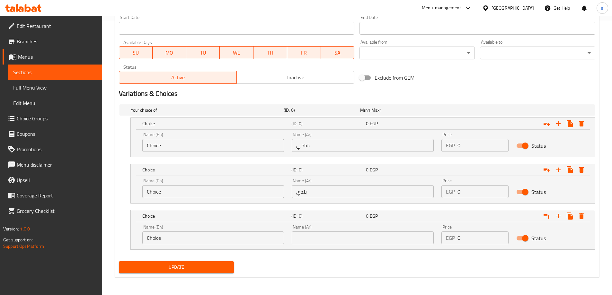
click at [330, 236] on input "text" at bounding box center [363, 238] width 142 height 13
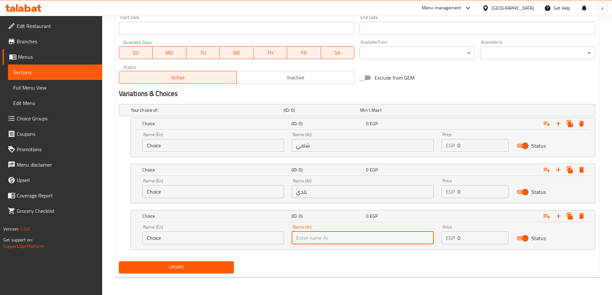
type input "فينو"
click at [244, 238] on input "Choice" at bounding box center [213, 238] width 142 height 13
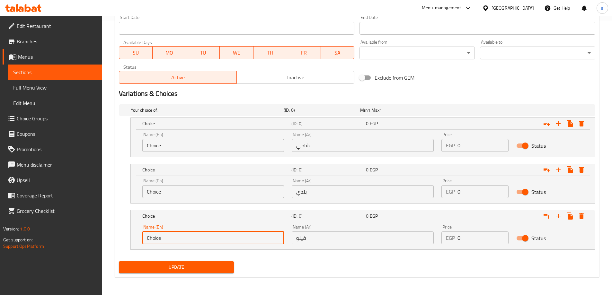
click at [244, 238] on input "Choice" at bounding box center [213, 238] width 142 height 13
click at [244, 238] on input "text" at bounding box center [213, 238] width 142 height 13
type input "Choice"
click at [195, 242] on input "Choice" at bounding box center [213, 238] width 142 height 13
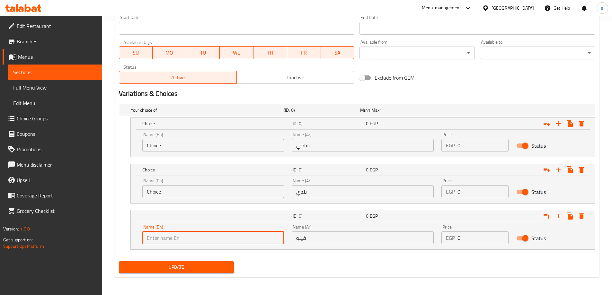
click at [192, 242] on input "text" at bounding box center [213, 238] width 142 height 13
type input "fino"
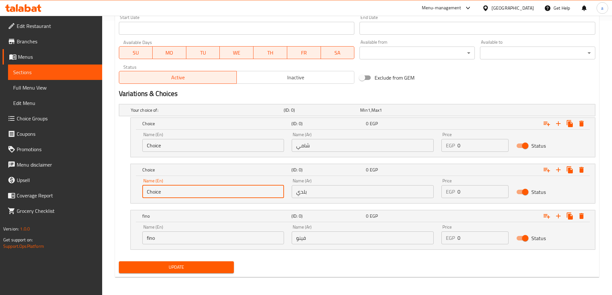
click at [191, 194] on input "Choice" at bounding box center [213, 191] width 142 height 13
click at [191, 194] on input "text" at bounding box center [213, 191] width 142 height 13
type input "baladi"
click at [194, 143] on input "Choice" at bounding box center [213, 145] width 142 height 13
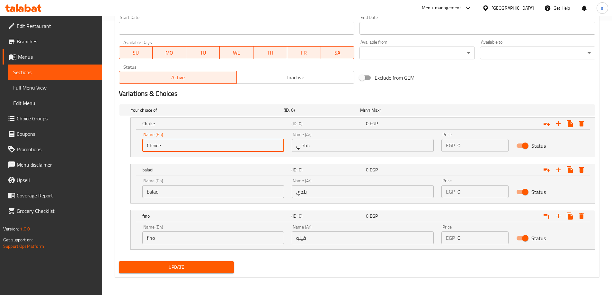
click at [194, 143] on input "Choice" at bounding box center [213, 145] width 142 height 13
click at [194, 147] on input "text" at bounding box center [213, 145] width 142 height 13
type input "shami"
click at [482, 149] on input "0" at bounding box center [483, 145] width 51 height 13
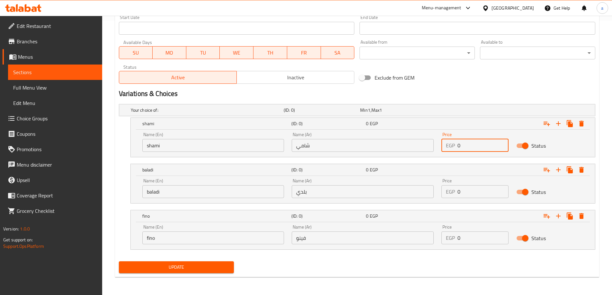
click at [482, 149] on input "0" at bounding box center [483, 145] width 51 height 13
type input "13"
click at [472, 187] on input "0" at bounding box center [483, 191] width 51 height 13
type input "13"
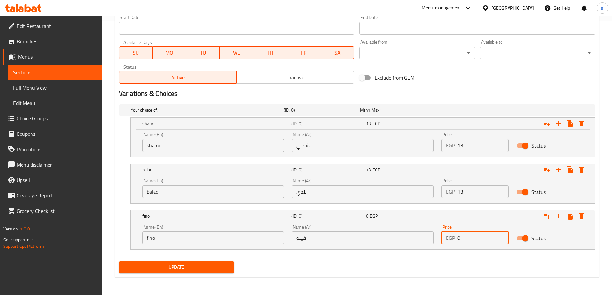
click at [465, 234] on input "0" at bounding box center [483, 238] width 51 height 13
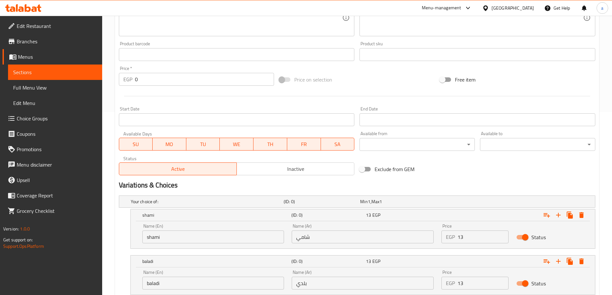
scroll to position [178, 0]
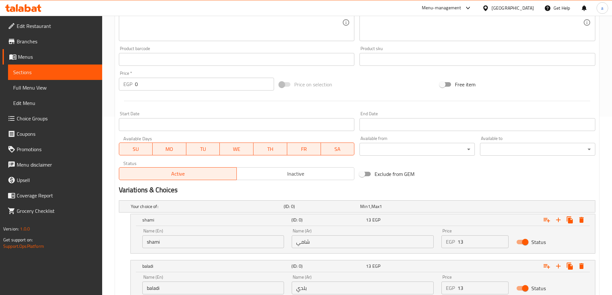
type input "15"
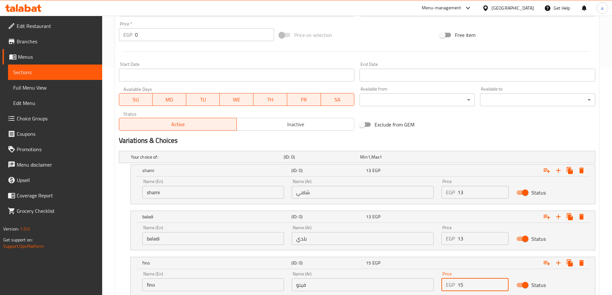
scroll to position [275, 0]
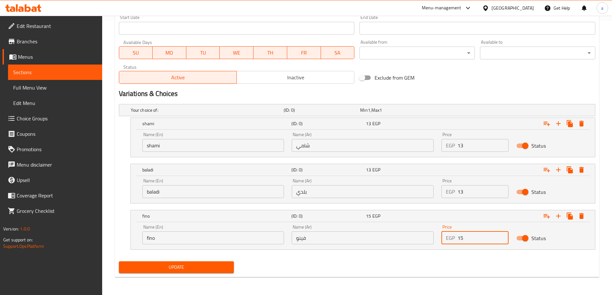
click at [189, 271] on span "Update" at bounding box center [176, 268] width 105 height 8
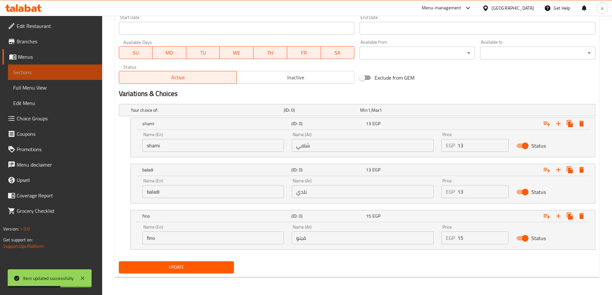
click at [69, 72] on span "Sections" at bounding box center [55, 72] width 84 height 8
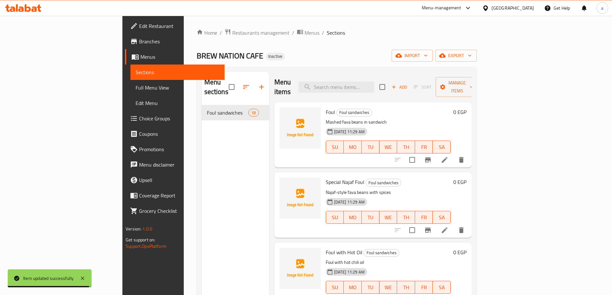
click at [449, 156] on icon at bounding box center [445, 160] width 8 height 8
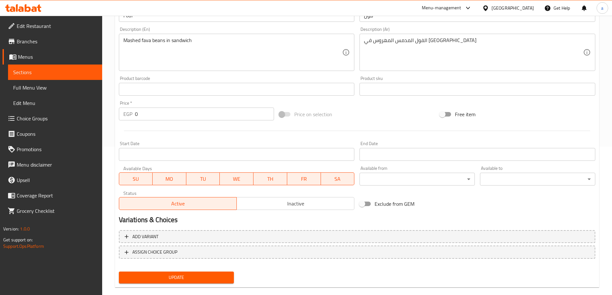
scroll to position [159, 0]
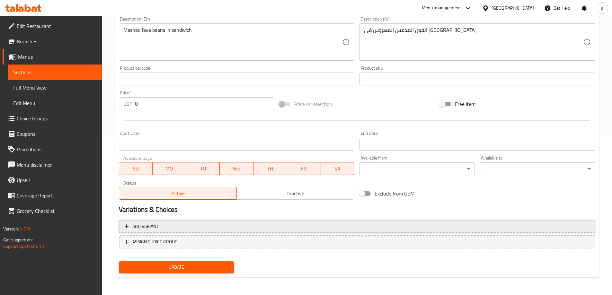
click at [165, 226] on span "Add variant" at bounding box center [357, 227] width 465 height 8
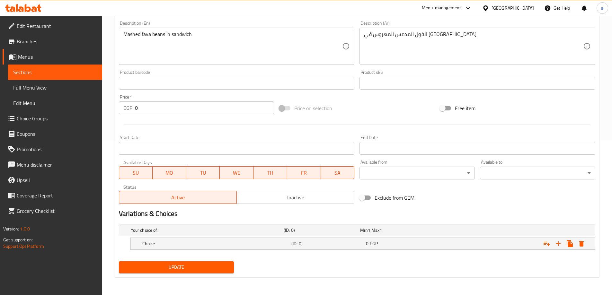
scroll to position [155, 0]
click at [561, 246] on icon "Expand" at bounding box center [559, 244] width 8 height 8
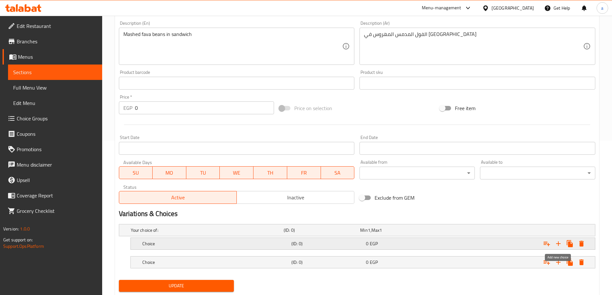
click at [561, 246] on icon "Expand" at bounding box center [559, 244] width 8 height 8
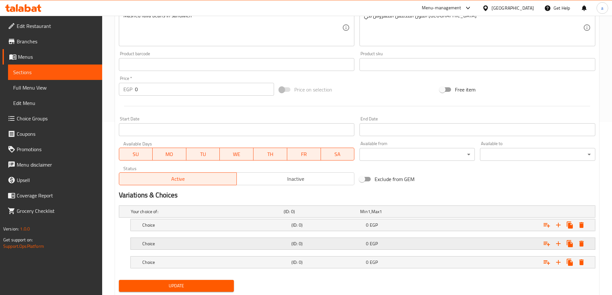
scroll to position [192, 0]
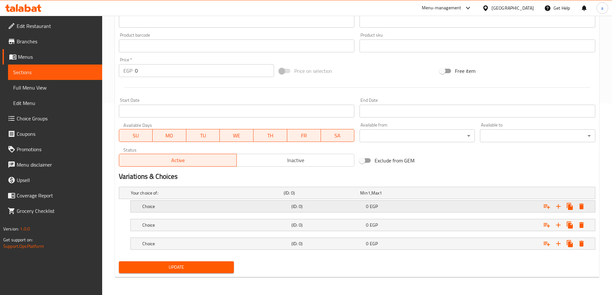
click at [261, 204] on h5 "Choice" at bounding box center [215, 206] width 147 height 6
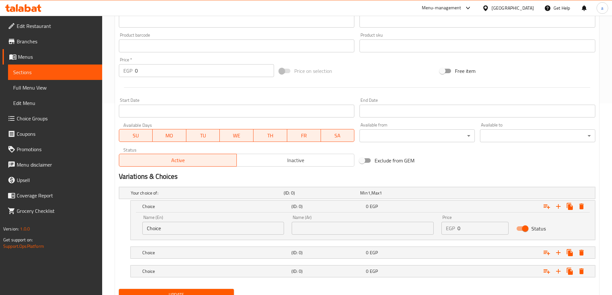
click at [351, 229] on input "text" at bounding box center [363, 228] width 142 height 13
type input "شامي"
click at [334, 251] on h5 "(ID: 0)" at bounding box center [328, 253] width 72 height 6
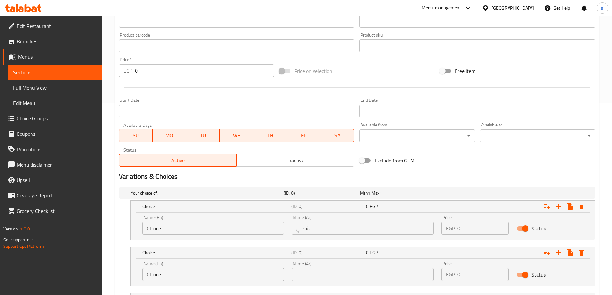
click at [338, 272] on input "text" at bounding box center [363, 274] width 142 height 13
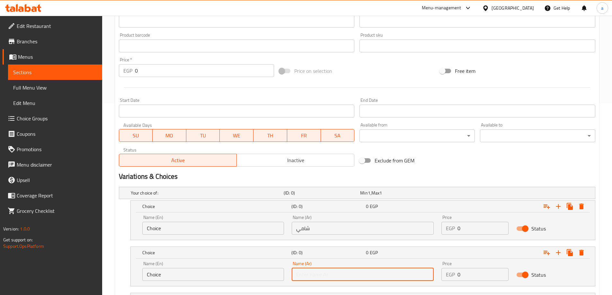
type input "بلدي"
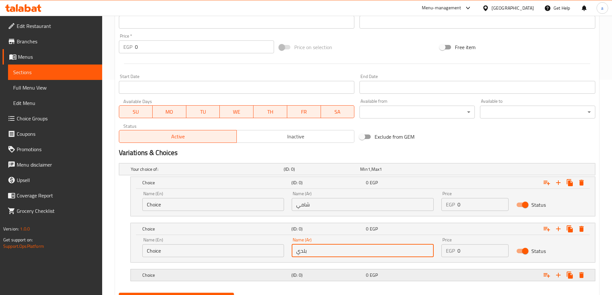
scroll to position [247, 0]
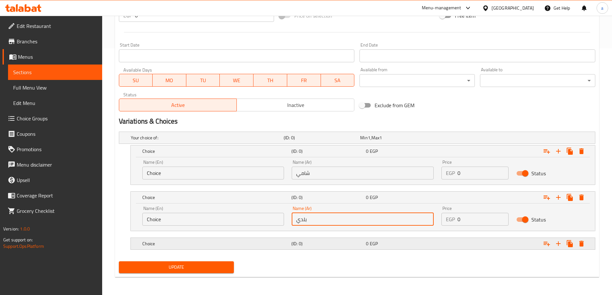
click at [335, 242] on h5 "(ID: 0)" at bounding box center [328, 244] width 72 height 6
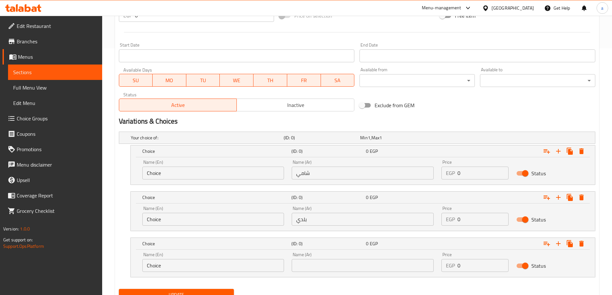
click at [337, 261] on input "text" at bounding box center [363, 265] width 142 height 13
type input "فينو"
click at [244, 262] on input "Choice" at bounding box center [213, 265] width 142 height 13
type input "C"
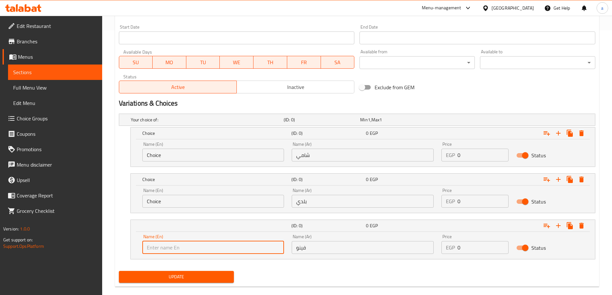
scroll to position [275, 0]
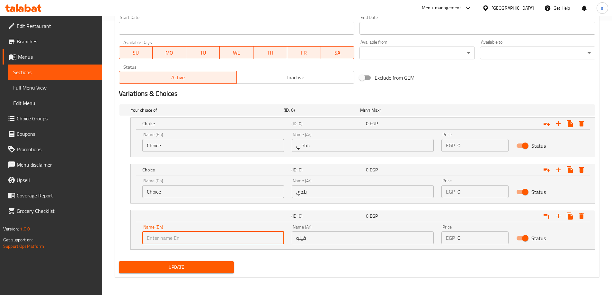
click at [186, 240] on input "text" at bounding box center [213, 238] width 142 height 13
type input "fino"
click at [193, 195] on input "Choice" at bounding box center [213, 191] width 142 height 13
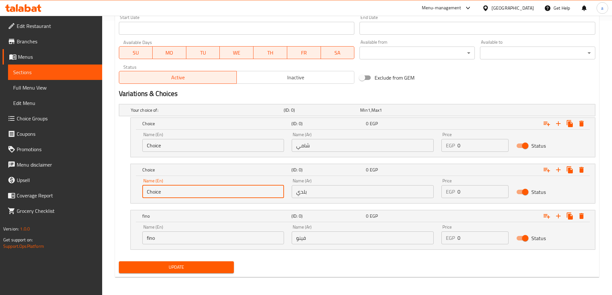
click at [193, 195] on input "Choice" at bounding box center [213, 191] width 142 height 13
click at [193, 194] on input "text" at bounding box center [213, 191] width 142 height 13
type input "baladi"
click at [194, 145] on input "Choice" at bounding box center [213, 145] width 142 height 13
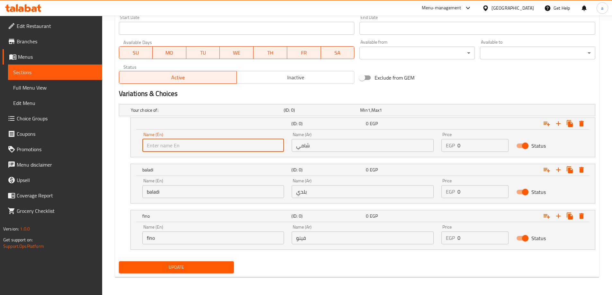
click at [194, 147] on input "text" at bounding box center [213, 145] width 142 height 13
type input "shami"
click at [455, 151] on div "EGP 0 Price" at bounding box center [475, 145] width 67 height 13
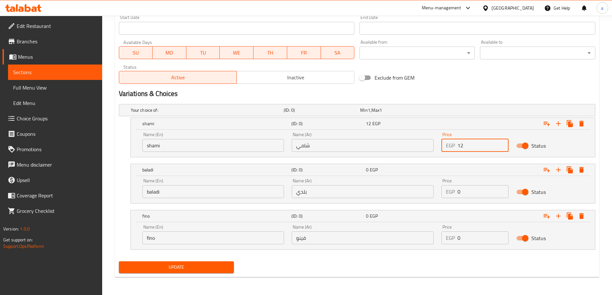
type input "12"
click at [482, 192] on input "0" at bounding box center [483, 191] width 51 height 13
type input "12"
click at [473, 238] on input "0" at bounding box center [483, 238] width 51 height 13
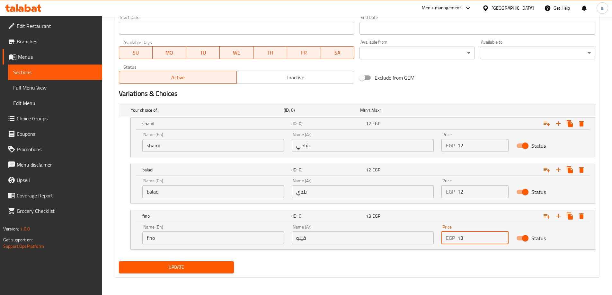
type input "13"
click at [163, 264] on span "Update" at bounding box center [176, 268] width 105 height 8
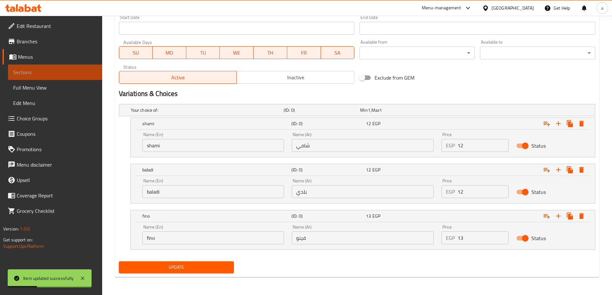
click at [40, 76] on span "Sections" at bounding box center [55, 72] width 84 height 8
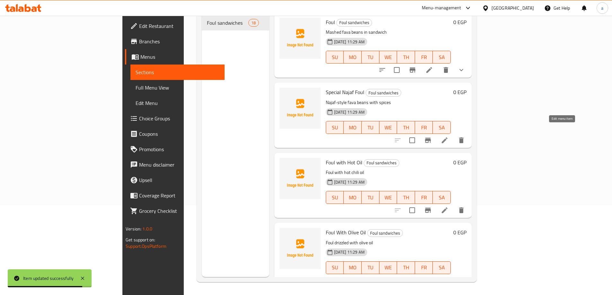
click at [449, 137] on icon at bounding box center [445, 141] width 8 height 8
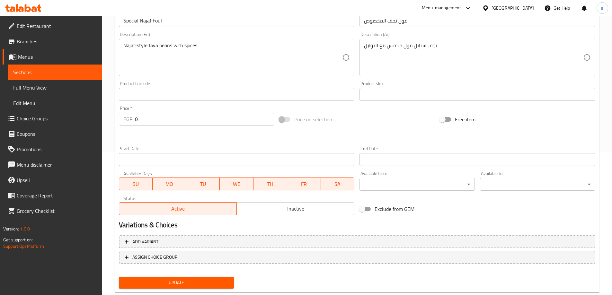
scroll to position [159, 0]
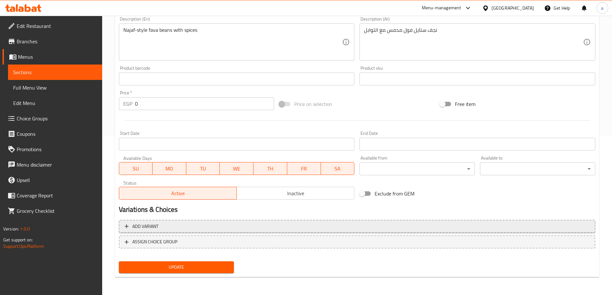
click at [177, 223] on span "Add variant" at bounding box center [357, 227] width 465 height 8
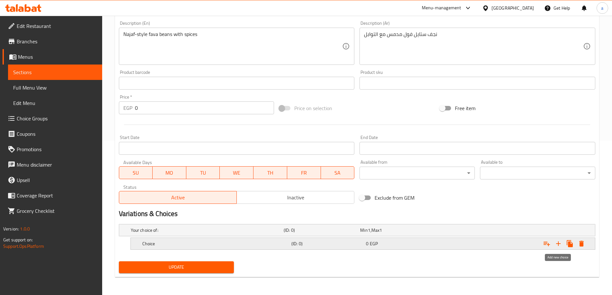
click at [562, 245] on icon "Expand" at bounding box center [559, 244] width 8 height 8
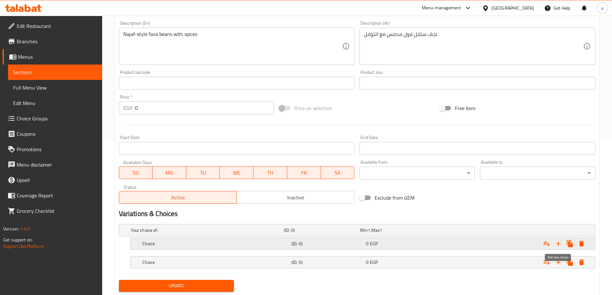
click at [562, 245] on icon "Expand" at bounding box center [559, 244] width 8 height 8
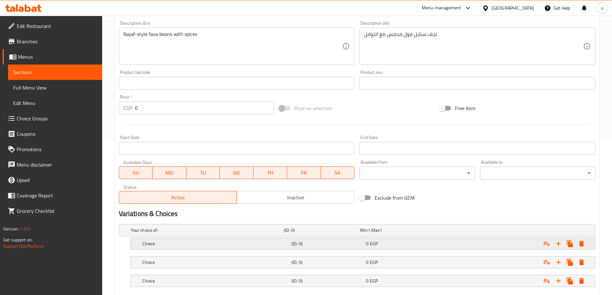
click at [366, 244] on span "0" at bounding box center [367, 244] width 3 height 8
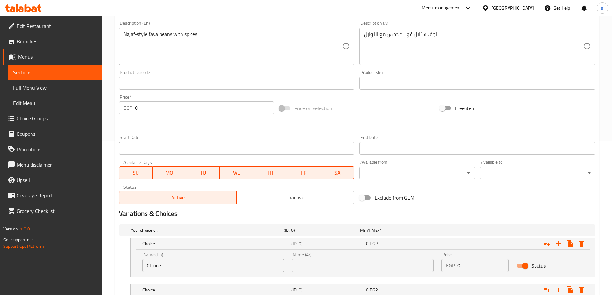
click at [347, 268] on input "text" at bounding box center [363, 265] width 142 height 13
type input "شامي"
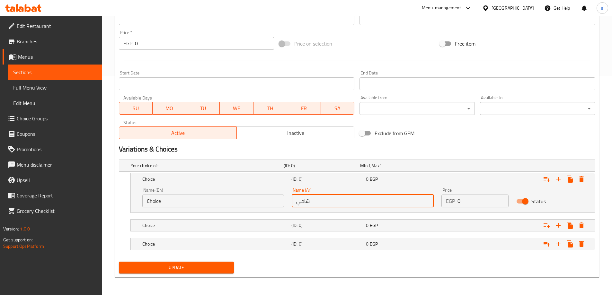
scroll to position [220, 0]
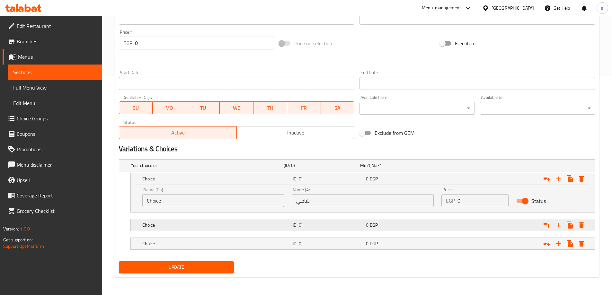
click at [332, 229] on div "(ID: 0)" at bounding box center [327, 225] width 75 height 9
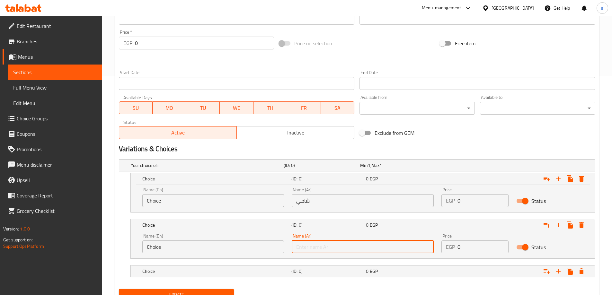
click at [341, 253] on input "text" at bounding box center [363, 247] width 142 height 13
type input "بلدي"
click at [339, 267] on div "(ID: 0)" at bounding box center [327, 271] width 75 height 9
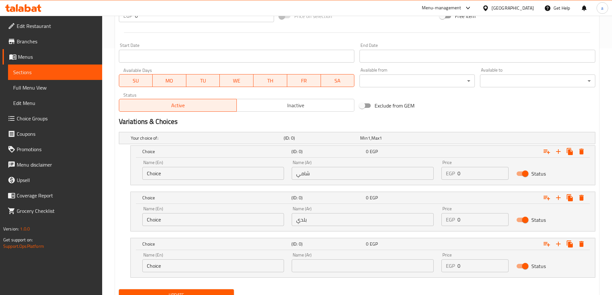
scroll to position [275, 0]
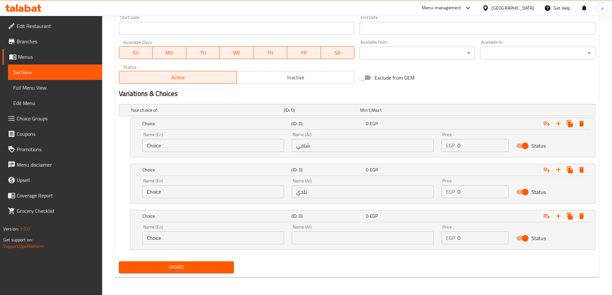
click at [320, 239] on input "text" at bounding box center [363, 238] width 142 height 13
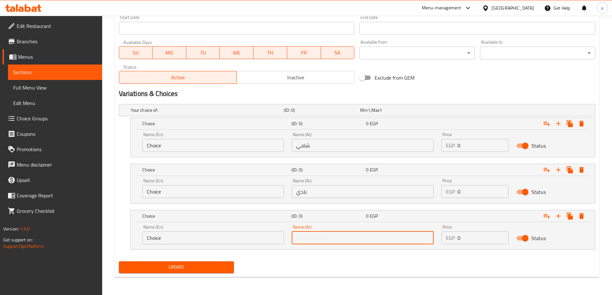
type input "فينو"
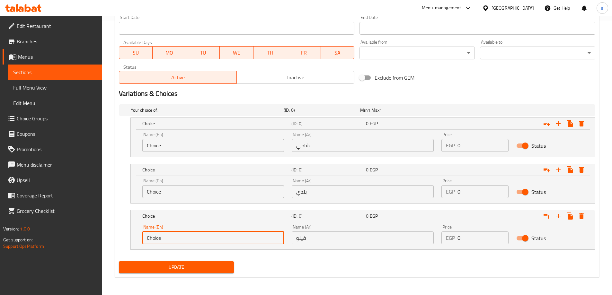
click at [256, 241] on input "Choice" at bounding box center [213, 238] width 142 height 13
click at [256, 241] on input "text" at bounding box center [213, 238] width 142 height 13
type input "fino"
click at [198, 192] on input "Choice" at bounding box center [213, 191] width 142 height 13
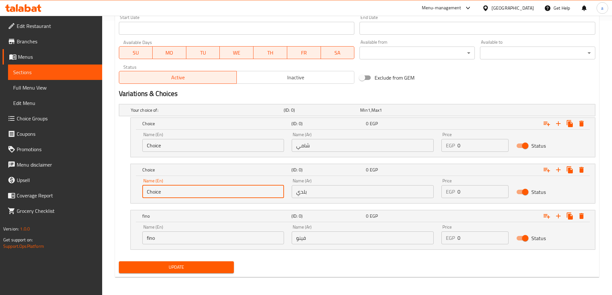
click at [198, 192] on input "Choice" at bounding box center [213, 191] width 142 height 13
click at [198, 192] on input "text" at bounding box center [213, 191] width 142 height 13
type input "baladi"
click at [201, 149] on input "Choice" at bounding box center [213, 145] width 142 height 13
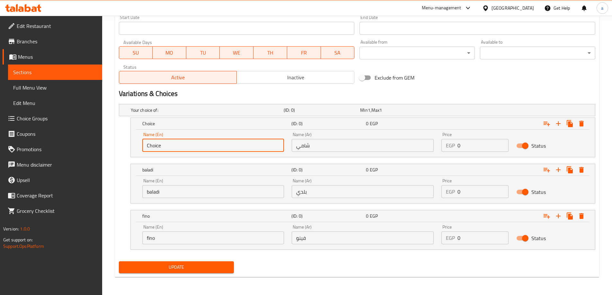
click at [201, 149] on input "Choice" at bounding box center [213, 145] width 142 height 13
click at [201, 149] on input "text" at bounding box center [213, 145] width 142 height 13
type input "shami"
click at [446, 149] on div "EGP 0 Price" at bounding box center [475, 145] width 67 height 13
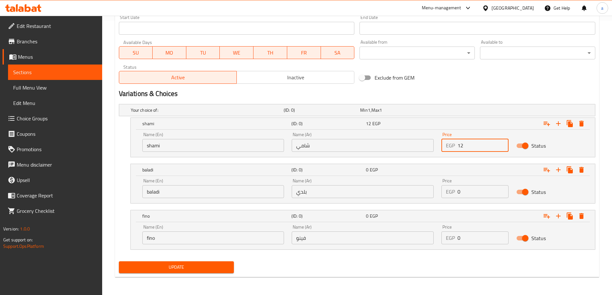
type input "12"
click at [477, 195] on input "0" at bounding box center [483, 191] width 51 height 13
type input "14"
click at [466, 236] on input "0" at bounding box center [483, 238] width 51 height 13
type input "14"
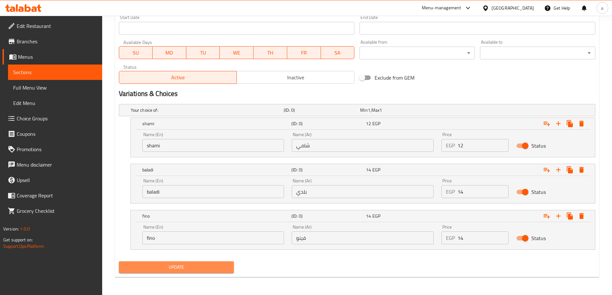
click at [194, 265] on span "Update" at bounding box center [176, 268] width 105 height 8
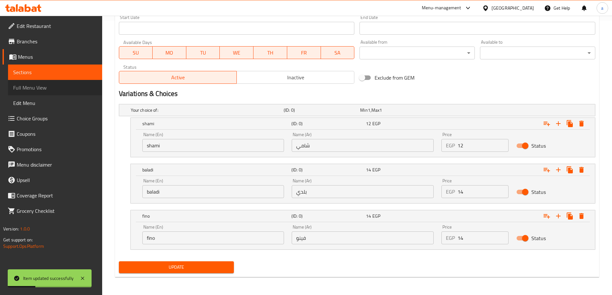
click at [44, 84] on span "Full Menu View" at bounding box center [55, 88] width 84 height 8
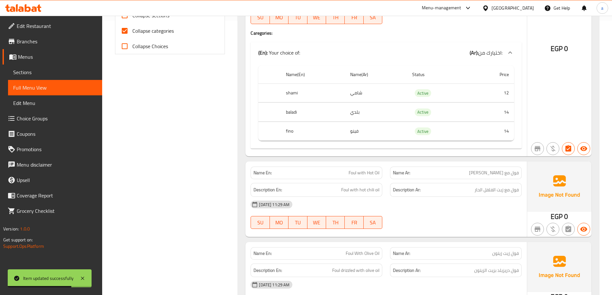
click at [59, 75] on span "Sections" at bounding box center [55, 72] width 84 height 8
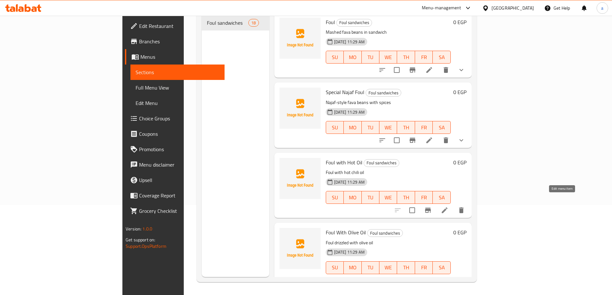
click at [449, 207] on icon at bounding box center [445, 211] width 8 height 8
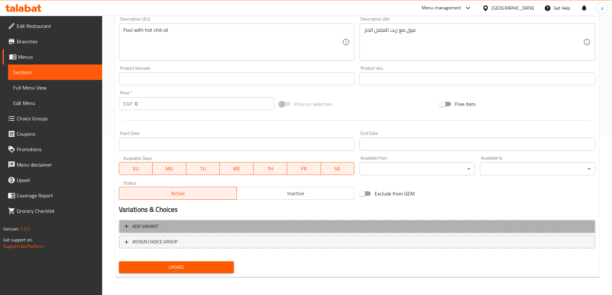
click at [406, 232] on button "Add variant" at bounding box center [357, 226] width 477 height 13
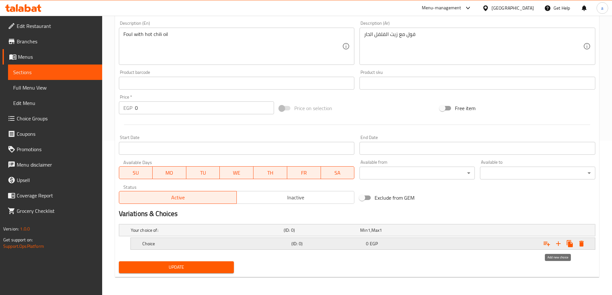
click at [561, 243] on icon "Expand" at bounding box center [559, 244] width 8 height 8
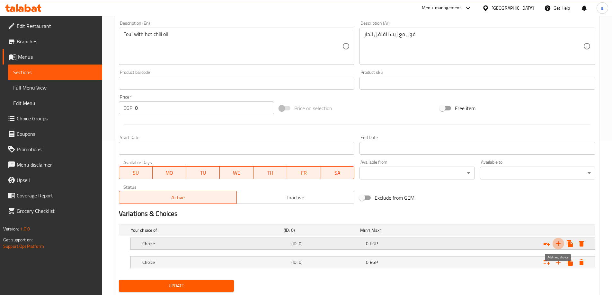
click at [561, 243] on icon "Expand" at bounding box center [559, 244] width 8 height 8
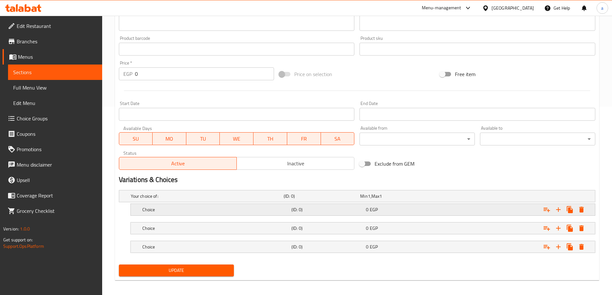
scroll to position [192, 0]
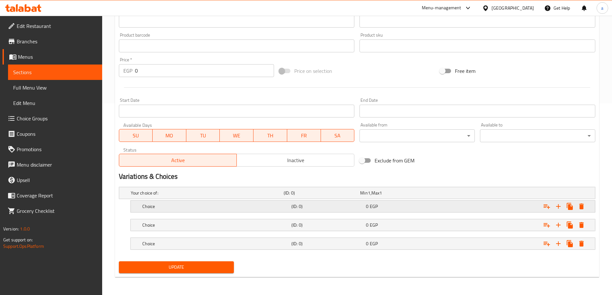
click at [312, 204] on h5 "(ID: 0)" at bounding box center [328, 206] width 72 height 6
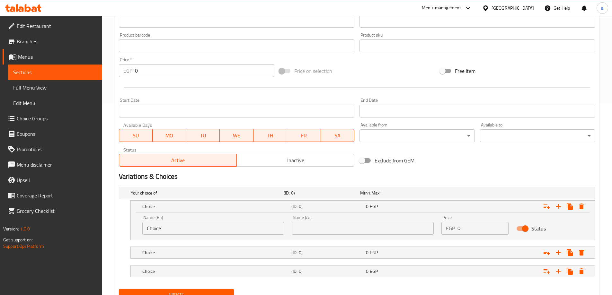
click at [350, 226] on input "text" at bounding box center [363, 228] width 142 height 13
type input "شامي"
click at [342, 253] on h5 "(ID: 0)" at bounding box center [328, 253] width 72 height 6
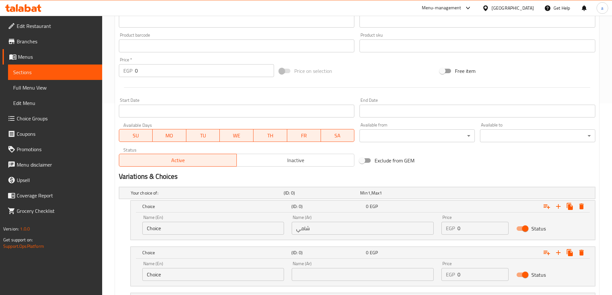
click at [345, 269] on input "text" at bounding box center [363, 274] width 142 height 13
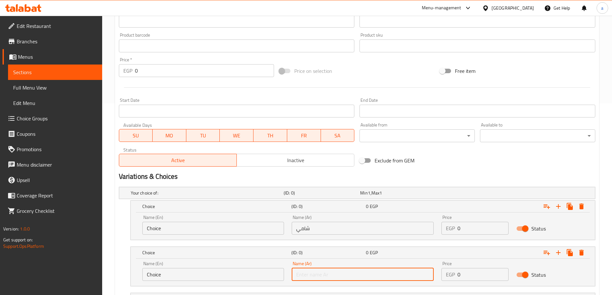
type input "بلدي"
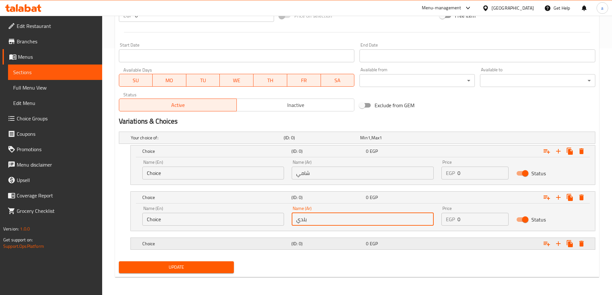
click at [341, 242] on h5 "(ID: 0)" at bounding box center [328, 244] width 72 height 6
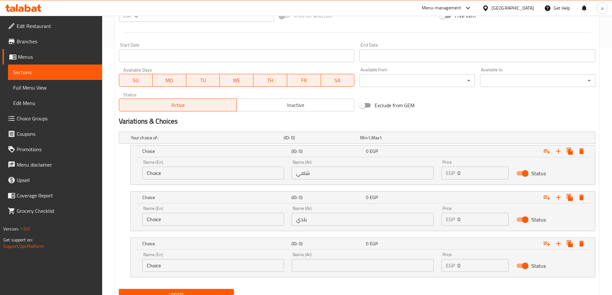
click at [345, 261] on input "text" at bounding box center [363, 265] width 142 height 13
type input "فينو"
click at [253, 263] on input "Choice" at bounding box center [213, 265] width 142 height 13
click at [241, 266] on input "text" at bounding box center [213, 265] width 142 height 13
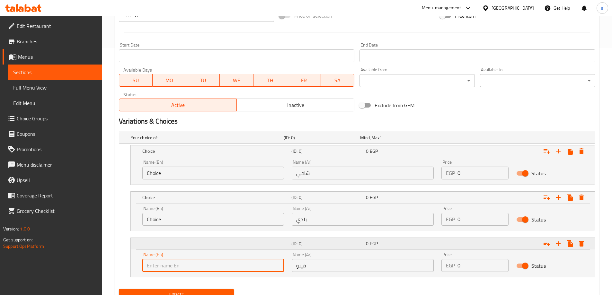
type input "fino"
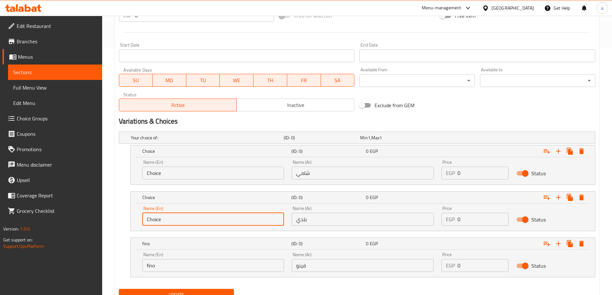
click at [205, 221] on input "Choice" at bounding box center [213, 219] width 142 height 13
type input "C"
click at [205, 221] on input "text" at bounding box center [213, 219] width 142 height 13
type input "baladi"
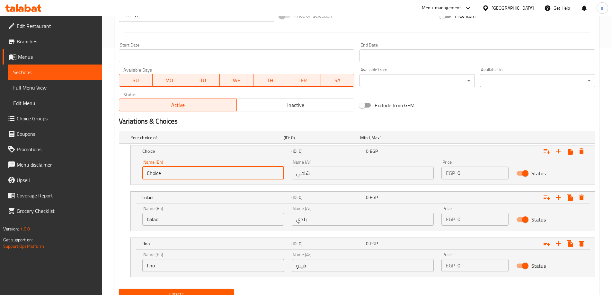
click at [193, 168] on input "Choice" at bounding box center [213, 173] width 142 height 13
click at [193, 168] on input "text" at bounding box center [213, 173] width 142 height 13
type input "shami"
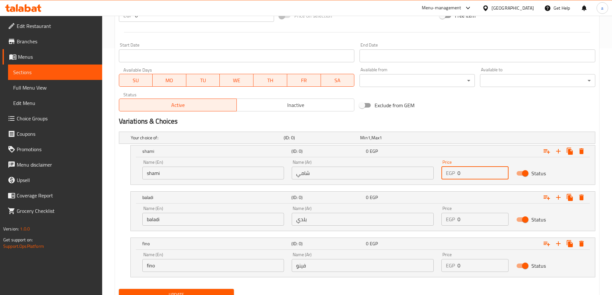
click at [467, 175] on input "0" at bounding box center [483, 173] width 51 height 13
type input "12"
click at [467, 220] on input "0" at bounding box center [483, 219] width 51 height 13
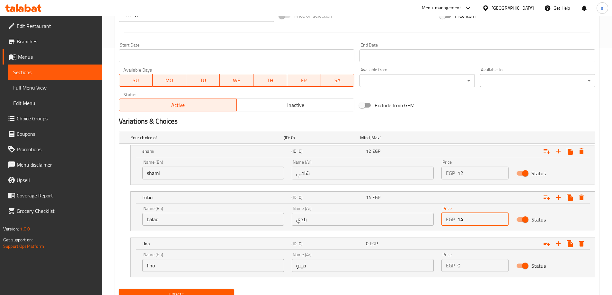
type input "14"
click at [461, 266] on input "0" at bounding box center [483, 265] width 51 height 13
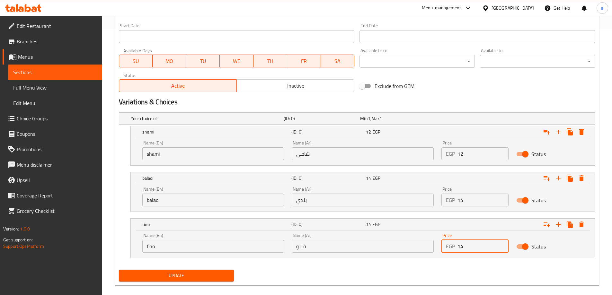
scroll to position [275, 0]
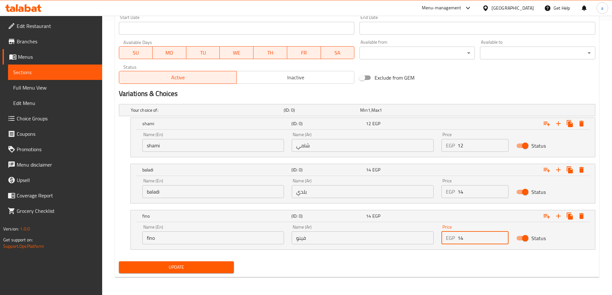
type input "14"
click at [204, 264] on span "Update" at bounding box center [176, 268] width 105 height 8
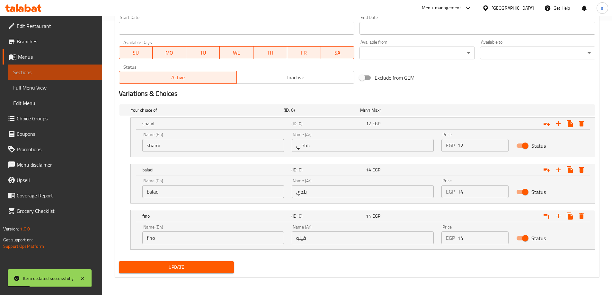
click at [51, 71] on span "Sections" at bounding box center [55, 72] width 84 height 8
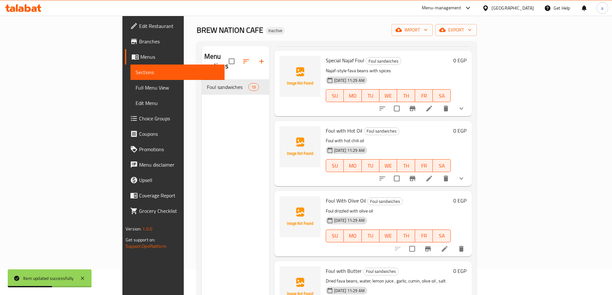
scroll to position [96, 0]
click at [454, 243] on li at bounding box center [445, 249] width 18 height 12
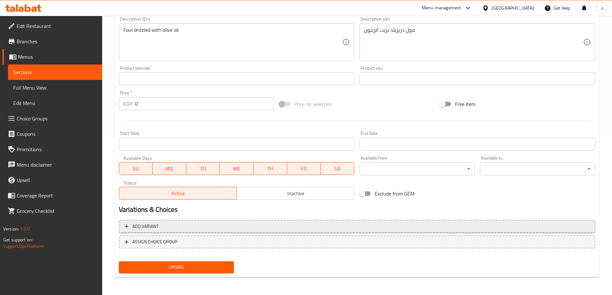
click at [182, 229] on span "Add variant" at bounding box center [357, 227] width 465 height 8
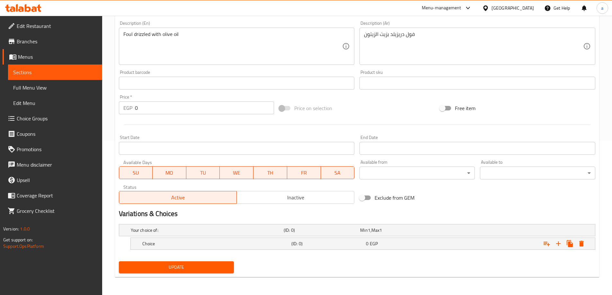
scroll to position [155, 0]
click at [558, 244] on icon "Expand" at bounding box center [558, 244] width 5 height 5
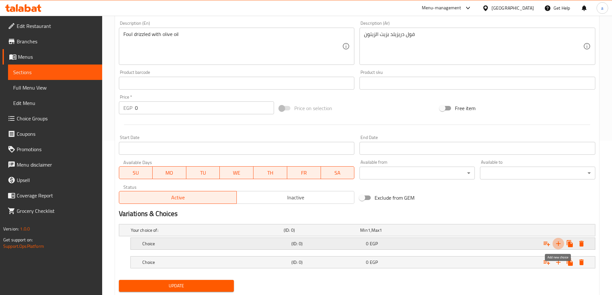
click at [558, 244] on icon "Expand" at bounding box center [558, 244] width 5 height 5
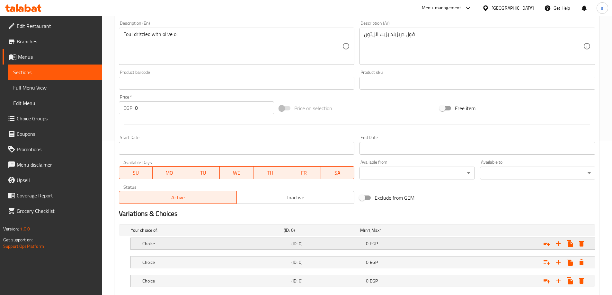
click at [329, 246] on h5 "(ID: 0)" at bounding box center [328, 244] width 72 height 6
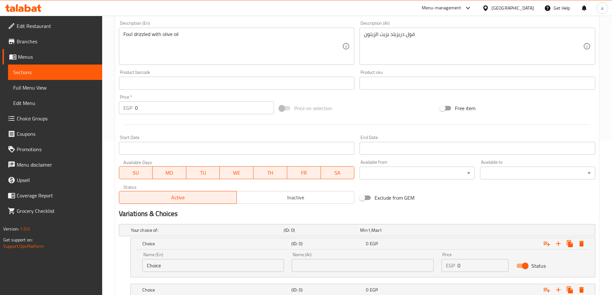
click at [338, 265] on input "text" at bounding box center [363, 265] width 142 height 13
type input "شامي"
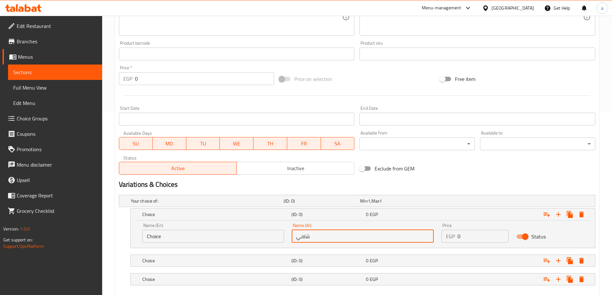
scroll to position [220, 0]
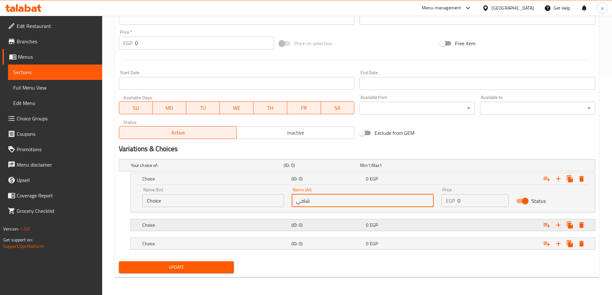
click at [332, 228] on h5 "(ID: 0)" at bounding box center [328, 225] width 72 height 6
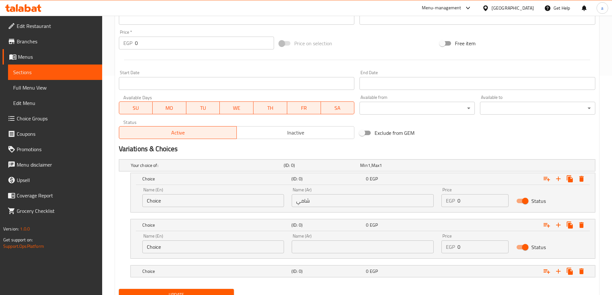
click at [335, 248] on input "text" at bounding box center [363, 247] width 142 height 13
type input "بلدي"
click at [334, 268] on div "(ID: 0)" at bounding box center [327, 271] width 75 height 9
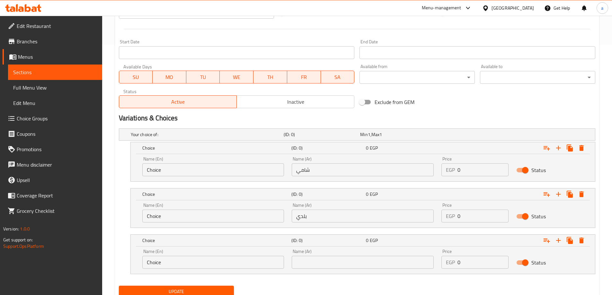
scroll to position [275, 0]
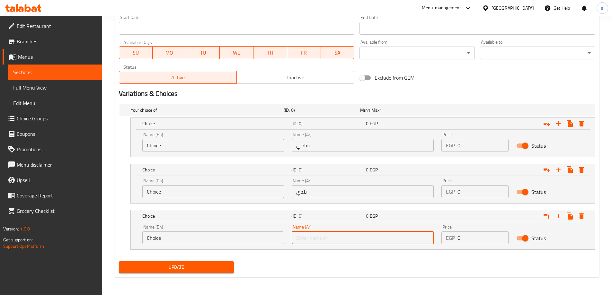
click at [330, 240] on input "text" at bounding box center [363, 238] width 142 height 13
type input "فينو"
click at [230, 232] on input "Choice" at bounding box center [213, 238] width 142 height 13
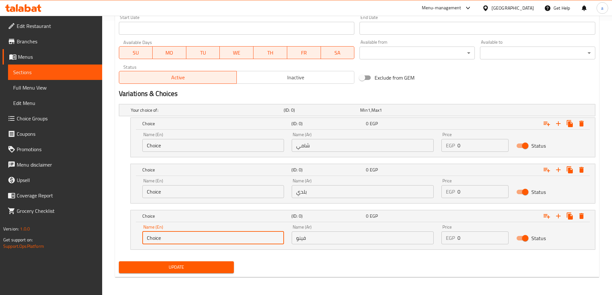
click at [230, 232] on input "Choice" at bounding box center [213, 238] width 142 height 13
click at [230, 232] on input "text" at bounding box center [213, 238] width 142 height 13
type input "fino"
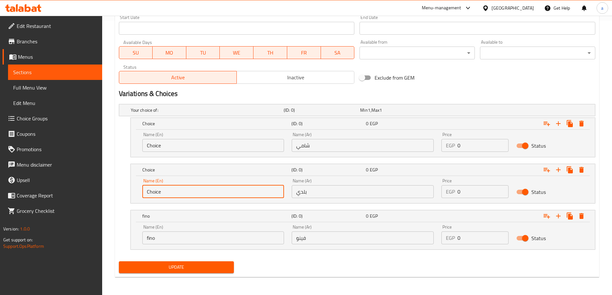
click at [209, 188] on input "Choice" at bounding box center [213, 191] width 142 height 13
click at [209, 188] on input "text" at bounding box center [213, 191] width 142 height 13
type input "baladi"
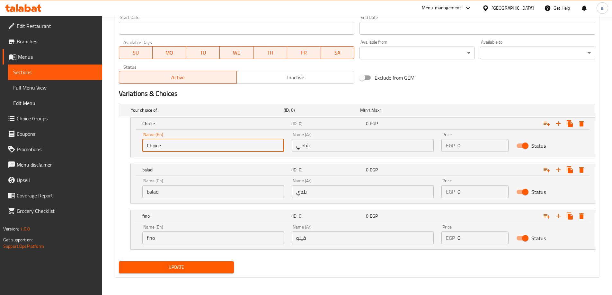
click at [190, 144] on input "Choice" at bounding box center [213, 145] width 142 height 13
click at [190, 144] on input "text" at bounding box center [213, 145] width 142 height 13
type input "shami"
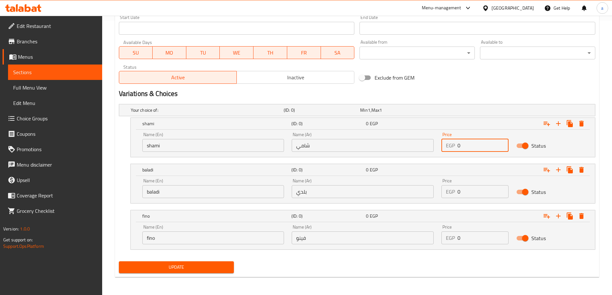
click at [460, 150] on input "0" at bounding box center [483, 145] width 51 height 13
type input "15"
click at [473, 193] on input "0" at bounding box center [483, 191] width 51 height 13
type input "15"
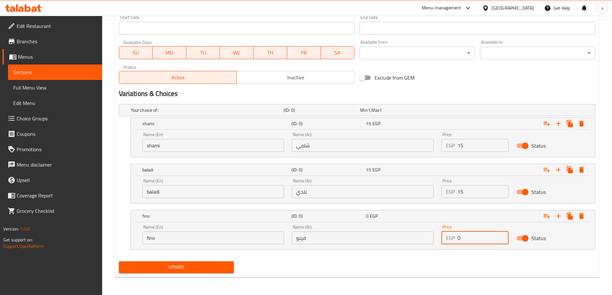
click at [473, 239] on input "0" at bounding box center [483, 238] width 51 height 13
type input "16"
click at [204, 267] on span "Update" at bounding box center [176, 268] width 105 height 8
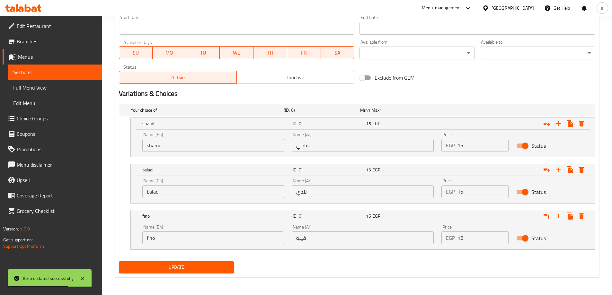
click at [69, 70] on span "Sections" at bounding box center [55, 72] width 84 height 8
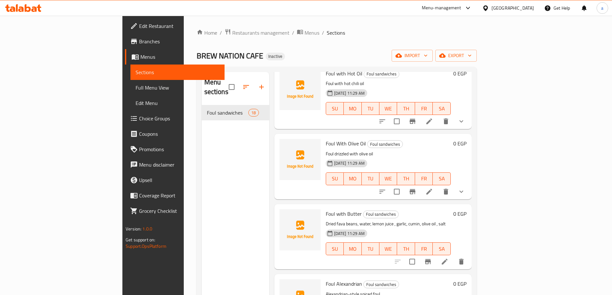
scroll to position [193, 0]
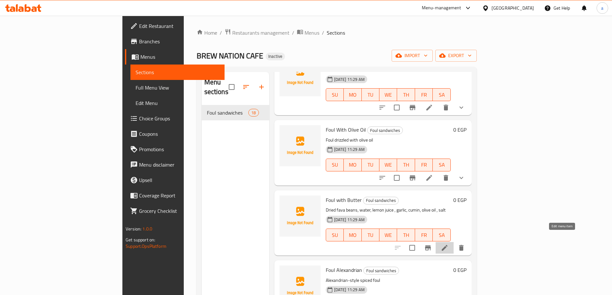
click at [449, 244] on icon at bounding box center [445, 248] width 8 height 8
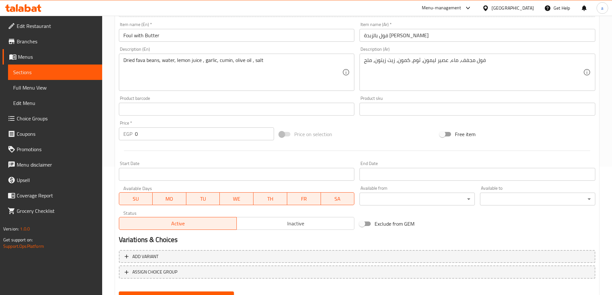
scroll to position [159, 0]
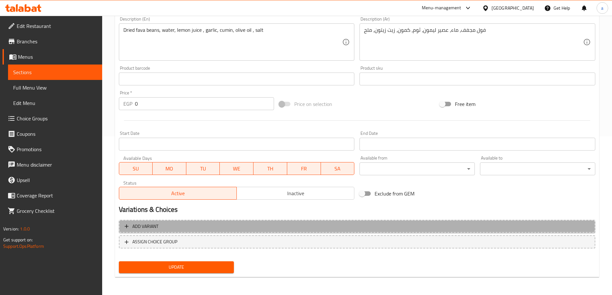
click at [219, 225] on span "Add variant" at bounding box center [357, 227] width 465 height 8
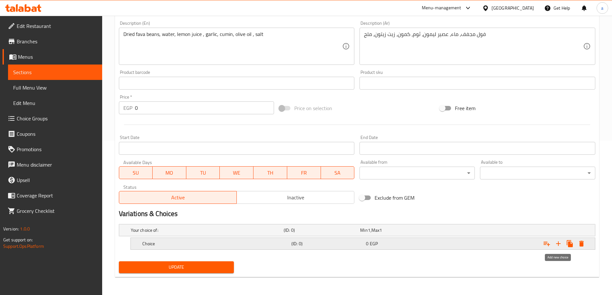
click at [561, 244] on icon "Expand" at bounding box center [559, 244] width 8 height 8
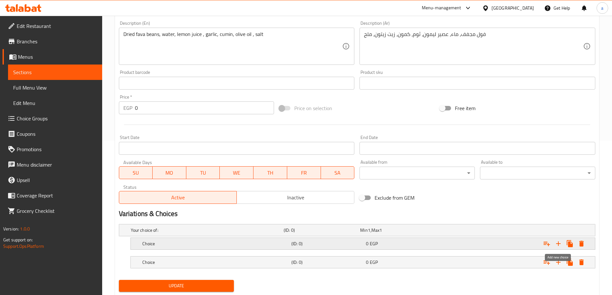
click at [561, 244] on icon "Expand" at bounding box center [559, 244] width 8 height 8
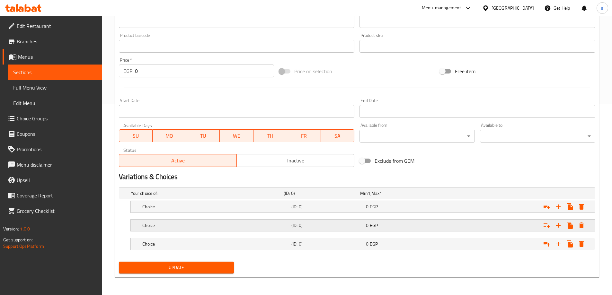
scroll to position [192, 0]
click at [350, 217] on nav at bounding box center [357, 216] width 477 height 5
click at [356, 212] on div "Choice (ID: 0) 0 EGP" at bounding box center [365, 207] width 448 height 14
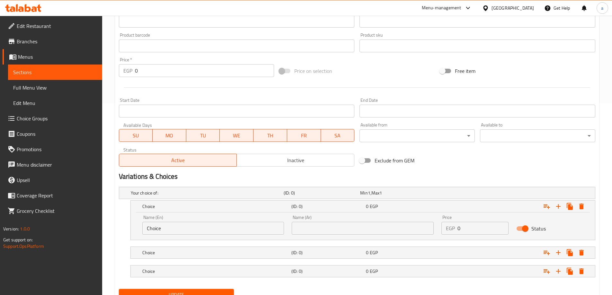
click at [379, 233] on input "text" at bounding box center [363, 228] width 142 height 13
type input "شامي"
click at [344, 251] on h5 "(ID: 0)" at bounding box center [328, 253] width 72 height 6
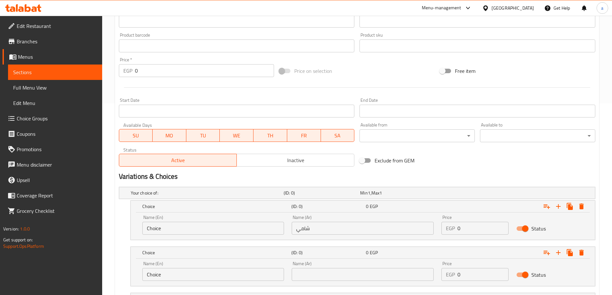
click at [347, 272] on input "text" at bounding box center [363, 274] width 142 height 13
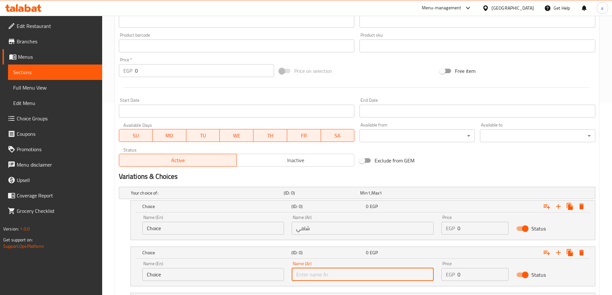
type input "بلدي"
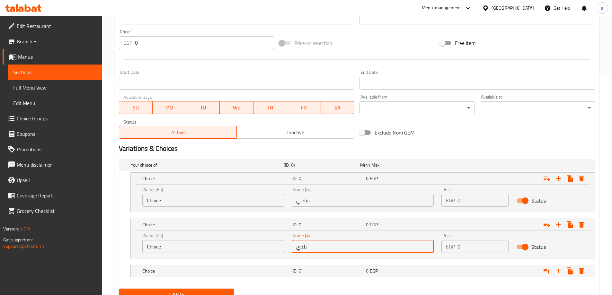
scroll to position [247, 0]
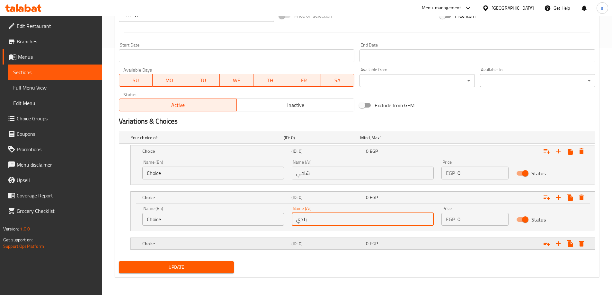
click at [341, 241] on h5 "(ID: 0)" at bounding box center [328, 244] width 72 height 6
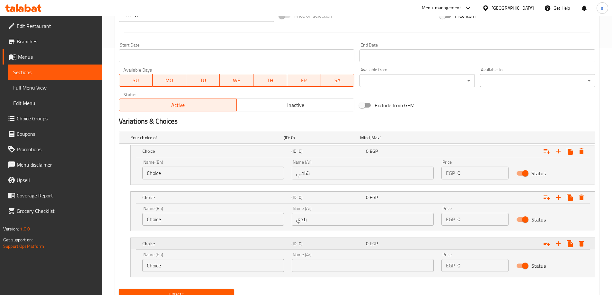
click at [341, 241] on h5 "(ID: 0)" at bounding box center [328, 244] width 72 height 6
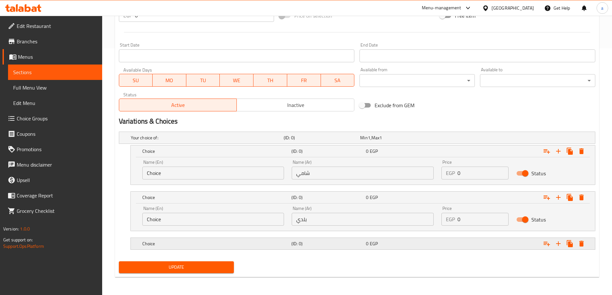
click at [343, 244] on h5 "(ID: 0)" at bounding box center [328, 244] width 72 height 6
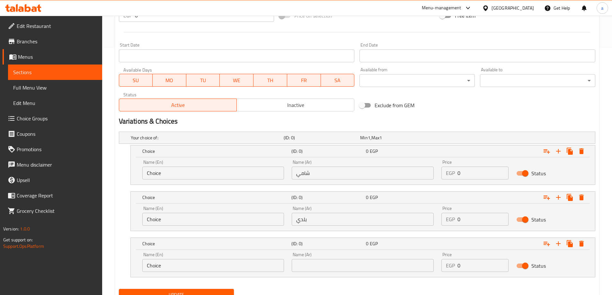
click at [344, 266] on input "text" at bounding box center [363, 265] width 142 height 13
type input "فينو"
click at [222, 272] on input "Choice" at bounding box center [213, 265] width 142 height 13
click at [218, 268] on input "text" at bounding box center [213, 265] width 142 height 13
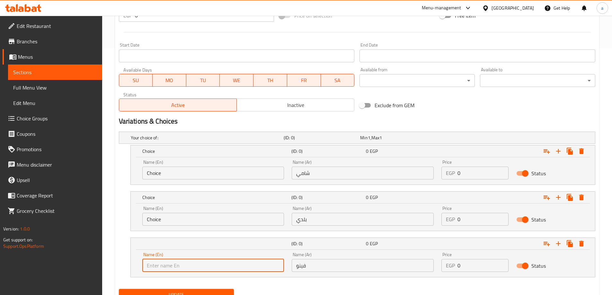
type input "fino"
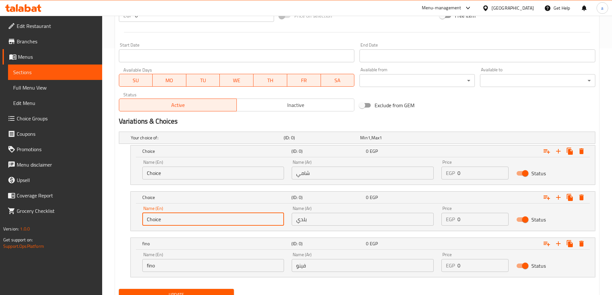
click at [194, 221] on input "Choice" at bounding box center [213, 219] width 142 height 13
type input "C"
click at [194, 221] on input "text" at bounding box center [213, 219] width 142 height 13
type input "baladi"
click at [194, 171] on input "Choice" at bounding box center [213, 173] width 142 height 13
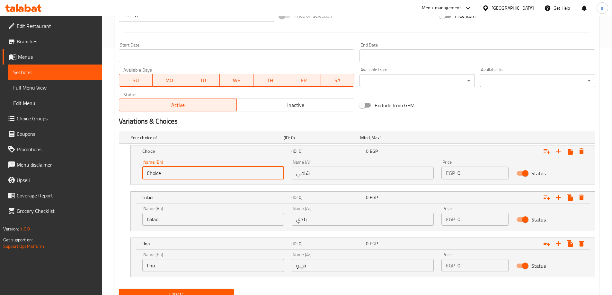
click at [194, 171] on input "Choice" at bounding box center [213, 173] width 142 height 13
click at [194, 171] on input "text" at bounding box center [213, 173] width 142 height 13
type input "shami"
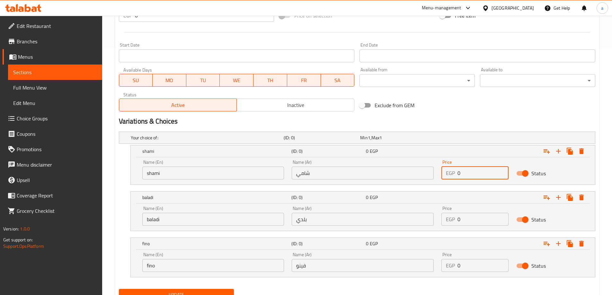
click at [467, 175] on input "0" at bounding box center [483, 173] width 51 height 13
type input "15"
click at [476, 222] on input "0" at bounding box center [483, 219] width 51 height 13
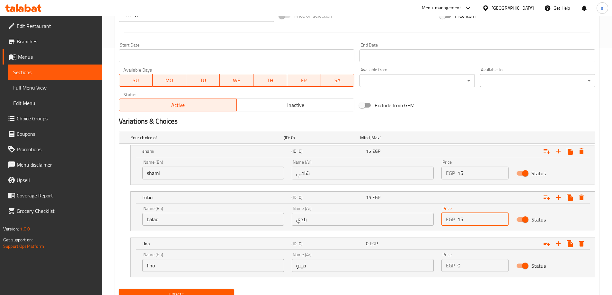
type input "15"
click at [467, 271] on input "0" at bounding box center [483, 265] width 51 height 13
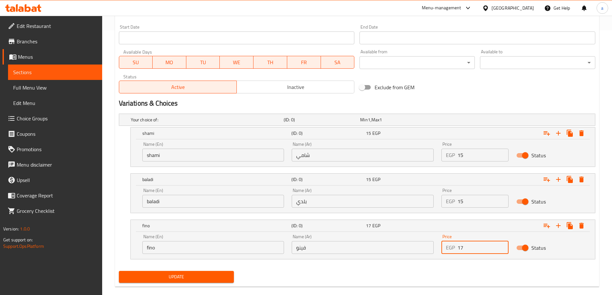
scroll to position [275, 0]
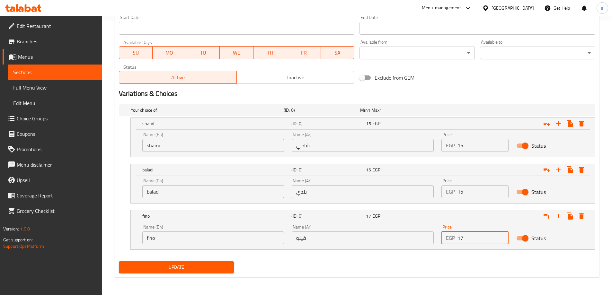
type input "17"
click at [181, 264] on span "Update" at bounding box center [176, 268] width 105 height 8
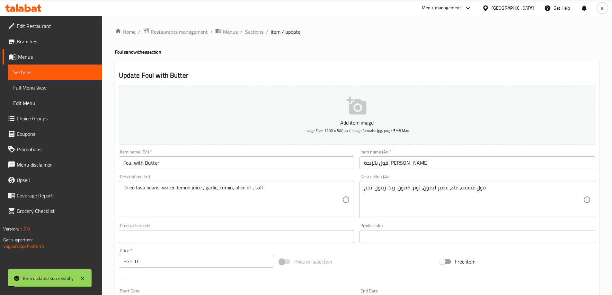
scroll to position [0, 0]
click at [60, 72] on span "Sections" at bounding box center [55, 72] width 84 height 8
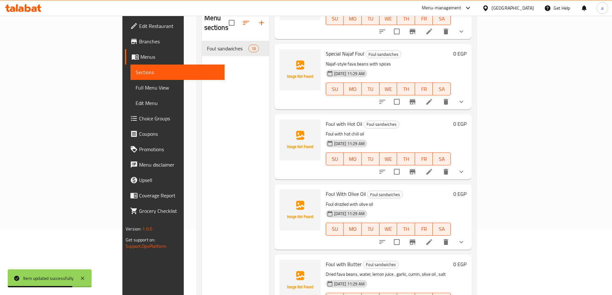
scroll to position [193, 0]
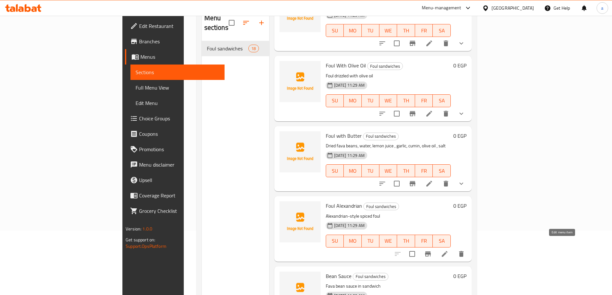
click at [449, 250] on icon at bounding box center [445, 254] width 8 height 8
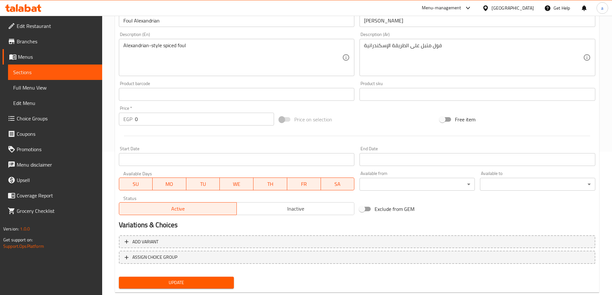
scroll to position [159, 0]
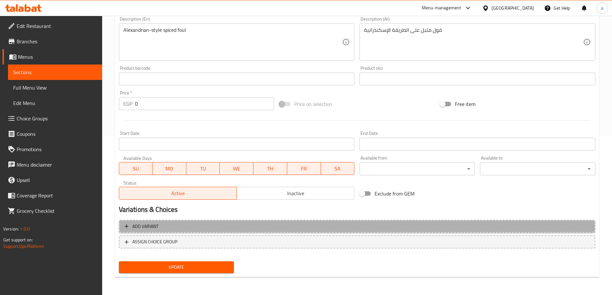
click at [227, 220] on button "Add variant" at bounding box center [357, 226] width 477 height 13
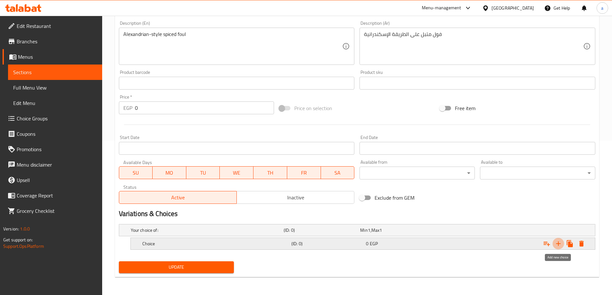
click at [556, 245] on icon "Expand" at bounding box center [559, 244] width 8 height 8
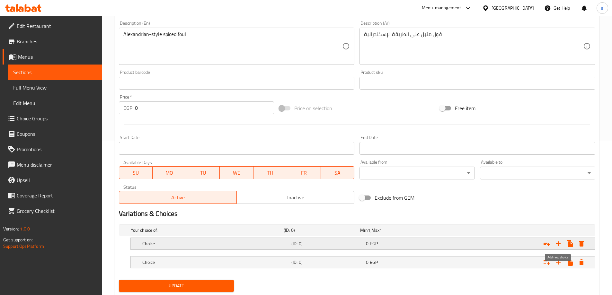
click at [556, 245] on icon "Expand" at bounding box center [559, 244] width 8 height 8
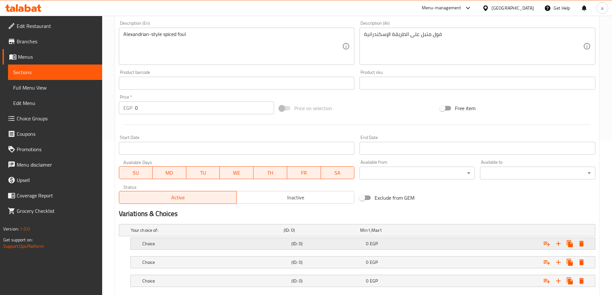
scroll to position [187, 0]
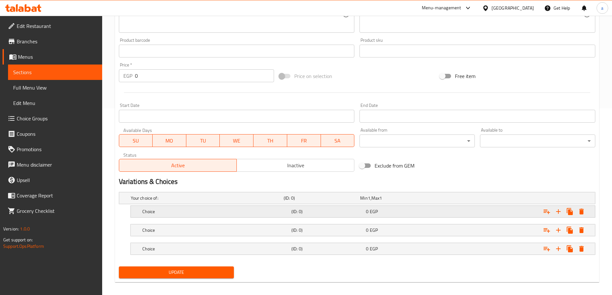
click at [336, 212] on h5 "(ID: 0)" at bounding box center [328, 212] width 72 height 6
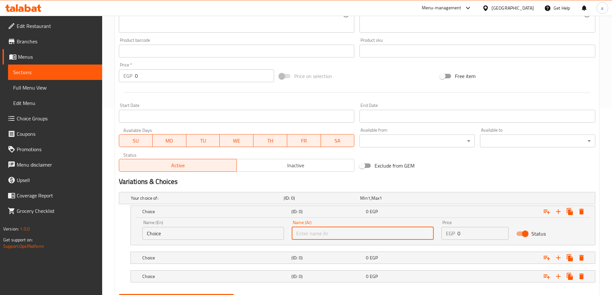
click at [322, 232] on input "text" at bounding box center [363, 233] width 142 height 13
type input "شامي"
click at [326, 254] on div "(ID: 0)" at bounding box center [327, 258] width 75 height 9
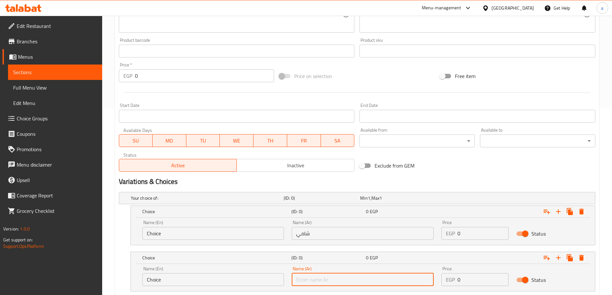
click at [321, 277] on input "text" at bounding box center [363, 280] width 142 height 13
type input "بلدي"
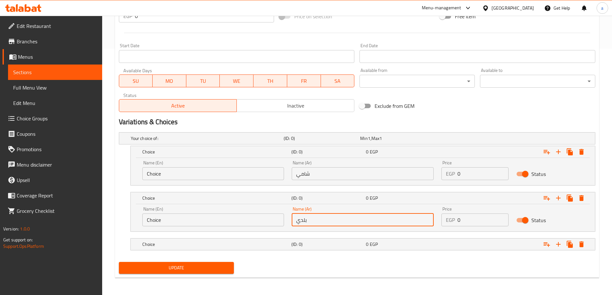
scroll to position [247, 0]
click at [327, 250] on div "Choice (ID: 0) 0 EGP" at bounding box center [365, 244] width 448 height 14
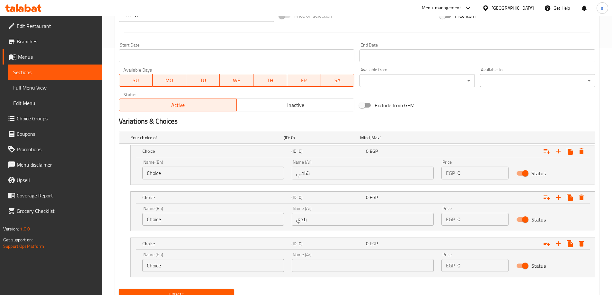
click at [329, 269] on input "text" at bounding box center [363, 265] width 142 height 13
type input "فينو"
click at [244, 266] on input "Choice" at bounding box center [213, 265] width 142 height 13
click at [229, 266] on input "text" at bounding box center [213, 265] width 142 height 13
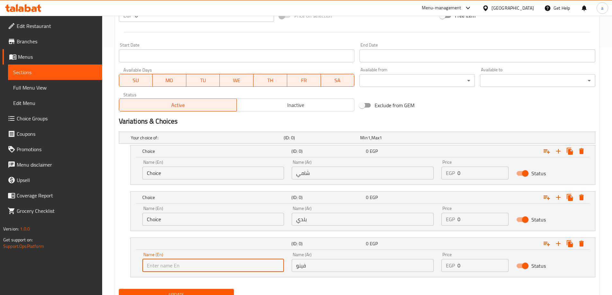
type input "fino"
click at [200, 220] on input "Choice" at bounding box center [213, 219] width 142 height 13
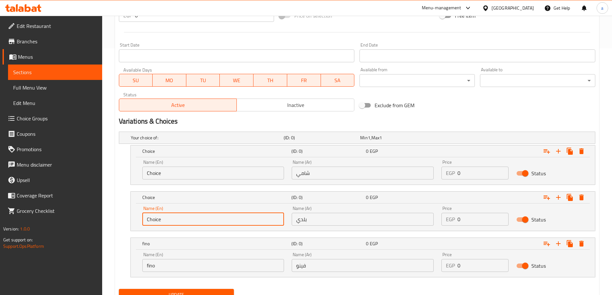
click at [200, 220] on input "Choice" at bounding box center [213, 219] width 142 height 13
click at [200, 220] on input "text" at bounding box center [213, 219] width 142 height 13
type input "baladi"
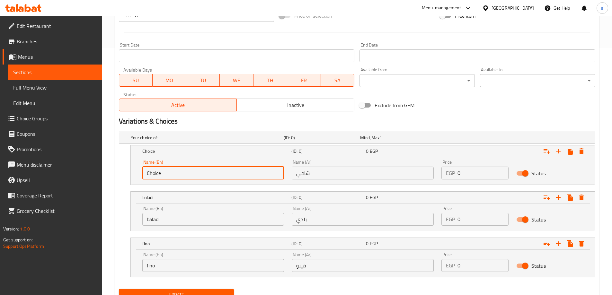
click at [208, 176] on input "Choice" at bounding box center [213, 173] width 142 height 13
click at [203, 179] on input "text" at bounding box center [213, 173] width 142 height 13
type input "shami"
click at [468, 178] on input "0" at bounding box center [483, 173] width 51 height 13
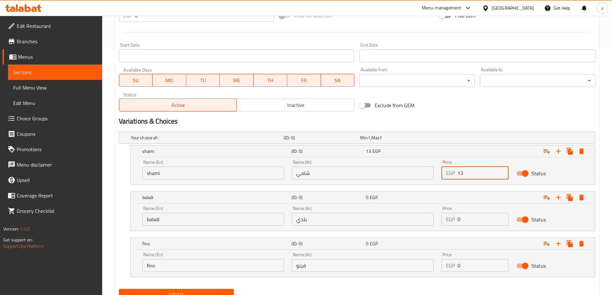
type input "13"
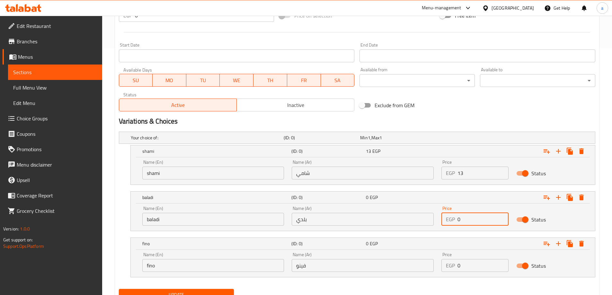
click at [472, 218] on input "0" at bounding box center [483, 219] width 51 height 13
type input "13"
click at [490, 267] on input "0" at bounding box center [483, 265] width 51 height 13
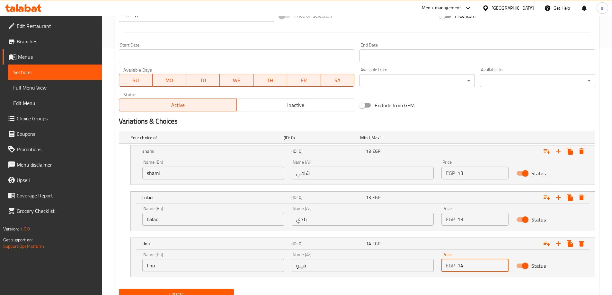
type input "14"
click at [470, 218] on input "13" at bounding box center [483, 219] width 51 height 13
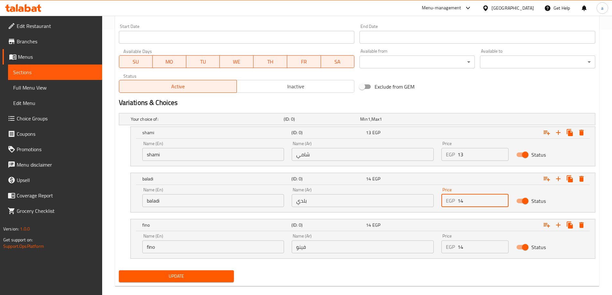
scroll to position [275, 0]
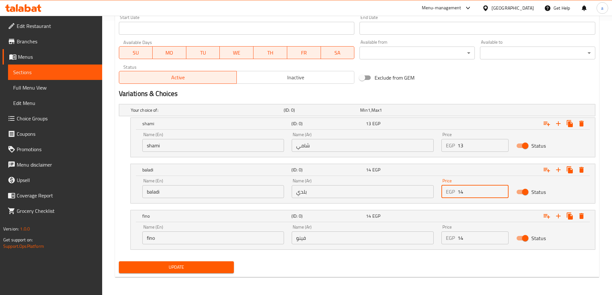
type input "14"
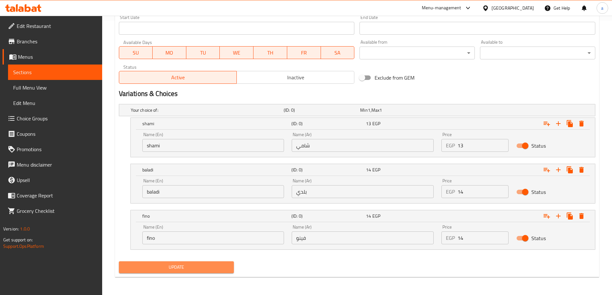
click at [211, 266] on span "Update" at bounding box center [176, 268] width 105 height 8
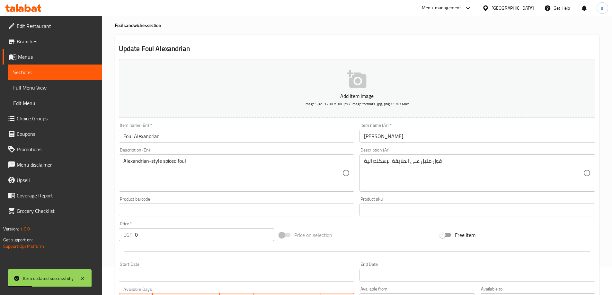
scroll to position [0, 0]
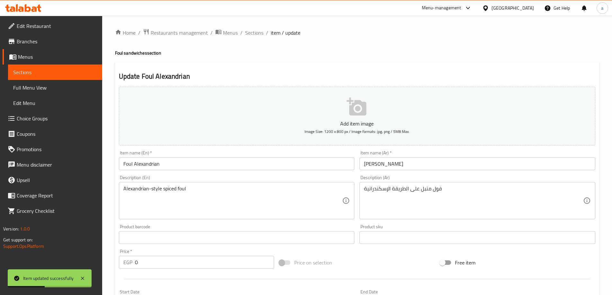
click at [69, 73] on span "Sections" at bounding box center [55, 72] width 84 height 8
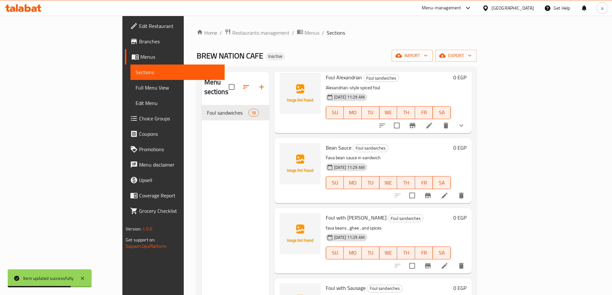
scroll to position [354, 0]
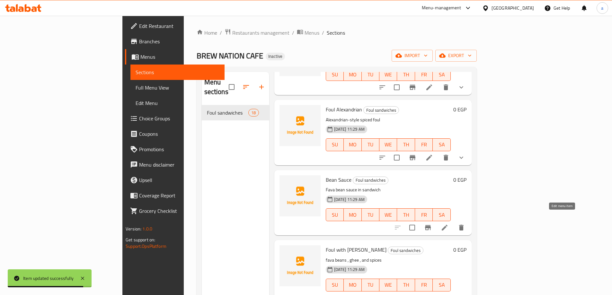
click at [449, 224] on icon at bounding box center [445, 228] width 8 height 8
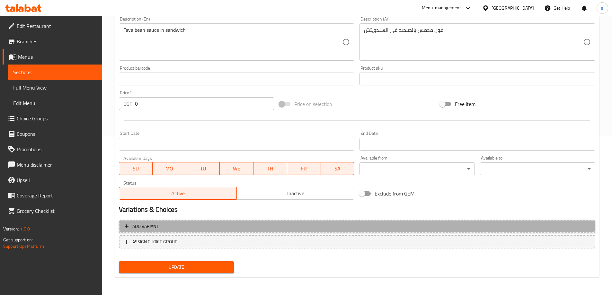
click at [336, 221] on button "Add variant" at bounding box center [357, 226] width 477 height 13
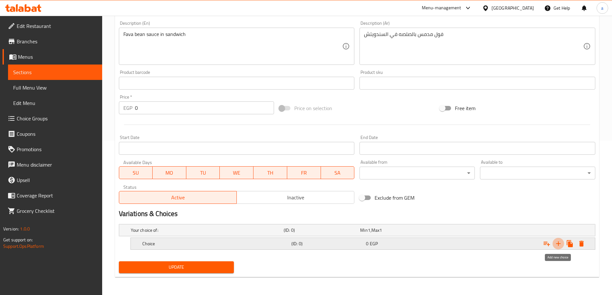
click at [558, 242] on icon "Expand" at bounding box center [559, 244] width 8 height 8
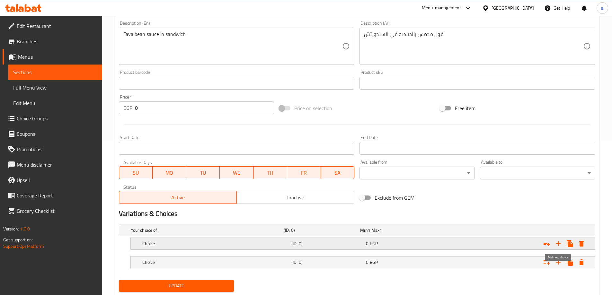
click at [558, 242] on icon "Expand" at bounding box center [559, 244] width 8 height 8
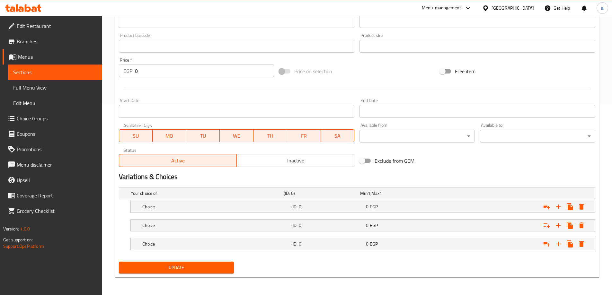
scroll to position [192, 0]
click at [374, 212] on div "Choice (ID: 0) 0 EGP" at bounding box center [365, 207] width 448 height 14
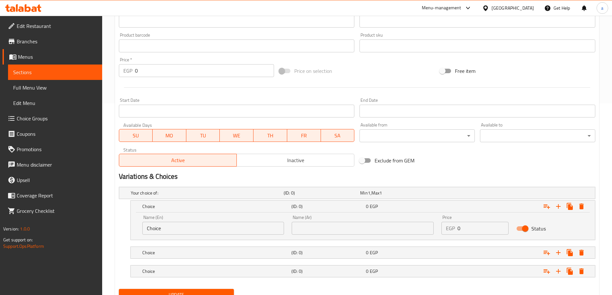
click at [364, 228] on input "text" at bounding box center [363, 228] width 142 height 13
type input "شامي"
click at [350, 247] on div "Choice (ID: 0) 0 EGP" at bounding box center [365, 253] width 448 height 14
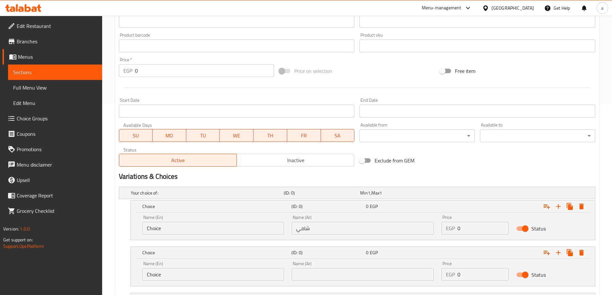
click at [344, 271] on input "text" at bounding box center [363, 274] width 142 height 13
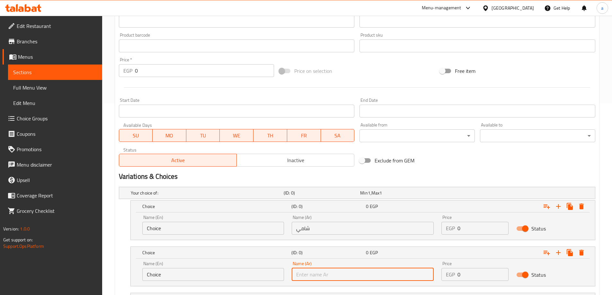
type input "بلدي"
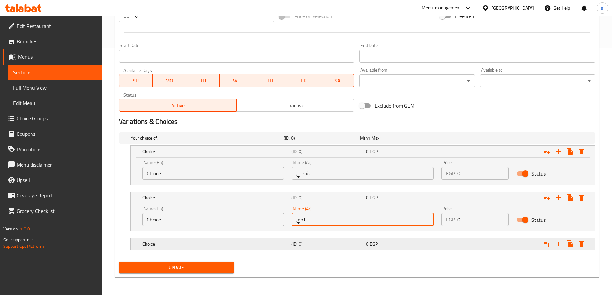
scroll to position [247, 0]
click at [338, 245] on h5 "(ID: 0)" at bounding box center [328, 244] width 72 height 6
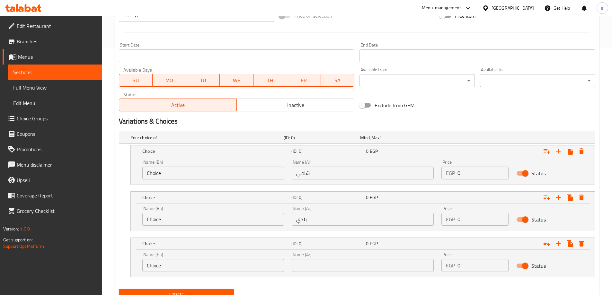
click at [338, 264] on input "text" at bounding box center [363, 265] width 142 height 13
type input "فينو"
click at [218, 257] on div "Name (En) Choice Name (En)" at bounding box center [213, 263] width 142 height 20
click at [218, 261] on input "Choice" at bounding box center [213, 265] width 142 height 13
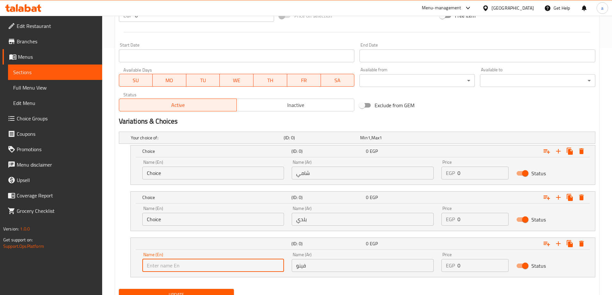
click at [213, 268] on input "text" at bounding box center [213, 265] width 142 height 13
type input "fino"
click at [202, 229] on div "Name (En) Choice Name (En)" at bounding box center [214, 216] width 150 height 27
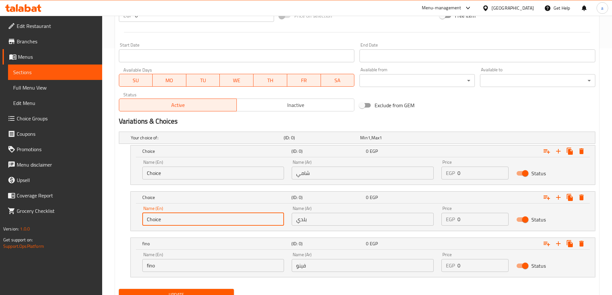
click at [204, 225] on input "Choice" at bounding box center [213, 219] width 142 height 13
click at [200, 216] on input "text" at bounding box center [213, 219] width 142 height 13
type input "baladi"
click at [174, 176] on input "Choice" at bounding box center [213, 173] width 142 height 13
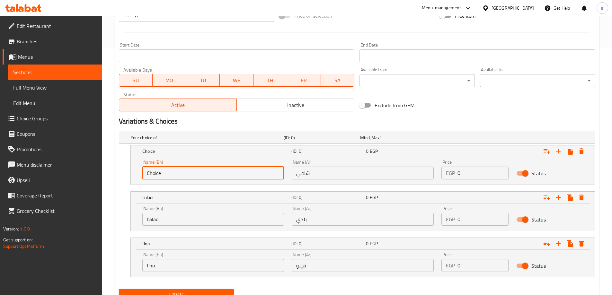
click at [174, 176] on input "Choice" at bounding box center [213, 173] width 142 height 13
click at [174, 176] on input "text" at bounding box center [213, 173] width 142 height 13
type input "shami"
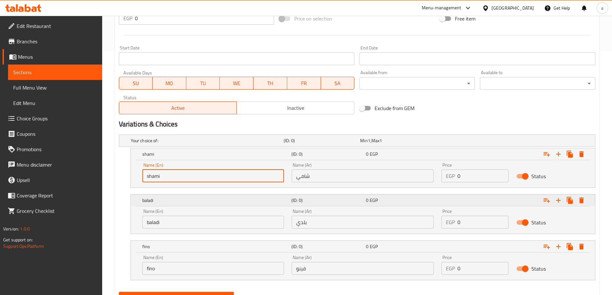
scroll to position [275, 0]
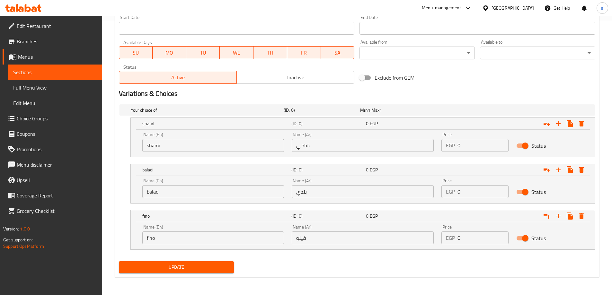
click at [447, 149] on p "EGP" at bounding box center [450, 146] width 9 height 8
click at [455, 147] on div "EGP 0 Price" at bounding box center [475, 145] width 67 height 13
type input "13"
click at [468, 193] on input "0" at bounding box center [483, 191] width 51 height 13
type input "14"
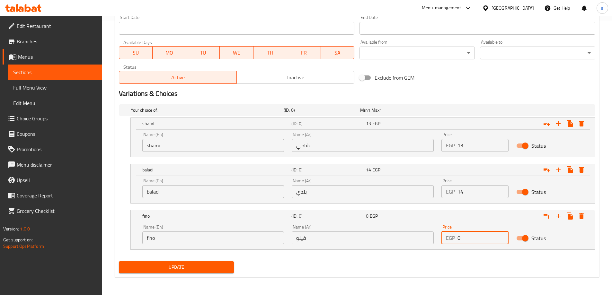
click at [489, 240] on input "0" at bounding box center [483, 238] width 51 height 13
type input "14"
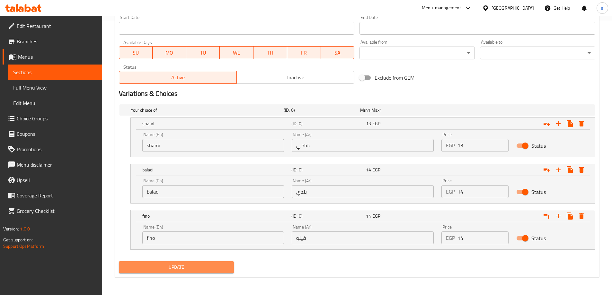
click at [209, 264] on span "Update" at bounding box center [176, 268] width 105 height 8
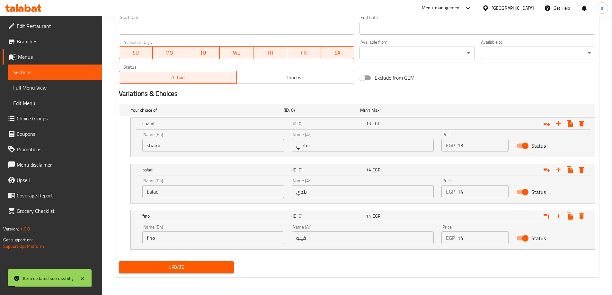
click at [69, 70] on span "Sections" at bounding box center [55, 72] width 84 height 8
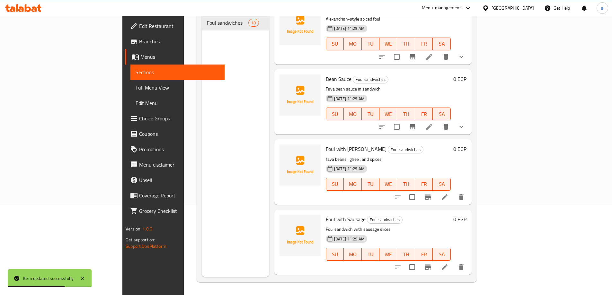
scroll to position [386, 0]
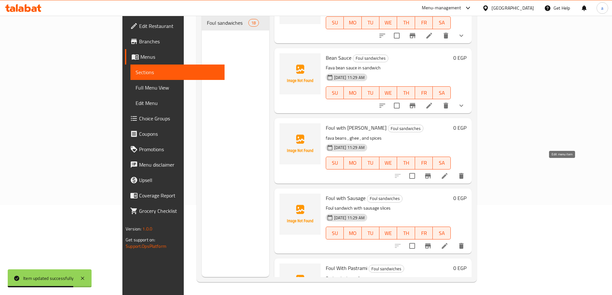
click at [449, 172] on icon at bounding box center [445, 176] width 8 height 8
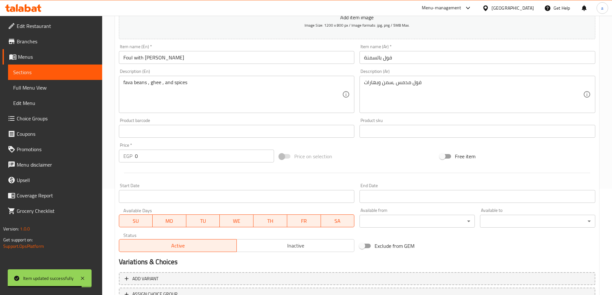
scroll to position [159, 0]
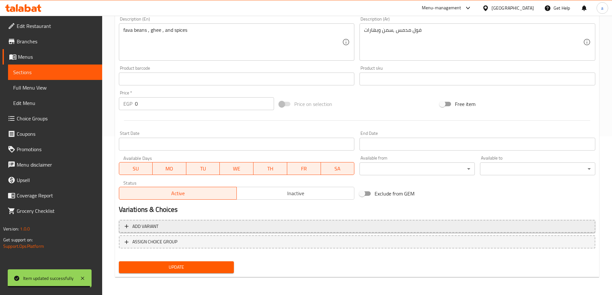
click at [153, 225] on span "Add variant" at bounding box center [145, 227] width 26 height 8
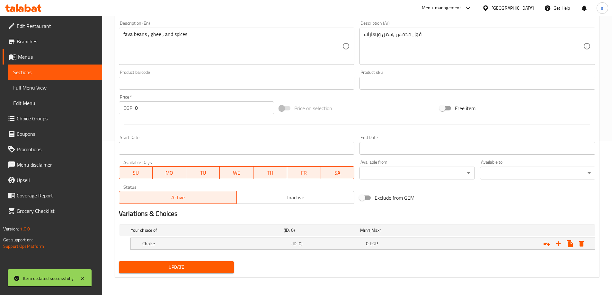
scroll to position [155, 0]
click at [560, 243] on icon "Expand" at bounding box center [559, 244] width 8 height 8
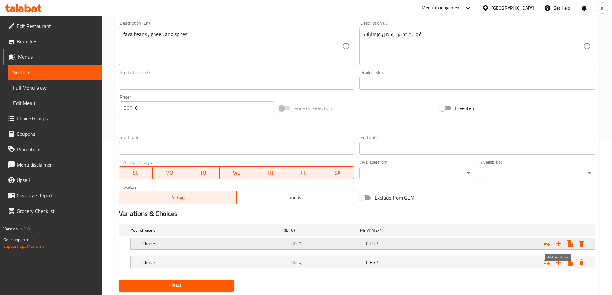
click at [560, 243] on icon "Expand" at bounding box center [559, 244] width 8 height 8
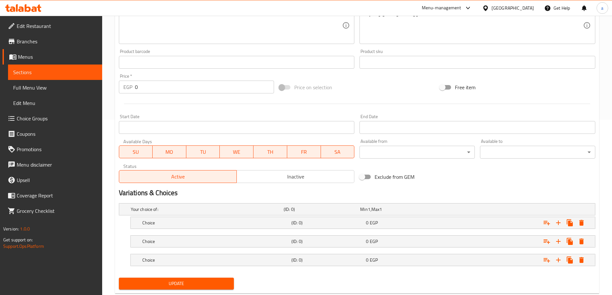
scroll to position [187, 0]
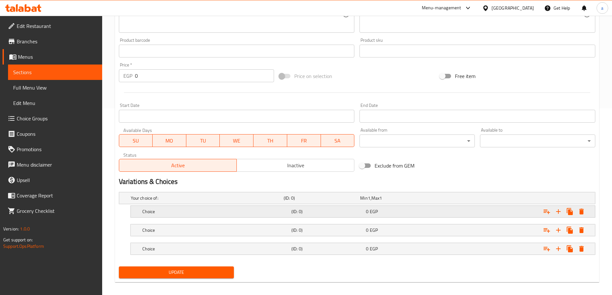
click at [374, 218] on div "Choice (ID: 0) 0 EGP" at bounding box center [365, 212] width 448 height 14
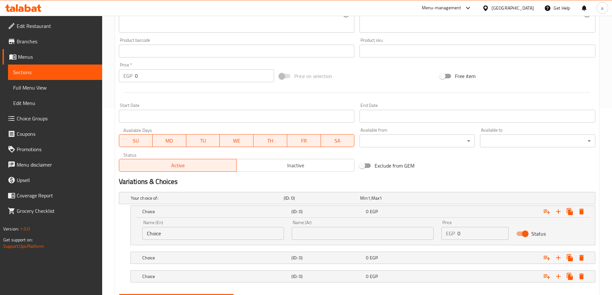
click at [370, 236] on input "text" at bounding box center [363, 233] width 142 height 13
type input "شامي"
click at [353, 255] on h5 "(ID: 0)" at bounding box center [328, 258] width 72 height 6
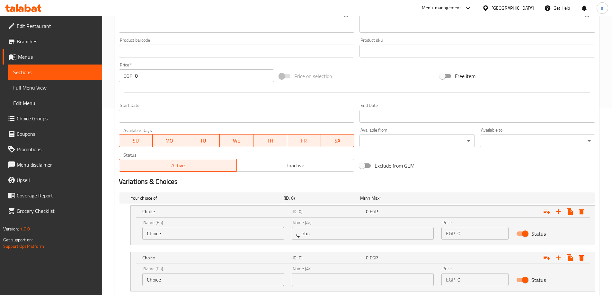
click at [345, 272] on div "Name (Ar) Name (Ar)" at bounding box center [363, 277] width 142 height 20
click at [345, 275] on input "text" at bounding box center [363, 280] width 142 height 13
type input "بلدي"
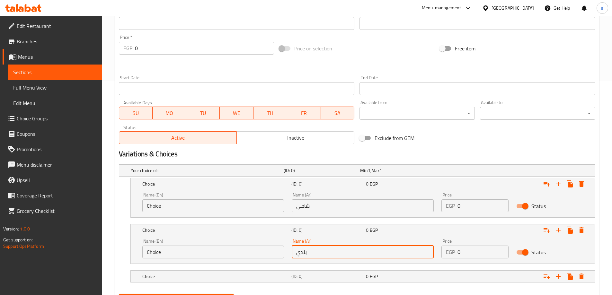
scroll to position [247, 0]
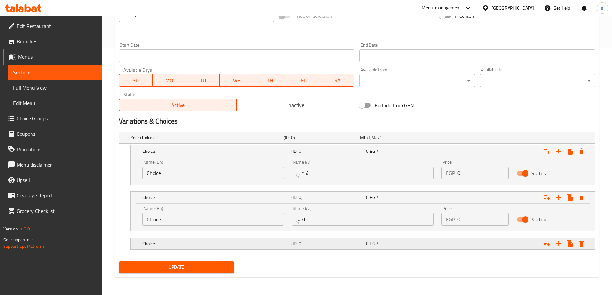
click at [338, 247] on h5 "(ID: 0)" at bounding box center [328, 244] width 72 height 6
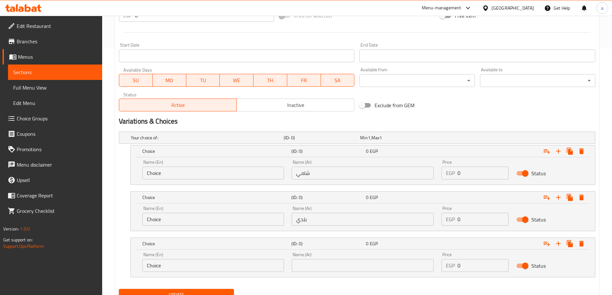
click at [338, 263] on input "text" at bounding box center [363, 265] width 142 height 13
type input "فينو"
click at [247, 261] on input "Choice" at bounding box center [213, 265] width 142 height 13
click at [247, 261] on input "text" at bounding box center [213, 265] width 142 height 13
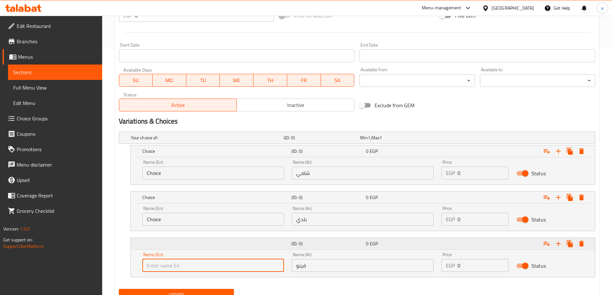
type input "fino"
click at [204, 224] on input "Choice" at bounding box center [213, 219] width 142 height 13
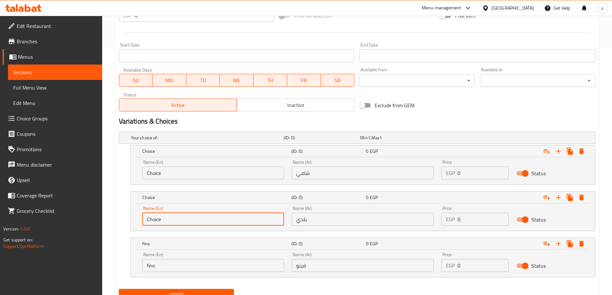
click at [204, 224] on input "Choice" at bounding box center [213, 219] width 142 height 13
click at [204, 224] on input "text" at bounding box center [213, 219] width 142 height 13
type input "baladi"
click at [204, 176] on input "Choice" at bounding box center [213, 173] width 142 height 13
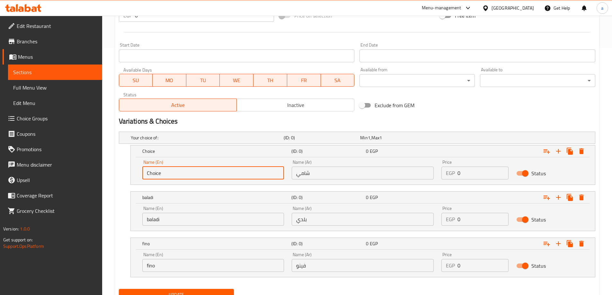
click at [204, 176] on input "Choice" at bounding box center [213, 173] width 142 height 13
click at [204, 176] on input "text" at bounding box center [213, 173] width 142 height 13
type input "shami"
click at [449, 170] on p "EGP" at bounding box center [450, 173] width 9 height 8
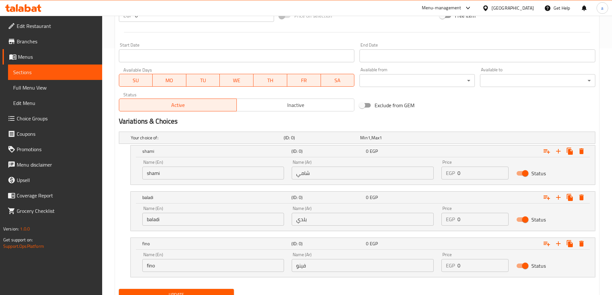
click at [449, 170] on p "EGP" at bounding box center [450, 173] width 9 height 8
click at [467, 174] on input "0" at bounding box center [483, 173] width 51 height 13
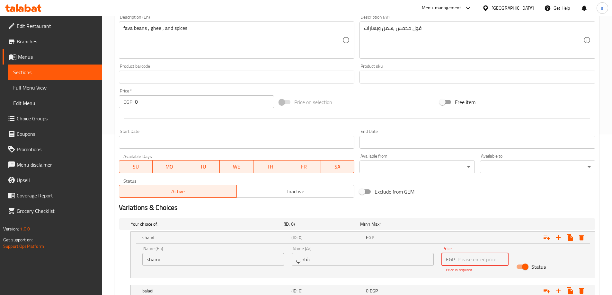
scroll to position [282, 0]
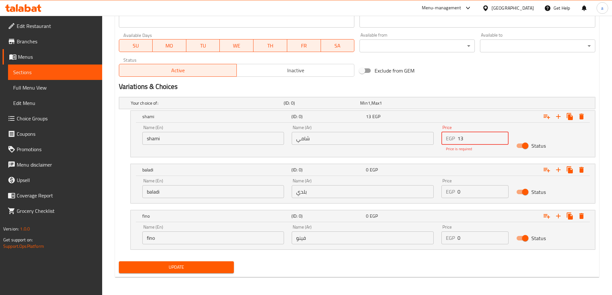
type input "13"
click at [468, 189] on input "0" at bounding box center [483, 191] width 51 height 13
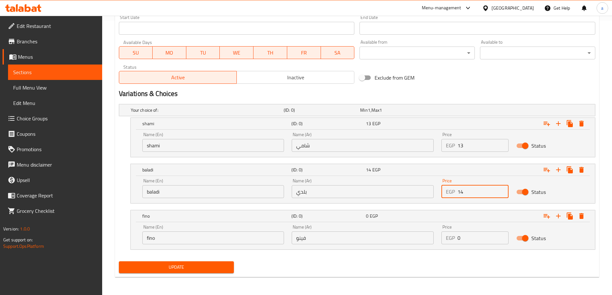
type input "14"
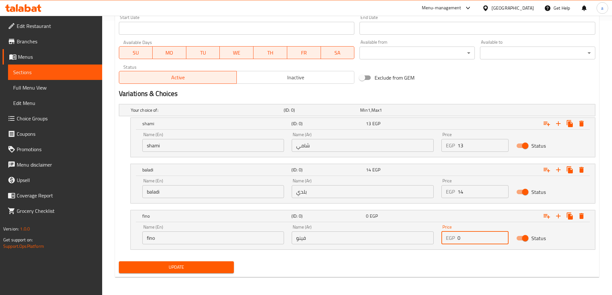
click at [472, 235] on input "0" at bounding box center [483, 238] width 51 height 13
type input "15"
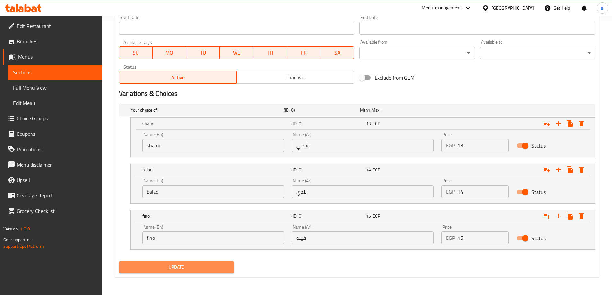
click at [167, 265] on span "Update" at bounding box center [176, 268] width 105 height 8
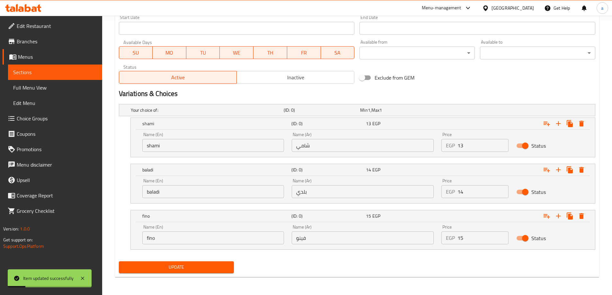
click at [59, 72] on span "Sections" at bounding box center [55, 72] width 84 height 8
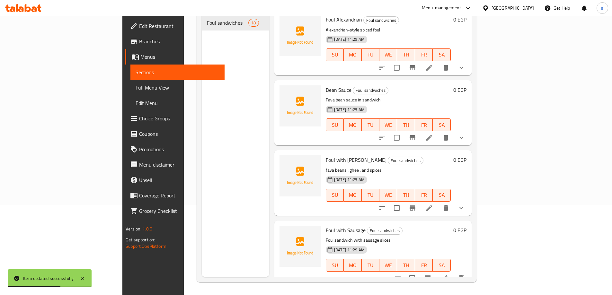
scroll to position [418, 0]
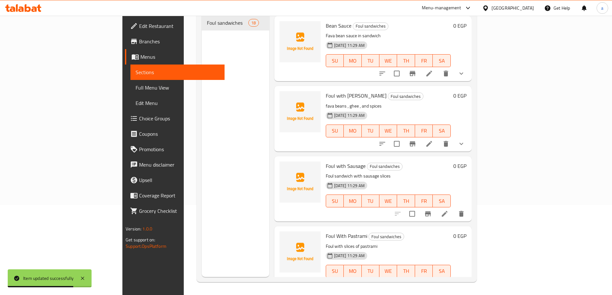
click at [449, 210] on icon at bounding box center [445, 214] width 8 height 8
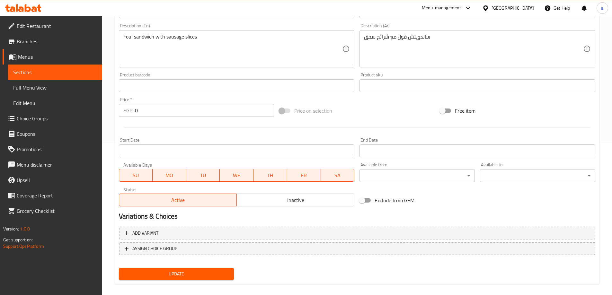
scroll to position [159, 0]
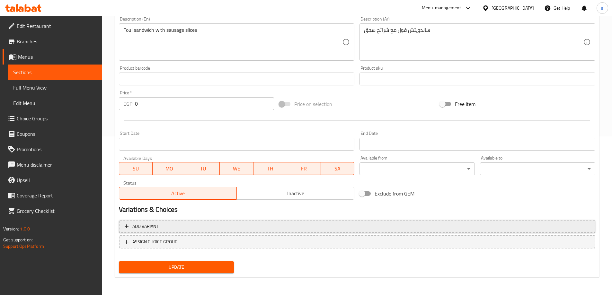
click at [198, 224] on span "Add variant" at bounding box center [357, 227] width 465 height 8
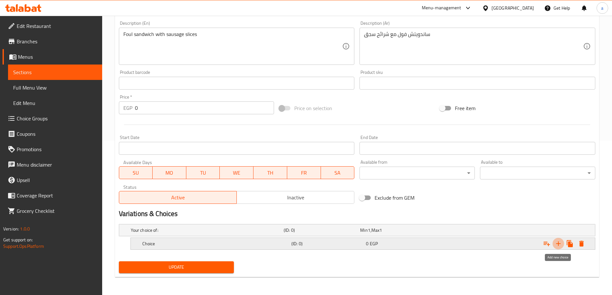
click at [559, 245] on icon "Expand" at bounding box center [558, 244] width 5 height 5
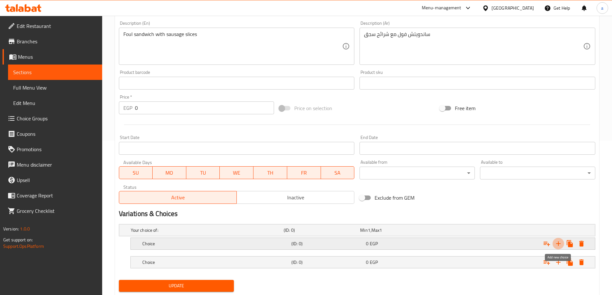
click at [559, 245] on icon "Expand" at bounding box center [558, 244] width 5 height 5
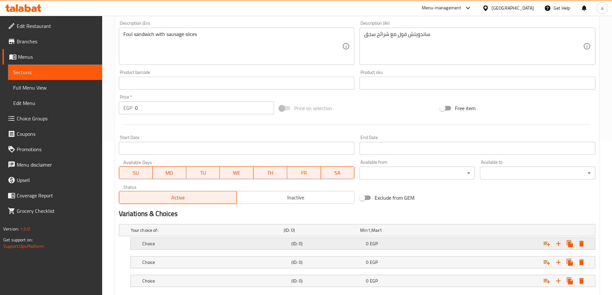
click at [385, 245] on div "0 EGP" at bounding box center [402, 244] width 72 height 6
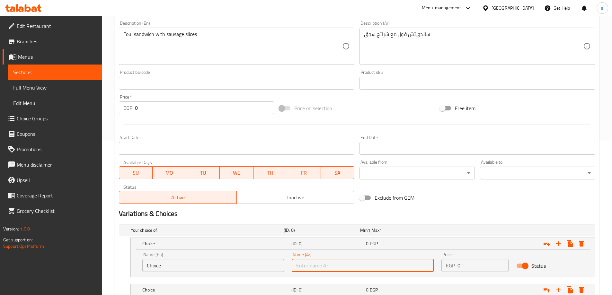
click at [331, 262] on input "text" at bounding box center [363, 265] width 142 height 13
type input "شامي"
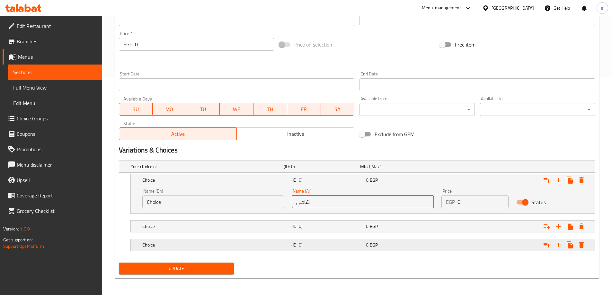
scroll to position [220, 0]
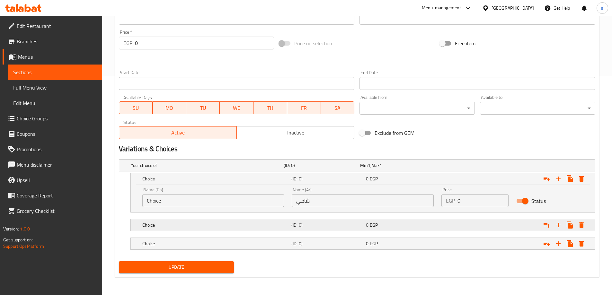
click at [335, 225] on h5 "(ID: 0)" at bounding box center [328, 225] width 72 height 6
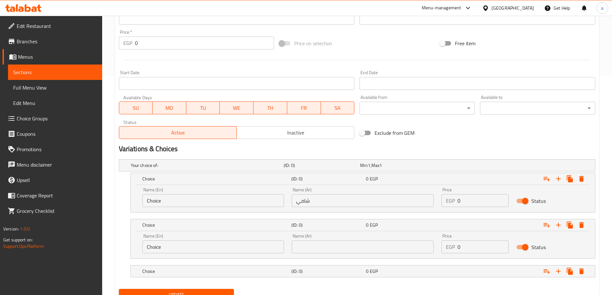
click at [337, 248] on input "text" at bounding box center [363, 247] width 142 height 13
type input "بلدي"
click at [341, 268] on h5 "(ID: 0)" at bounding box center [328, 271] width 72 height 6
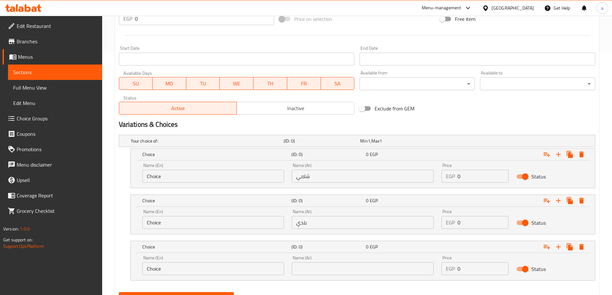
scroll to position [275, 0]
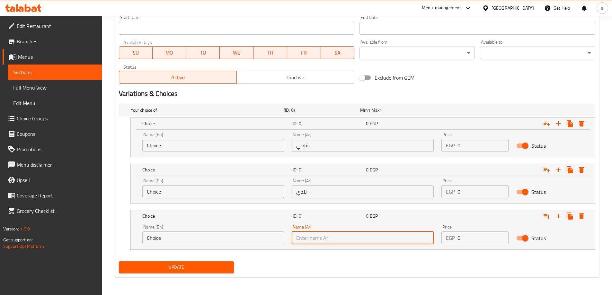
click at [340, 239] on input "text" at bounding box center [363, 238] width 142 height 13
type input "فينو"
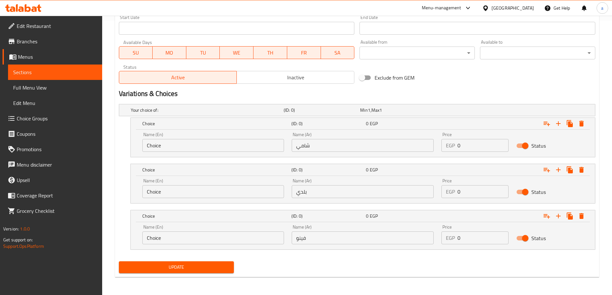
click at [221, 224] on div "Name (En) Choice Name (En)" at bounding box center [214, 234] width 150 height 27
click at [230, 236] on input "Choice" at bounding box center [213, 238] width 142 height 13
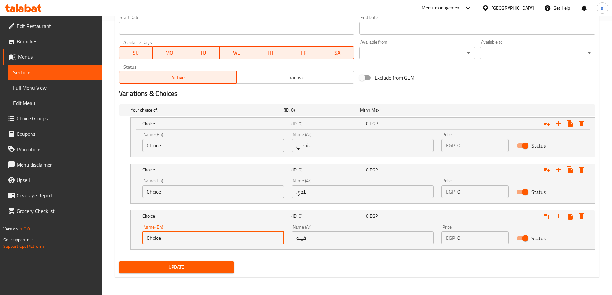
click at [230, 236] on input "Choice" at bounding box center [213, 238] width 142 height 13
click at [230, 236] on input "text" at bounding box center [213, 238] width 142 height 13
type input "fino"
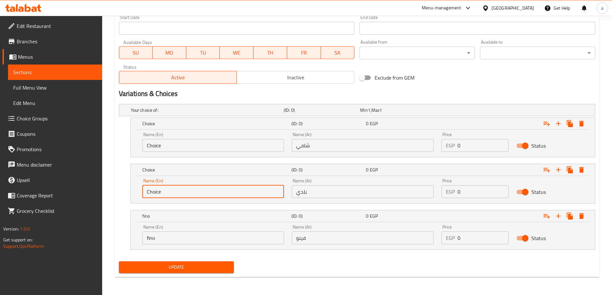
click at [206, 192] on input "Choice" at bounding box center [213, 191] width 142 height 13
click at [206, 192] on input "text" at bounding box center [213, 191] width 142 height 13
type input "baladi"
click at [215, 139] on input "Choice" at bounding box center [213, 145] width 142 height 13
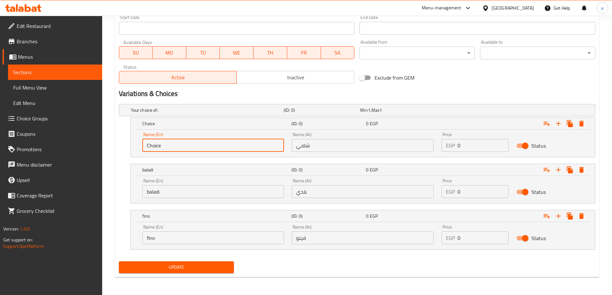
click at [215, 146] on input "Choice" at bounding box center [213, 145] width 142 height 13
type input "C"
click at [215, 146] on input "text" at bounding box center [213, 145] width 142 height 13
type input "shami"
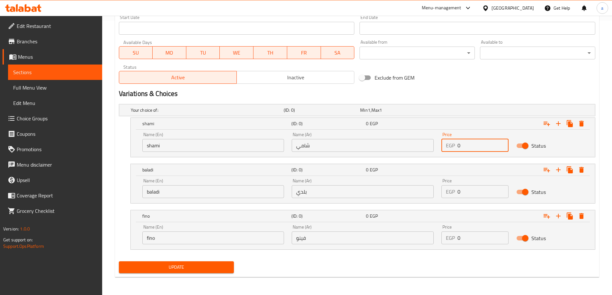
click at [458, 145] on input "0" at bounding box center [483, 145] width 51 height 13
type input "17"
click at [478, 192] on input "0" at bounding box center [483, 191] width 51 height 13
type input "19"
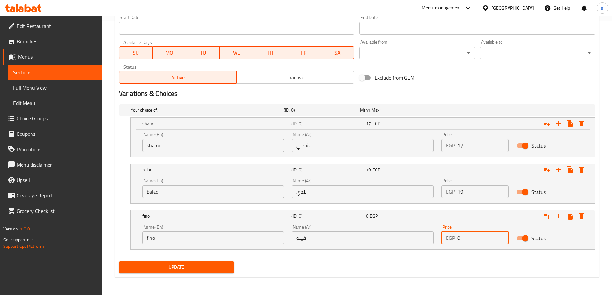
click at [472, 233] on input "0" at bounding box center [483, 238] width 51 height 13
type input "19"
click at [209, 267] on span "Update" at bounding box center [176, 268] width 105 height 8
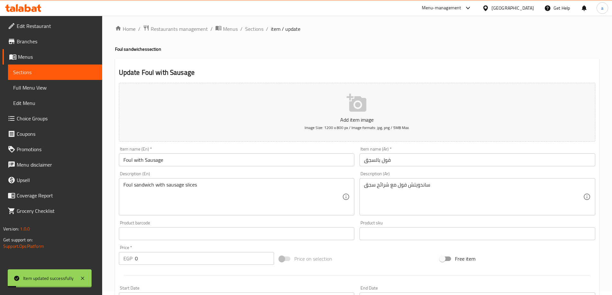
scroll to position [0, 0]
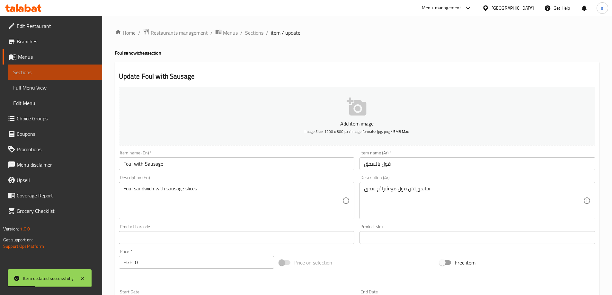
click at [39, 74] on span "Sections" at bounding box center [55, 72] width 84 height 8
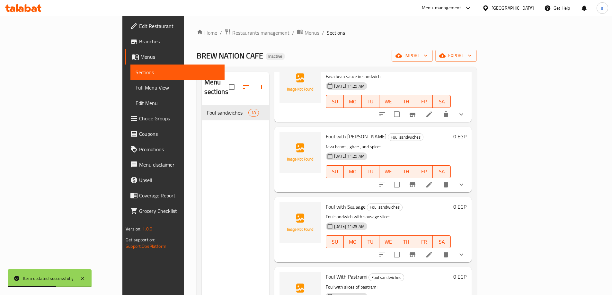
scroll to position [546, 0]
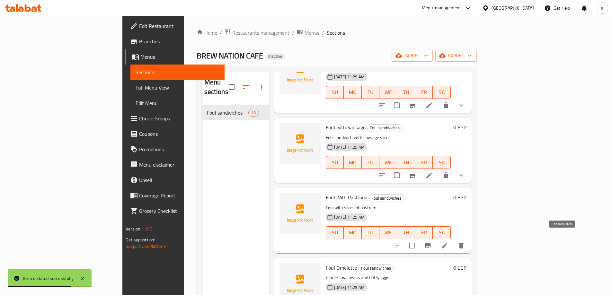
click at [449, 242] on icon at bounding box center [445, 246] width 8 height 8
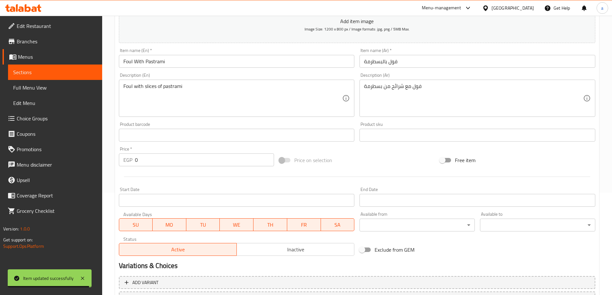
scroll to position [159, 0]
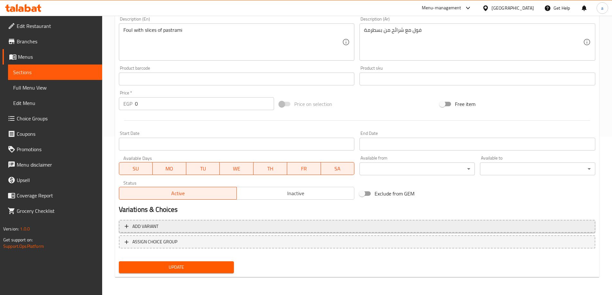
click at [298, 224] on span "Add variant" at bounding box center [357, 227] width 465 height 8
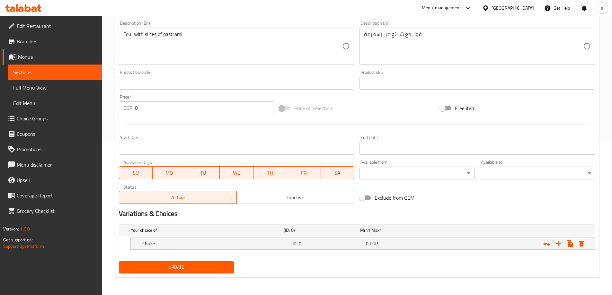
scroll to position [155, 0]
click at [558, 245] on icon "Expand" at bounding box center [559, 244] width 8 height 8
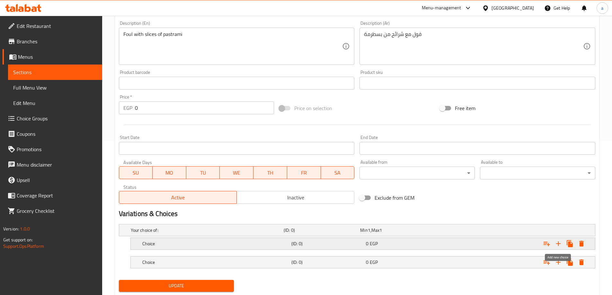
click at [558, 245] on icon "Expand" at bounding box center [559, 244] width 8 height 8
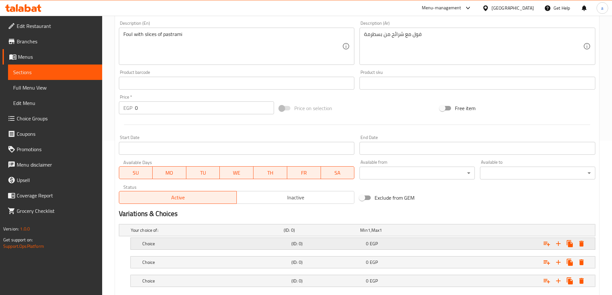
click at [391, 242] on div "0 EGP" at bounding box center [402, 244] width 72 height 6
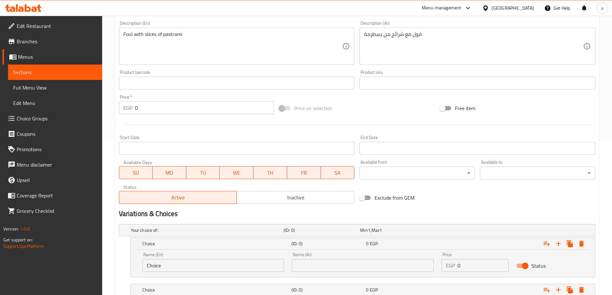
click at [377, 261] on input "text" at bounding box center [363, 265] width 142 height 13
type input "شامي"
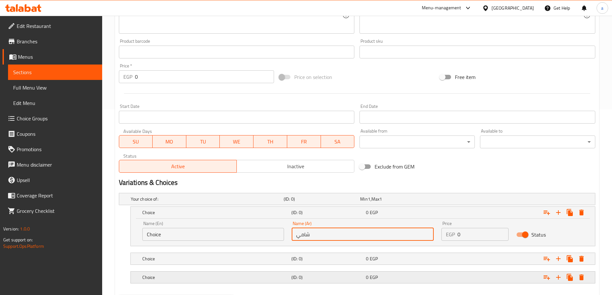
scroll to position [220, 0]
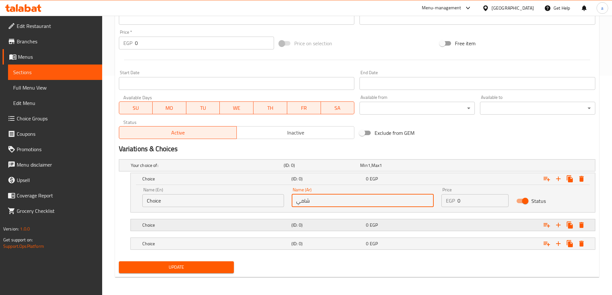
click at [338, 229] on div "(ID: 0)" at bounding box center [327, 225] width 75 height 9
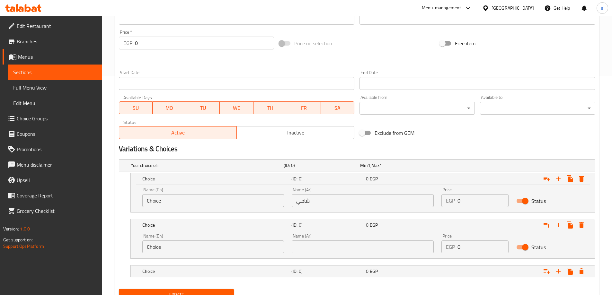
click at [338, 246] on input "text" at bounding box center [363, 247] width 142 height 13
type input "بلدي"
click at [336, 273] on h5 "(ID: 0)" at bounding box center [328, 271] width 72 height 6
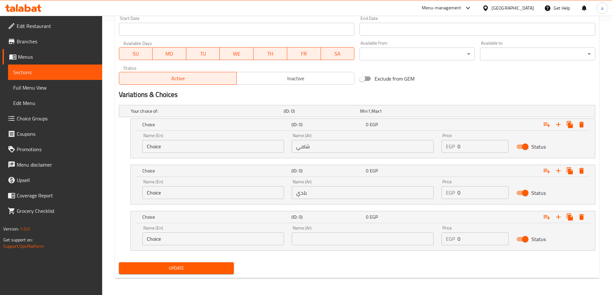
scroll to position [275, 0]
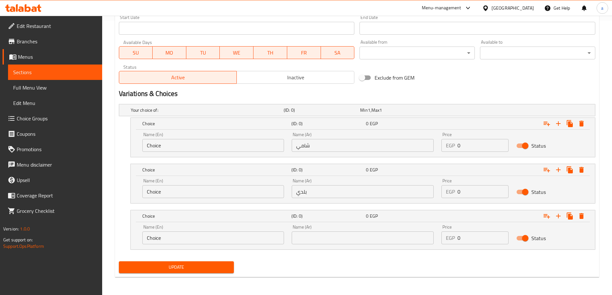
click at [334, 237] on input "text" at bounding box center [363, 238] width 142 height 13
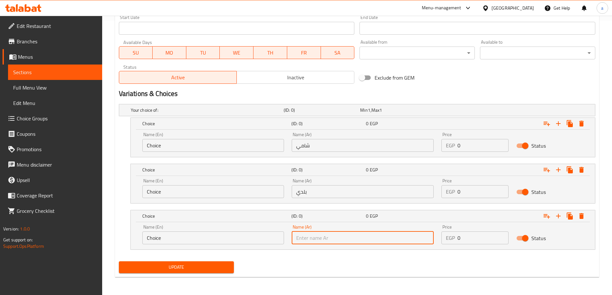
type input "فينو"
click at [247, 239] on input "Choice" at bounding box center [213, 238] width 142 height 13
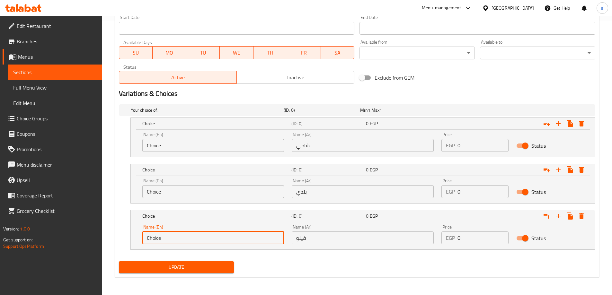
click at [247, 239] on input "Choice" at bounding box center [213, 238] width 142 height 13
click at [247, 239] on input "text" at bounding box center [213, 238] width 142 height 13
type input "fino"
click at [194, 196] on input "Choice" at bounding box center [213, 191] width 142 height 13
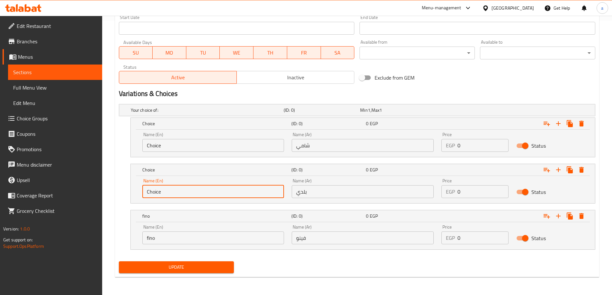
click at [194, 196] on input "Choice" at bounding box center [213, 191] width 142 height 13
click at [194, 196] on input "text" at bounding box center [213, 191] width 142 height 13
type input "baladi"
click at [187, 142] on input "Choice" at bounding box center [213, 145] width 142 height 13
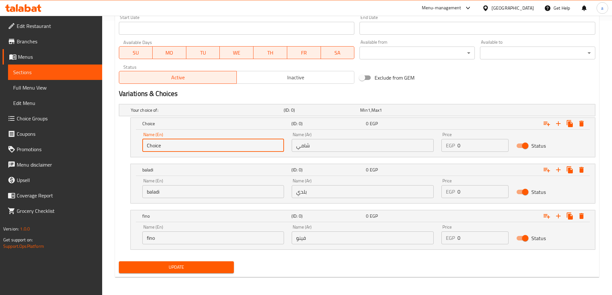
click at [187, 142] on input "Choice" at bounding box center [213, 145] width 142 height 13
click at [187, 142] on input "text" at bounding box center [213, 145] width 142 height 13
type input "shami"
click at [475, 149] on input "0" at bounding box center [483, 145] width 51 height 13
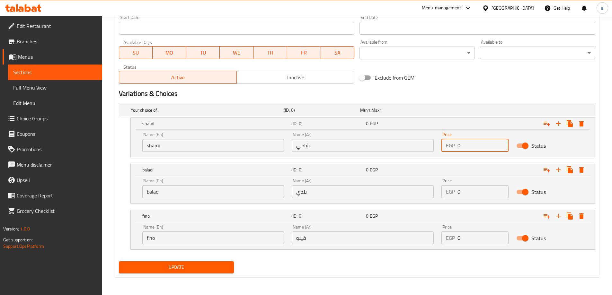
click at [475, 149] on input "0" at bounding box center [483, 145] width 51 height 13
type input "25"
click at [472, 196] on input "0" at bounding box center [483, 191] width 51 height 13
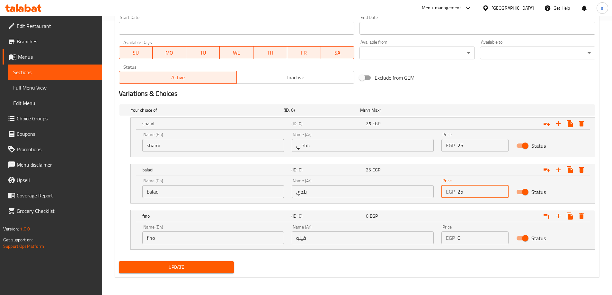
type input "25"
click at [461, 238] on input "0" at bounding box center [483, 238] width 51 height 13
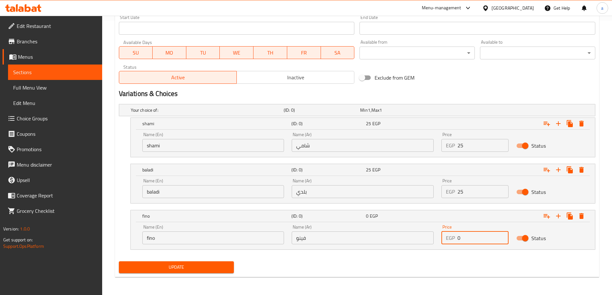
click at [461, 238] on input "0" at bounding box center [483, 238] width 51 height 13
type input "27"
click at [164, 268] on span "Update" at bounding box center [176, 268] width 105 height 8
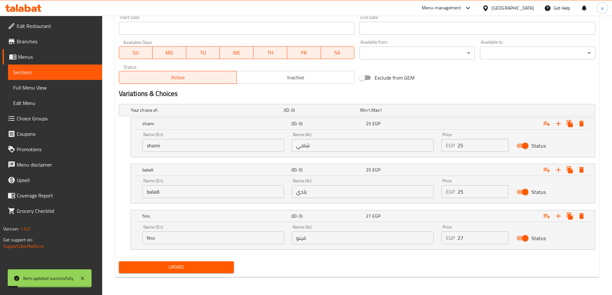
click at [65, 90] on span "Full Menu View" at bounding box center [55, 88] width 84 height 8
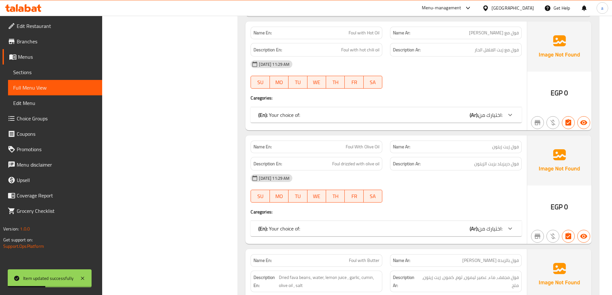
scroll to position [307, 0]
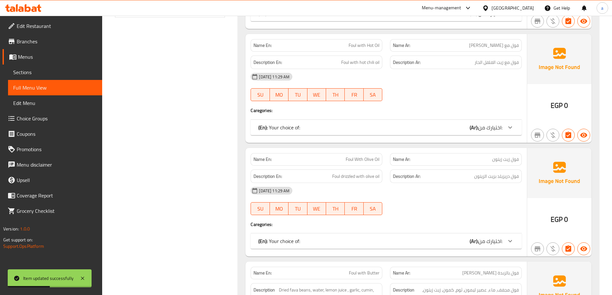
click at [35, 69] on span "Sections" at bounding box center [55, 72] width 84 height 8
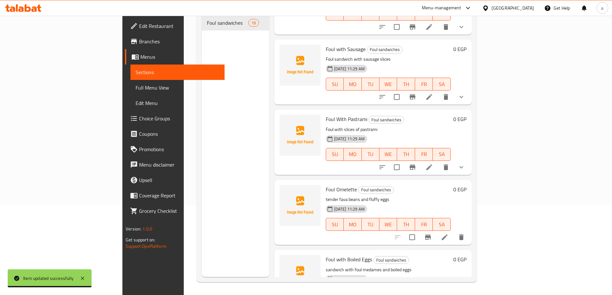
scroll to position [546, 0]
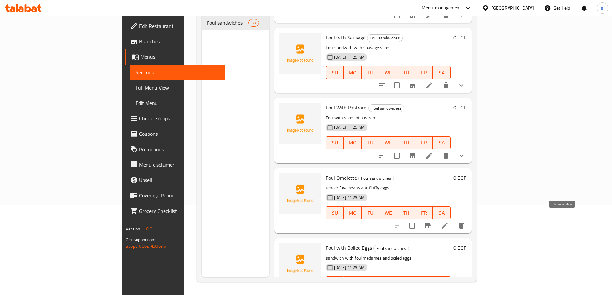
click at [449, 222] on icon at bounding box center [445, 226] width 8 height 8
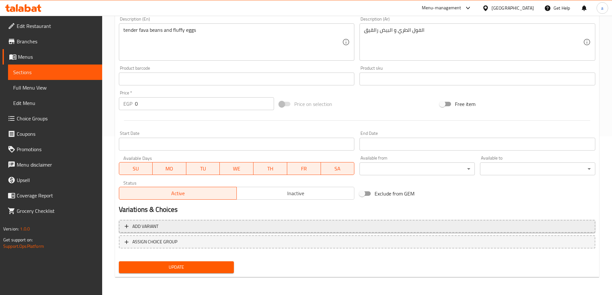
click at [185, 224] on span "Add variant" at bounding box center [357, 227] width 465 height 8
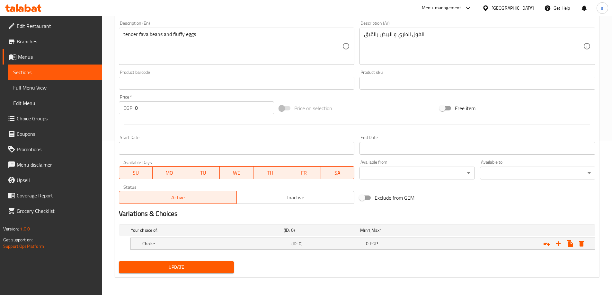
scroll to position [155, 0]
click at [558, 244] on icon "Expand" at bounding box center [558, 244] width 5 height 5
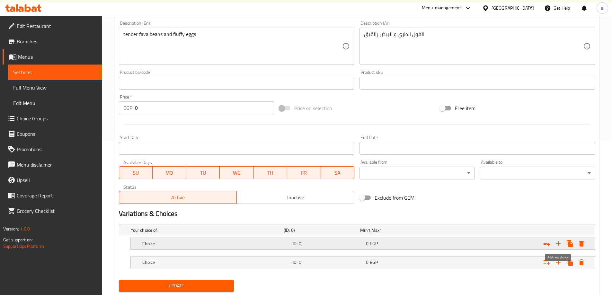
click at [558, 244] on icon "Expand" at bounding box center [558, 244] width 5 height 5
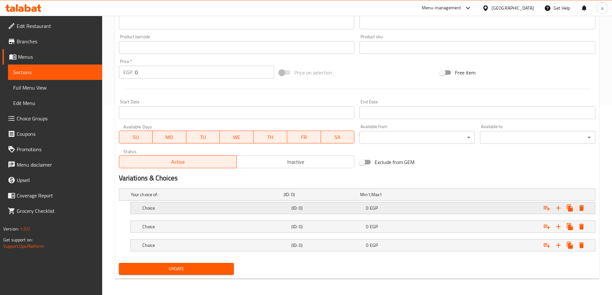
scroll to position [192, 0]
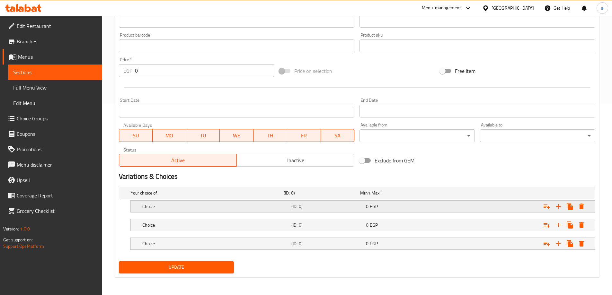
click at [393, 203] on div "0 EGP" at bounding box center [402, 206] width 72 height 6
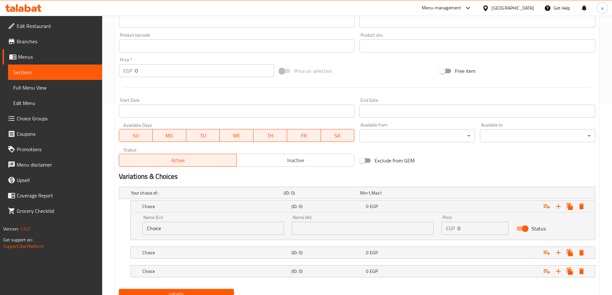
click at [390, 229] on input "text" at bounding box center [363, 228] width 142 height 13
type input "شامي"
click at [362, 250] on h5 "(ID: 0)" at bounding box center [328, 253] width 72 height 6
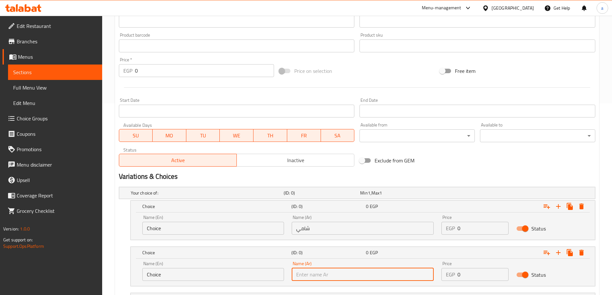
click at [356, 271] on input "text" at bounding box center [363, 274] width 142 height 13
type input "بلدي"
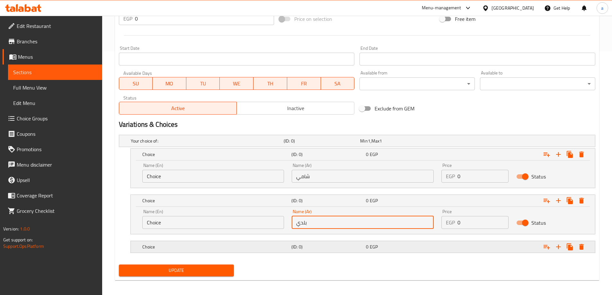
scroll to position [247, 0]
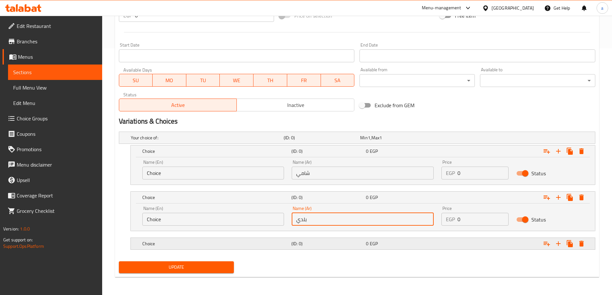
click at [339, 249] on div "Choice (ID: 0) 0 EGP" at bounding box center [365, 244] width 448 height 14
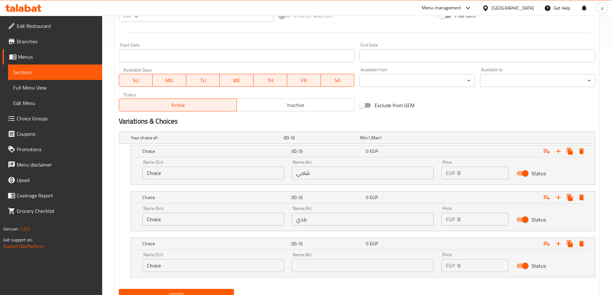
click at [337, 261] on input "text" at bounding box center [363, 265] width 142 height 13
type input "فينو"
click at [255, 260] on input "Choice" at bounding box center [213, 265] width 142 height 13
click at [255, 260] on input "text" at bounding box center [213, 265] width 142 height 13
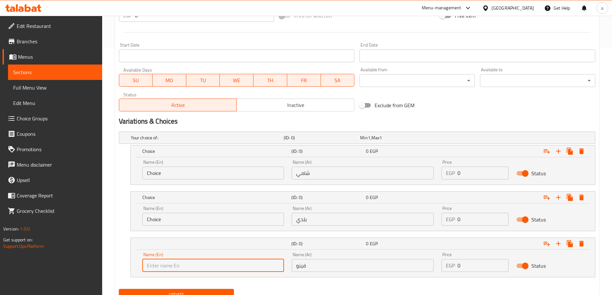
type input "fino"
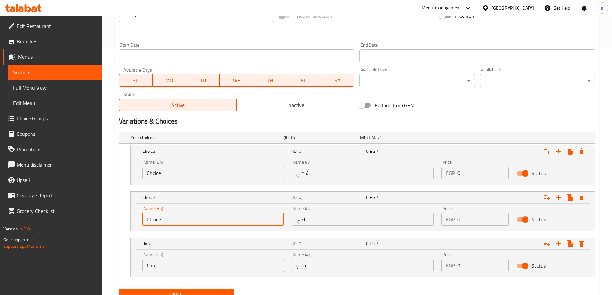
click at [212, 225] on input "Choice" at bounding box center [213, 219] width 142 height 13
type input "C"
click at [207, 219] on input "text" at bounding box center [213, 219] width 142 height 13
type input "baladi"
click at [199, 178] on input "Choice" at bounding box center [213, 173] width 142 height 13
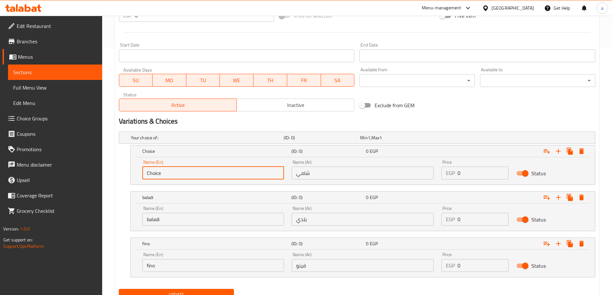
click at [199, 178] on input "Choice" at bounding box center [213, 173] width 142 height 13
click at [199, 178] on input "text" at bounding box center [213, 173] width 142 height 13
type input "shami"
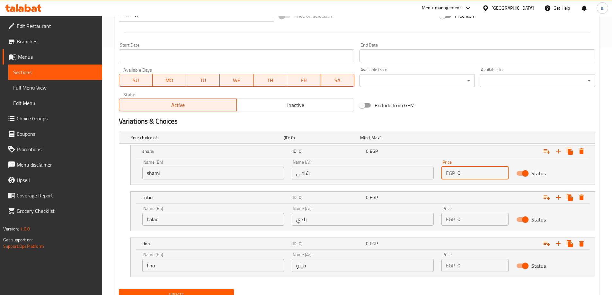
click at [496, 178] on input "0" at bounding box center [483, 173] width 51 height 13
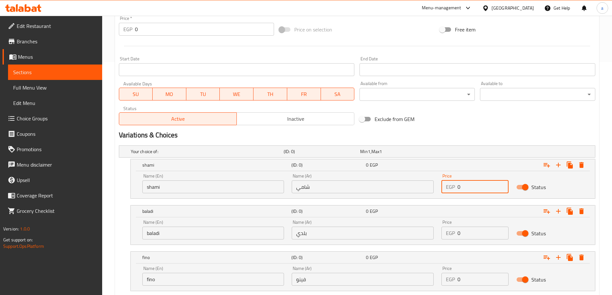
scroll to position [257, 0]
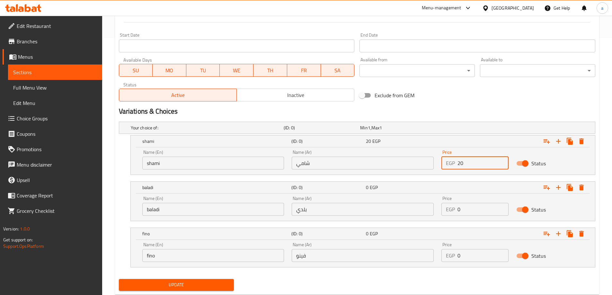
type input "20"
click at [465, 207] on input "0" at bounding box center [483, 209] width 51 height 13
type input "20"
click at [457, 257] on div "EGP 0 Price" at bounding box center [475, 255] width 67 height 13
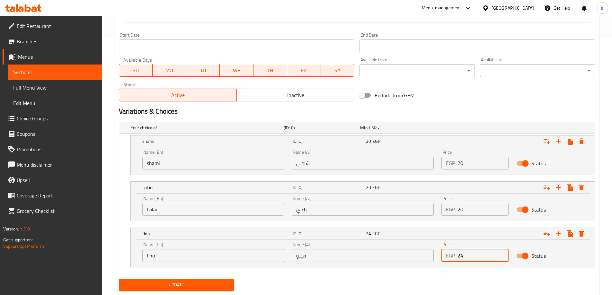
type input "24"
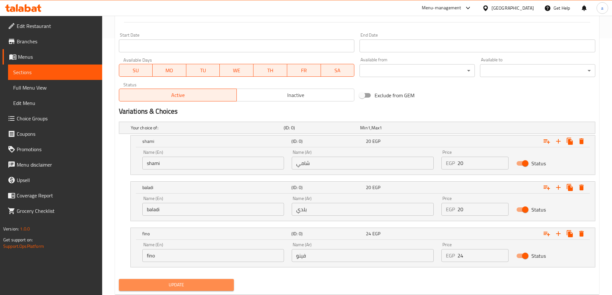
click at [186, 280] on button "Update" at bounding box center [176, 285] width 115 height 12
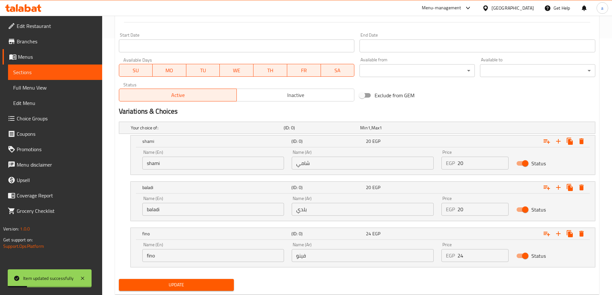
click at [56, 71] on span "Sections" at bounding box center [55, 72] width 84 height 8
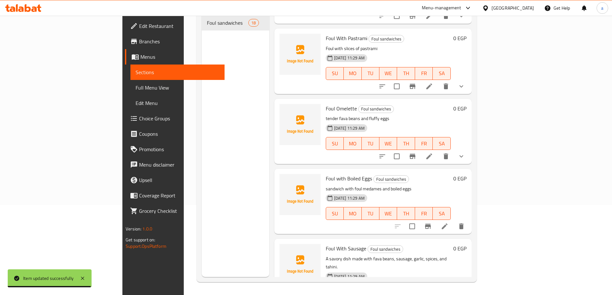
scroll to position [611, 0]
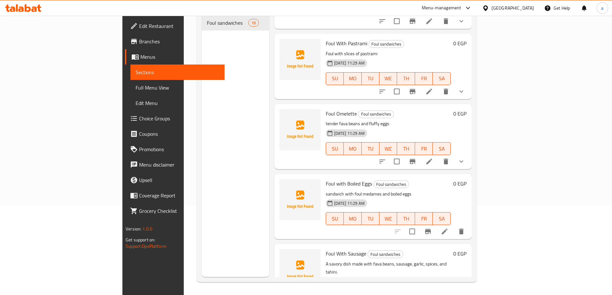
click at [449, 228] on icon at bounding box center [445, 232] width 8 height 8
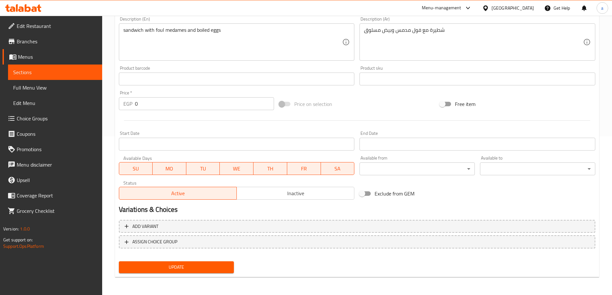
click at [203, 221] on button "Add variant" at bounding box center [357, 226] width 477 height 13
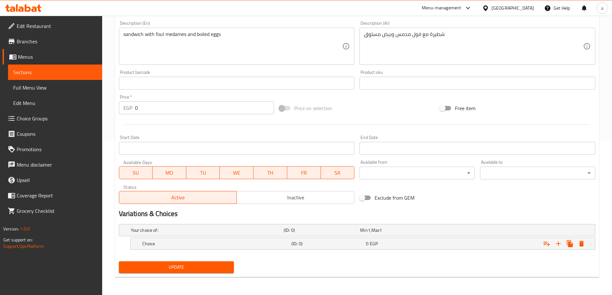
scroll to position [155, 0]
click at [557, 244] on icon "Expand" at bounding box center [558, 244] width 5 height 5
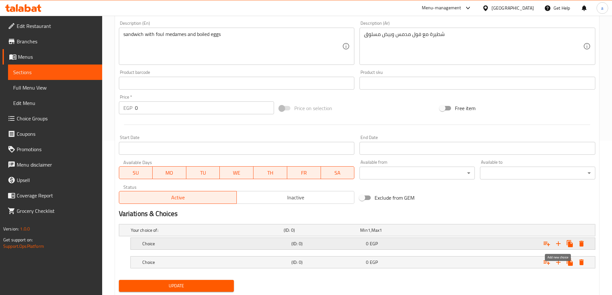
click at [557, 244] on icon "Expand" at bounding box center [558, 244] width 5 height 5
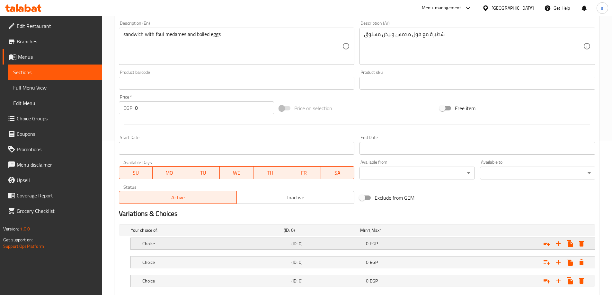
click at [337, 245] on h5 "(ID: 0)" at bounding box center [328, 244] width 72 height 6
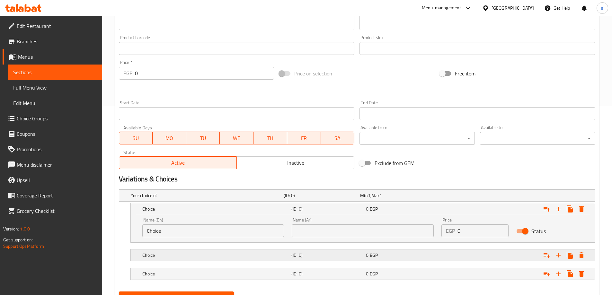
scroll to position [219, 0]
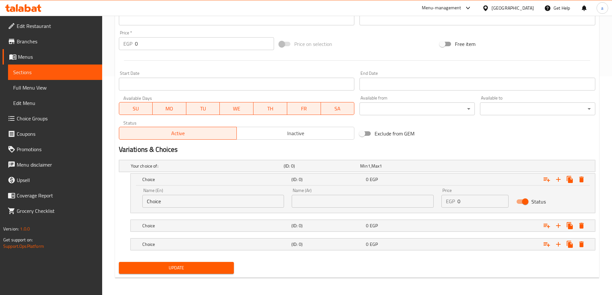
click at [326, 202] on input "text" at bounding box center [363, 201] width 142 height 13
type input "شامي"
click at [332, 226] on h5 "(ID: 0)" at bounding box center [328, 226] width 72 height 6
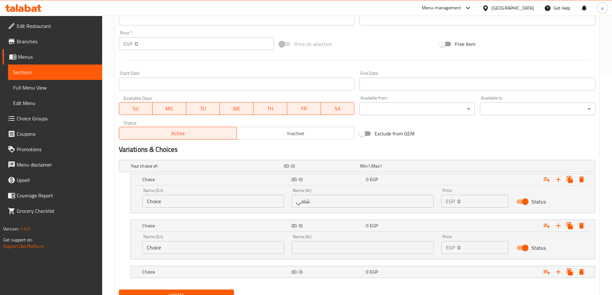
click at [329, 245] on input "text" at bounding box center [363, 247] width 142 height 13
type input "بلدي"
drag, startPoint x: 331, startPoint y: 254, endPoint x: 335, endPoint y: 265, distance: 11.6
click at [335, 265] on div "Choice (ID: 0) 0 EGP" at bounding box center [365, 272] width 448 height 14
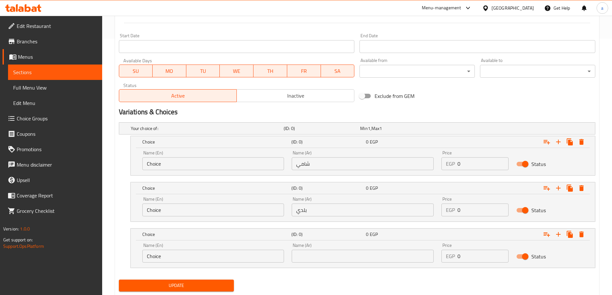
scroll to position [275, 0]
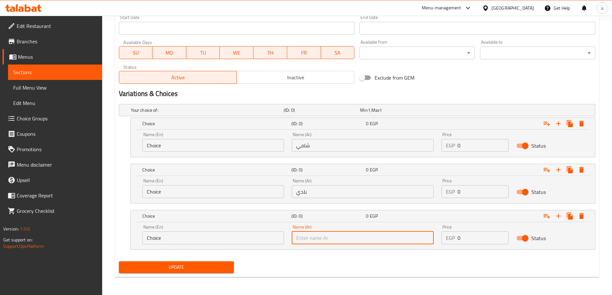
click at [329, 233] on input "text" at bounding box center [363, 238] width 142 height 13
click at [256, 241] on input "Choice" at bounding box center [213, 238] width 142 height 13
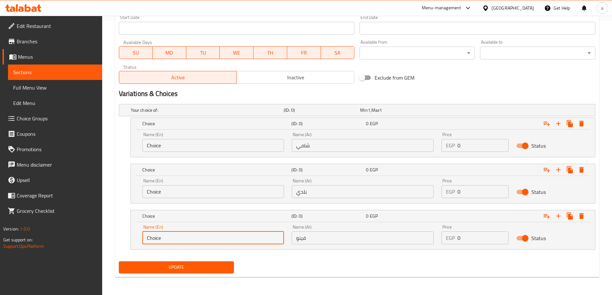
click at [256, 241] on input "Choice" at bounding box center [213, 238] width 142 height 13
click at [256, 241] on input "text" at bounding box center [213, 238] width 142 height 13
click at [196, 194] on input "Choice" at bounding box center [213, 191] width 142 height 13
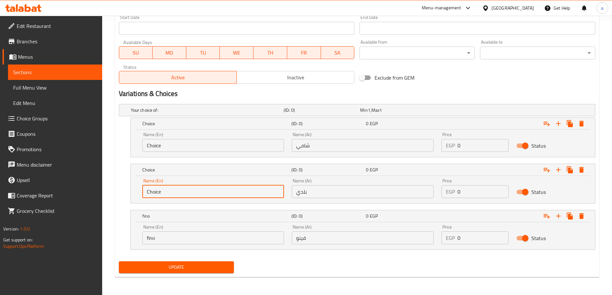
click at [196, 194] on input "Choice" at bounding box center [213, 191] width 142 height 13
click at [196, 194] on input "text" at bounding box center [213, 191] width 142 height 13
click at [206, 143] on input "Choice" at bounding box center [213, 145] width 142 height 13
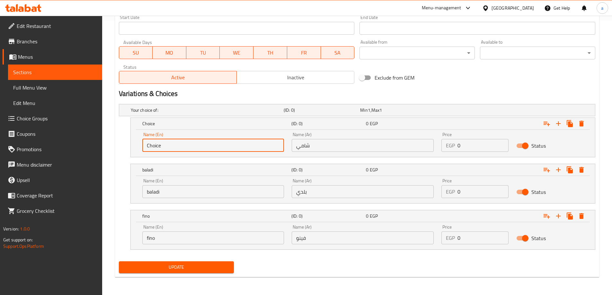
click at [206, 143] on input "Choice" at bounding box center [213, 145] width 142 height 13
click at [206, 143] on input "text" at bounding box center [213, 145] width 142 height 13
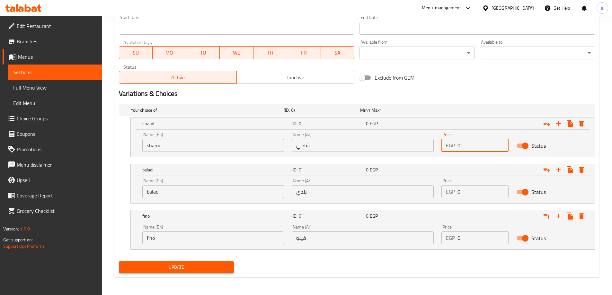
click at [489, 145] on input "0" at bounding box center [483, 145] width 51 height 13
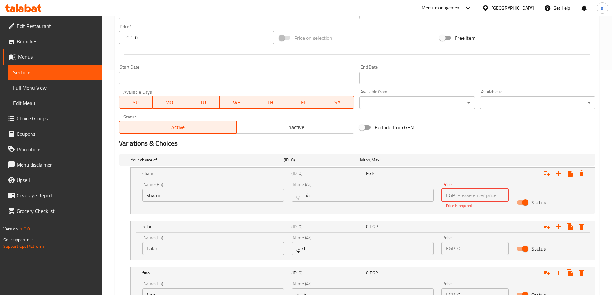
scroll to position [282, 0]
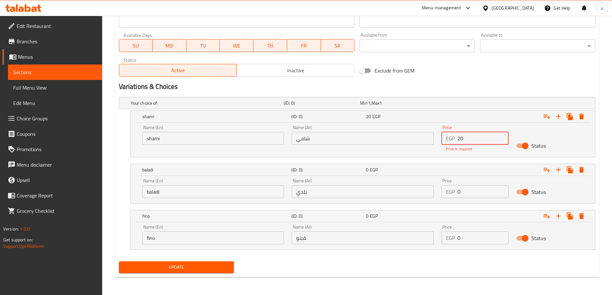
click at [475, 189] on input "0" at bounding box center [483, 191] width 51 height 13
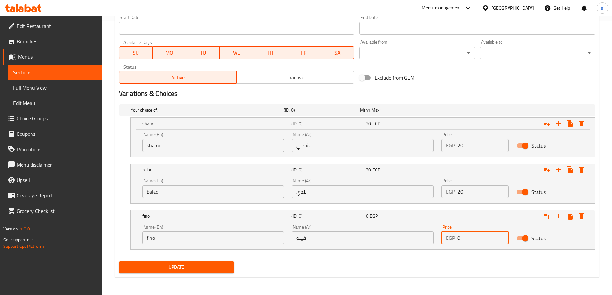
click at [475, 244] on input "0" at bounding box center [483, 238] width 51 height 13
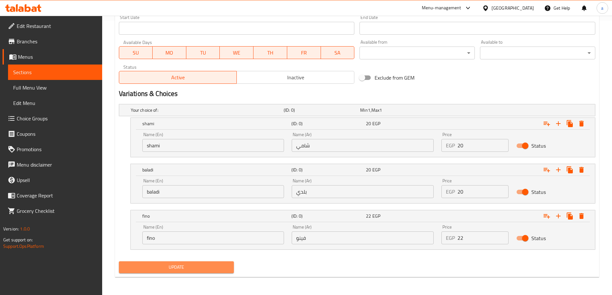
click at [202, 264] on span "Update" at bounding box center [176, 268] width 105 height 8
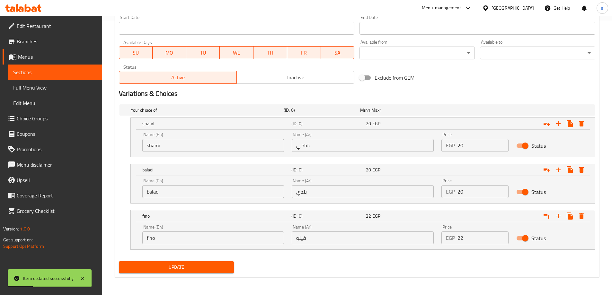
click at [61, 68] on link "Sections" at bounding box center [55, 72] width 94 height 15
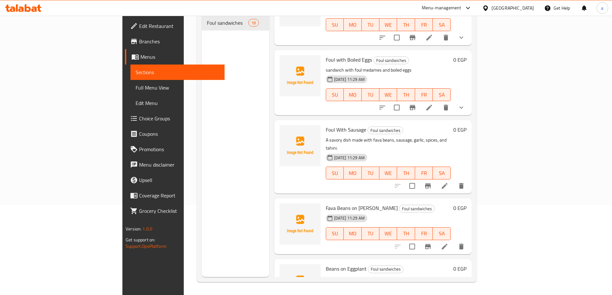
scroll to position [771, 0]
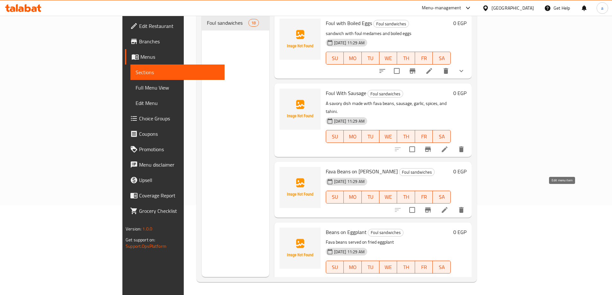
click at [449, 206] on icon at bounding box center [445, 210] width 8 height 8
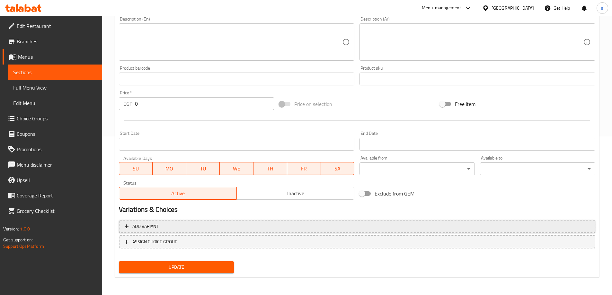
click at [229, 229] on span "Add variant" at bounding box center [357, 227] width 465 height 8
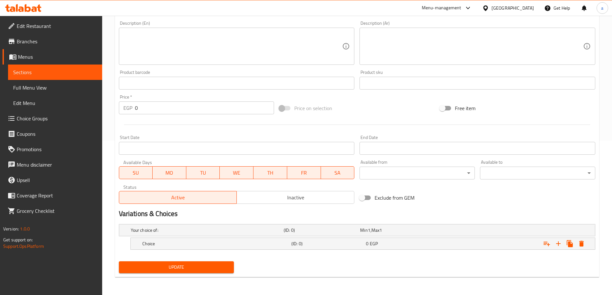
scroll to position [155, 0]
click at [561, 247] on icon "Expand" at bounding box center [559, 244] width 8 height 8
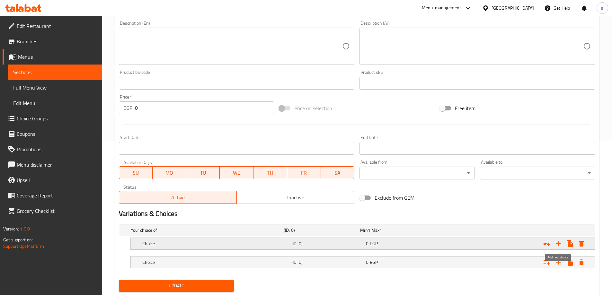
click at [561, 247] on icon "Expand" at bounding box center [559, 244] width 8 height 8
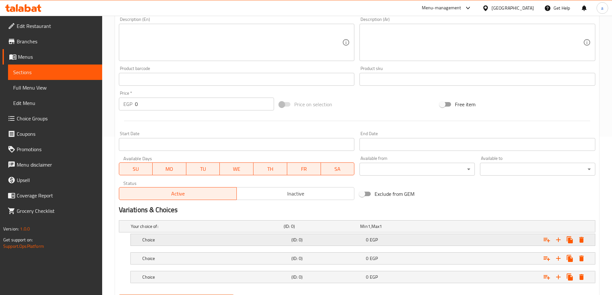
scroll to position [192, 0]
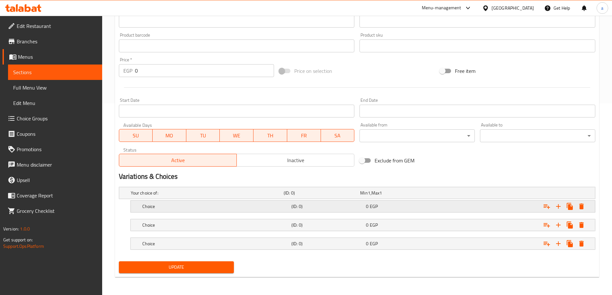
click at [330, 209] on h5 "(ID: 0)" at bounding box center [328, 206] width 72 height 6
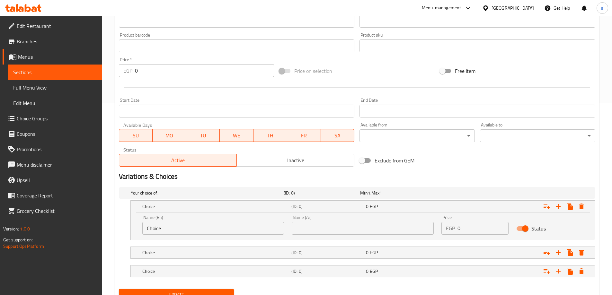
click at [358, 235] on div "Name (Ar) Name (Ar)" at bounding box center [363, 225] width 150 height 27
click at [358, 230] on input "text" at bounding box center [363, 228] width 142 height 13
click at [344, 253] on h5 "(ID: 0)" at bounding box center [328, 253] width 72 height 6
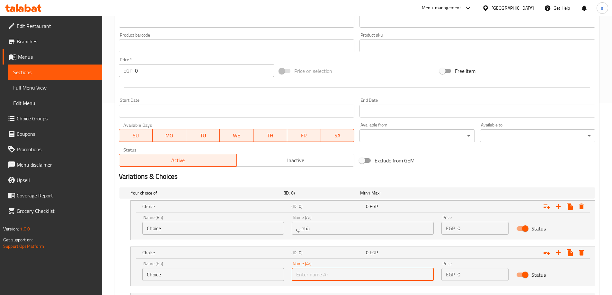
click at [337, 268] on input "text" at bounding box center [363, 274] width 142 height 13
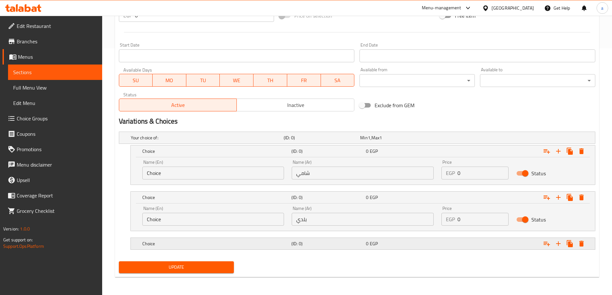
click at [335, 248] on div "(ID: 0)" at bounding box center [327, 243] width 75 height 9
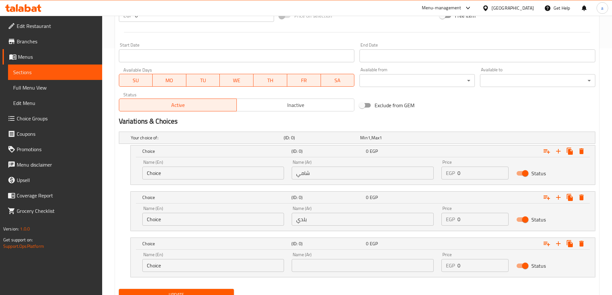
click at [338, 264] on input "text" at bounding box center [363, 265] width 142 height 13
click at [270, 268] on input "Choice" at bounding box center [213, 265] width 142 height 13
click at [251, 279] on nav at bounding box center [357, 281] width 477 height 5
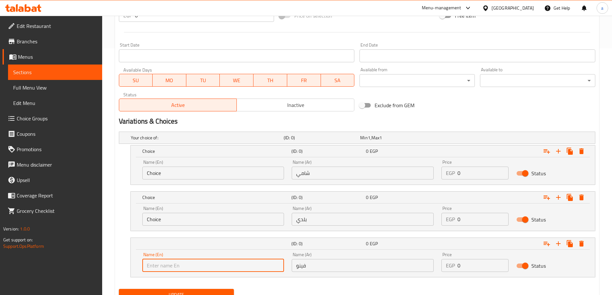
click at [250, 268] on input "text" at bounding box center [213, 265] width 142 height 13
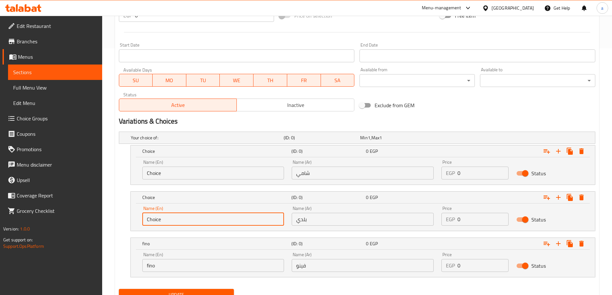
click at [208, 218] on input "Choice" at bounding box center [213, 219] width 142 height 13
click at [208, 218] on input "text" at bounding box center [213, 219] width 142 height 13
click at [212, 170] on input "Choice" at bounding box center [213, 173] width 142 height 13
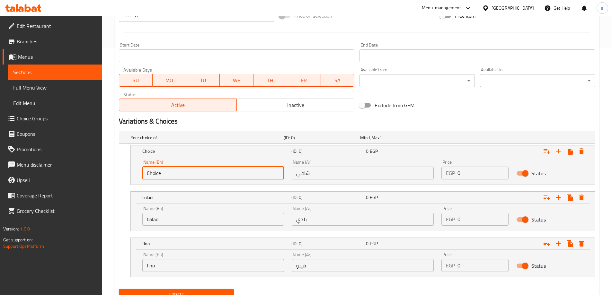
click at [212, 170] on input "Choice" at bounding box center [213, 173] width 142 height 13
click at [193, 172] on input "text" at bounding box center [213, 173] width 142 height 13
click at [461, 175] on input "0" at bounding box center [483, 173] width 51 height 13
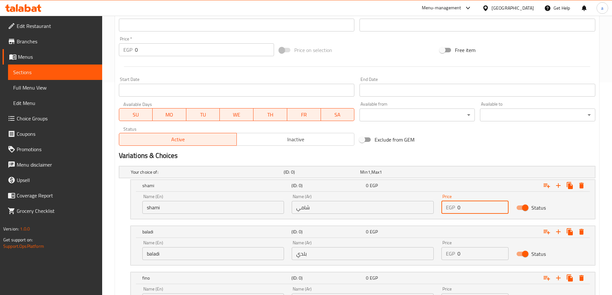
scroll to position [275, 0]
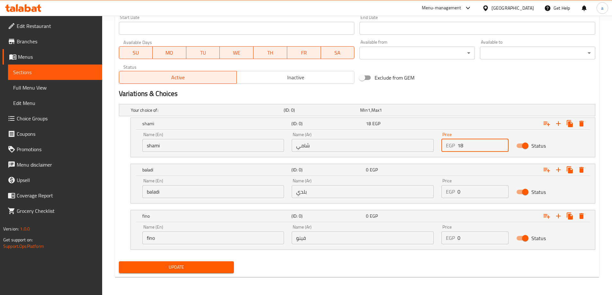
click at [482, 189] on input "0" at bounding box center [483, 191] width 51 height 13
click at [480, 236] on input "0" at bounding box center [483, 238] width 51 height 13
click at [219, 265] on span "Update" at bounding box center [176, 268] width 105 height 8
click at [185, 269] on span "Update" at bounding box center [176, 268] width 105 height 8
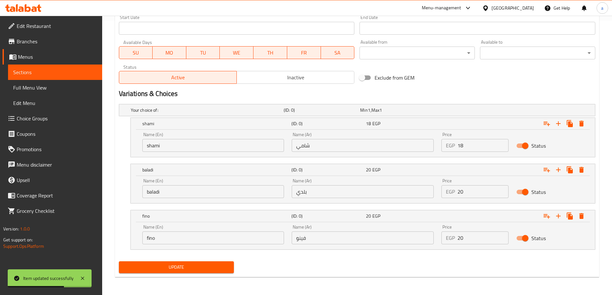
click at [58, 68] on link "Sections" at bounding box center [55, 72] width 94 height 15
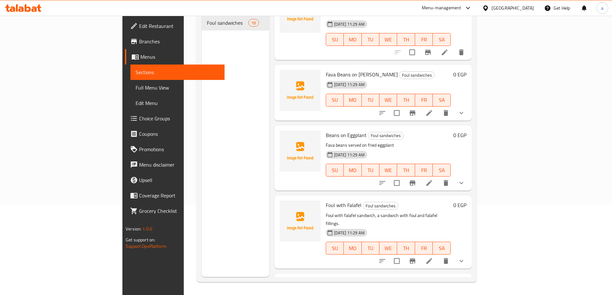
scroll to position [860, 0]
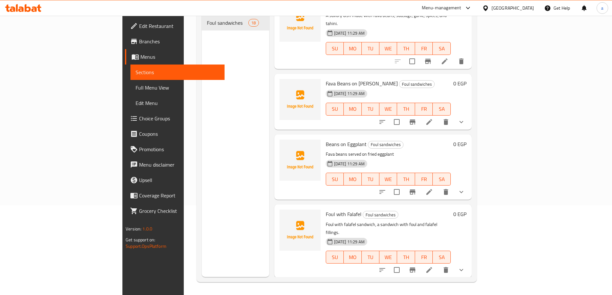
click at [433, 188] on icon at bounding box center [430, 192] width 8 height 8
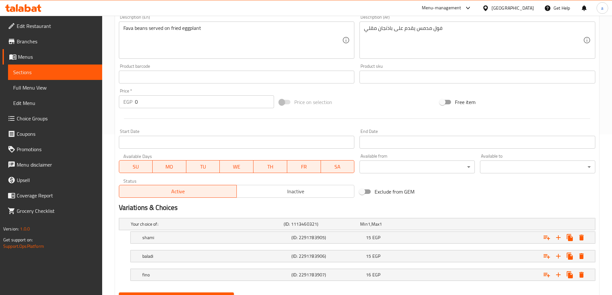
scroll to position [192, 0]
